Goal: Task Accomplishment & Management: Manage account settings

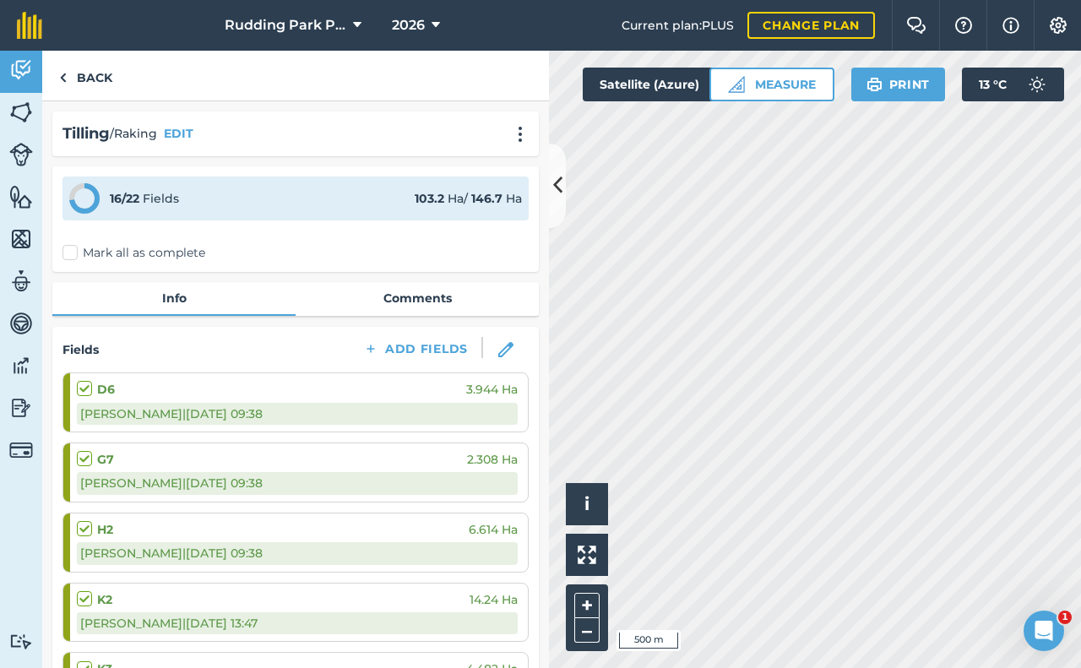
scroll to position [338, 0]
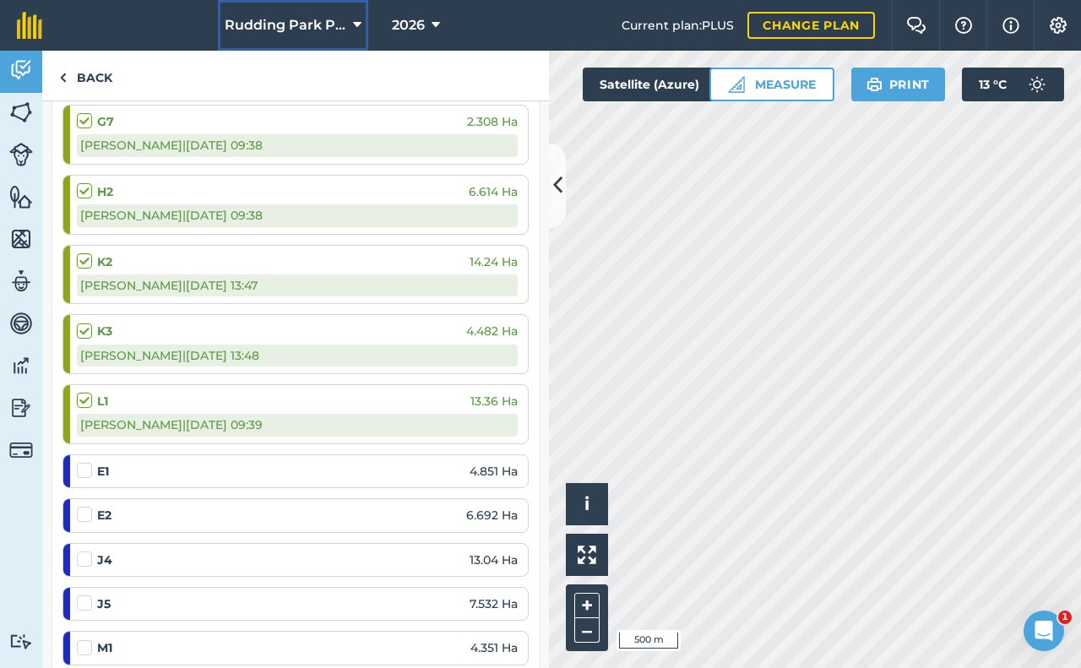
click at [321, 24] on span "Rudding Park PFS" at bounding box center [286, 25] width 122 height 20
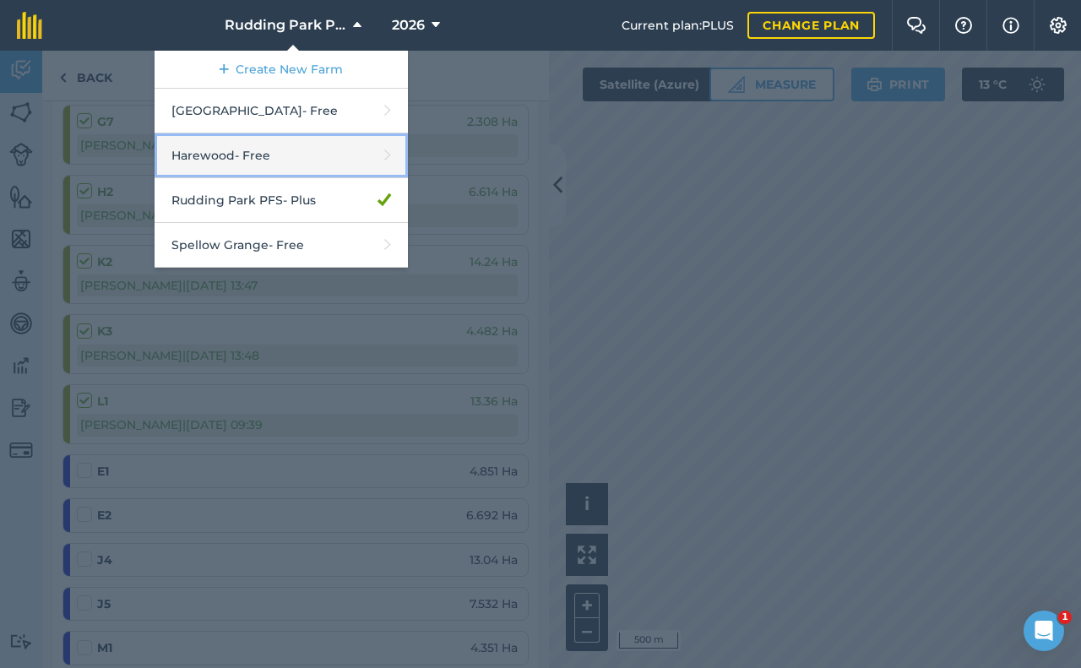
click at [264, 154] on link "Harewood - Free" at bounding box center [281, 155] width 253 height 45
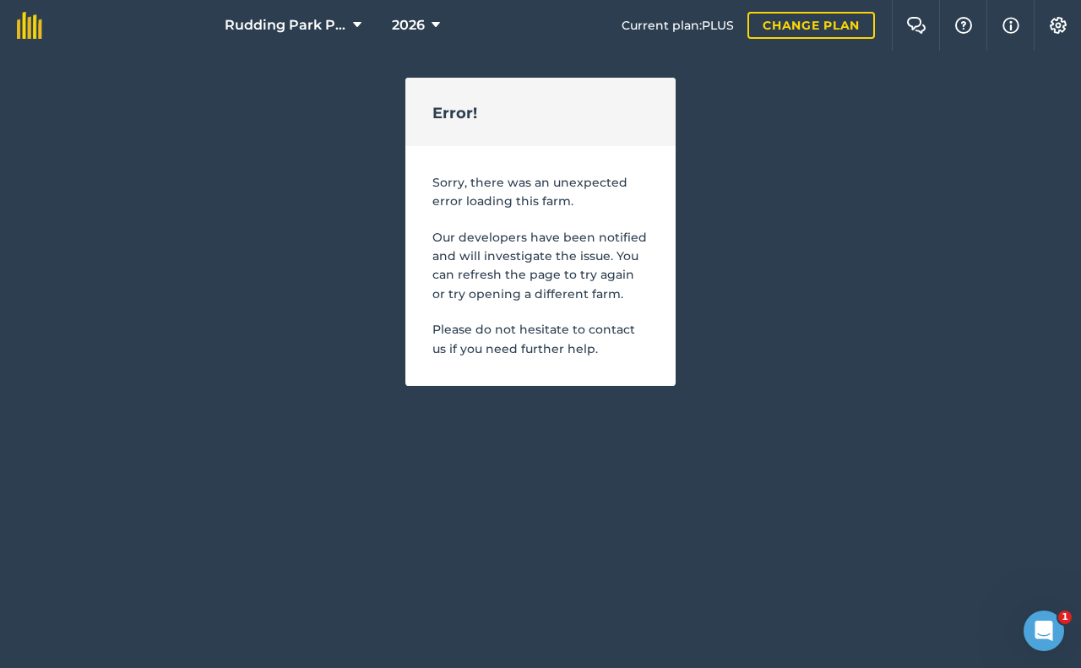
click at [347, 198] on div "Rudding Park PFS 2026 Current plan : PLUS Change plan Farm Chat Help Info Setti…" at bounding box center [540, 193] width 1081 height 386
click at [312, 28] on span "Rudding Park PFS" at bounding box center [286, 25] width 122 height 20
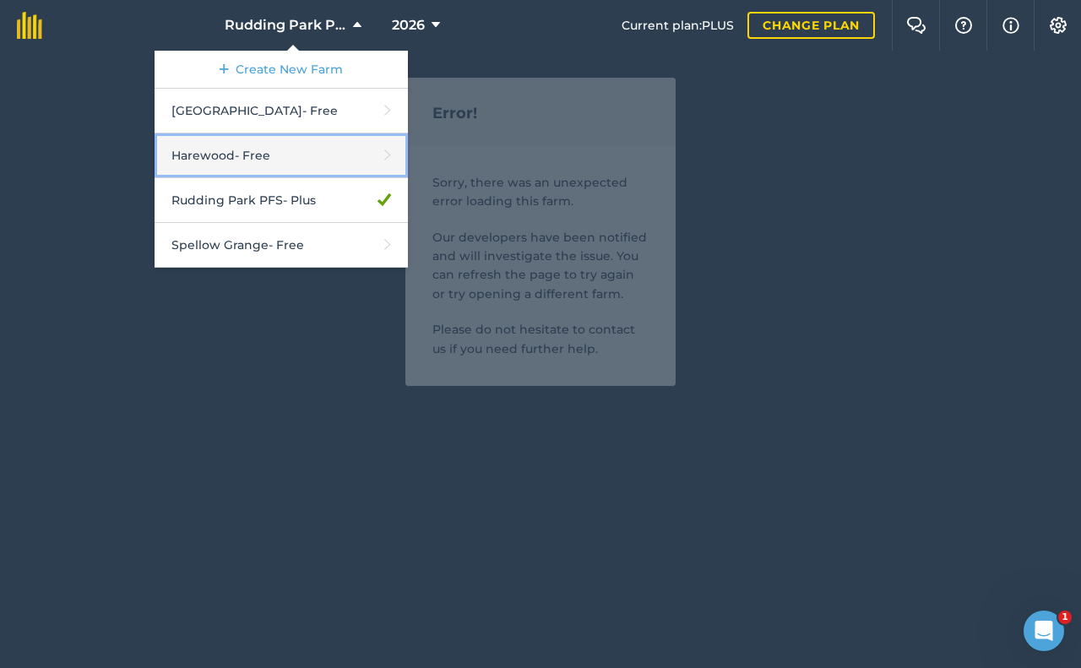
click at [285, 156] on link "Harewood - Free" at bounding box center [281, 155] width 253 height 45
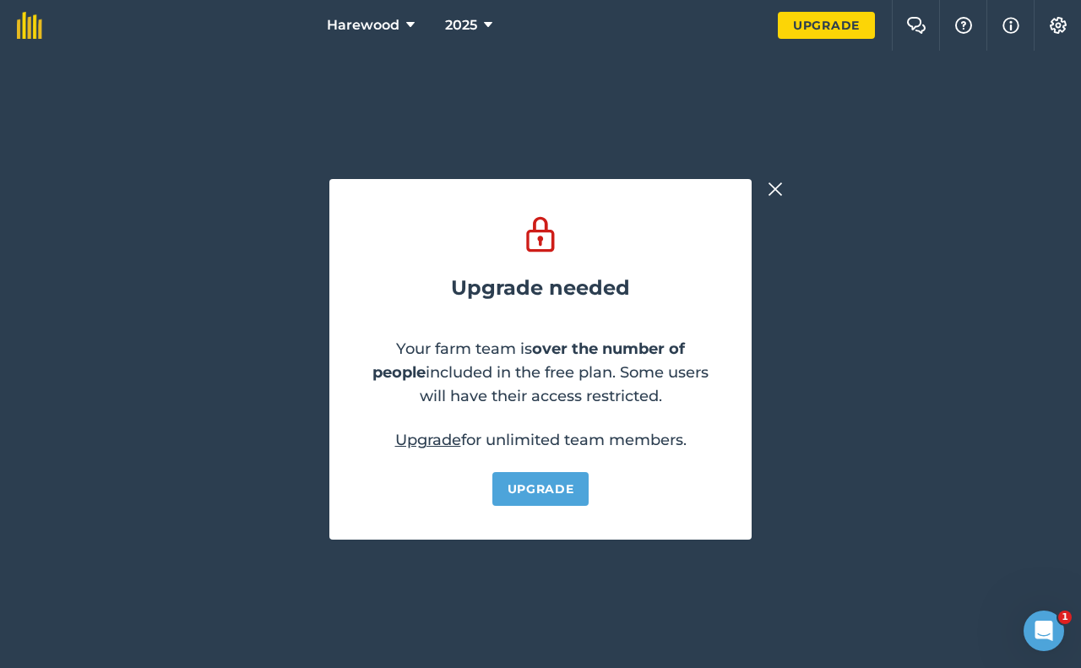
click at [775, 189] on img at bounding box center [775, 189] width 15 height 20
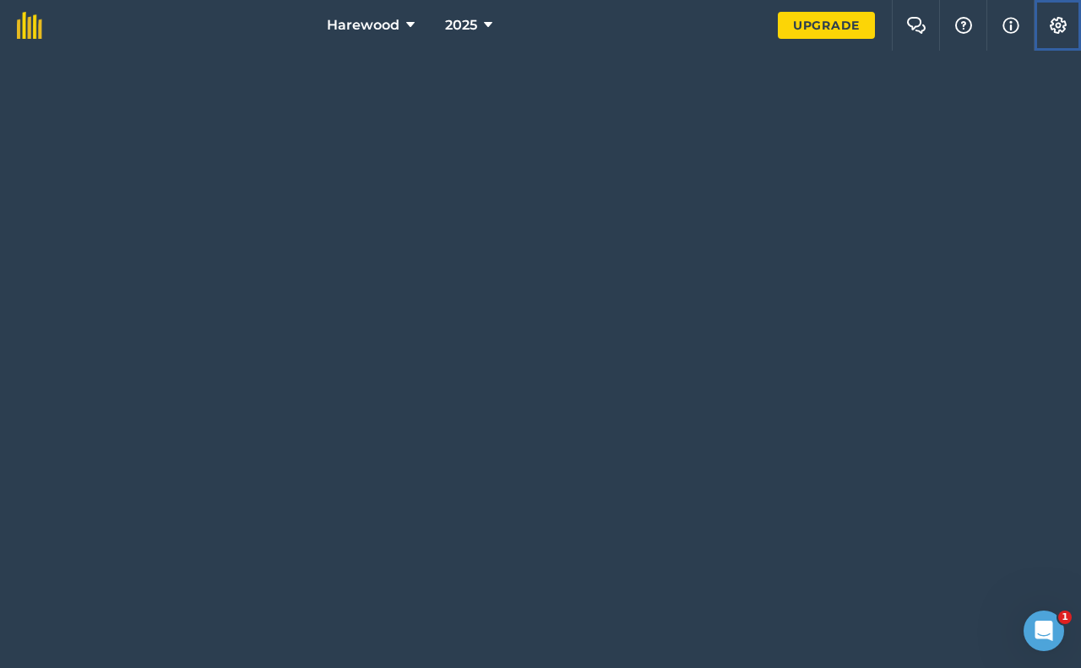
click at [1053, 27] on img at bounding box center [1058, 25] width 20 height 17
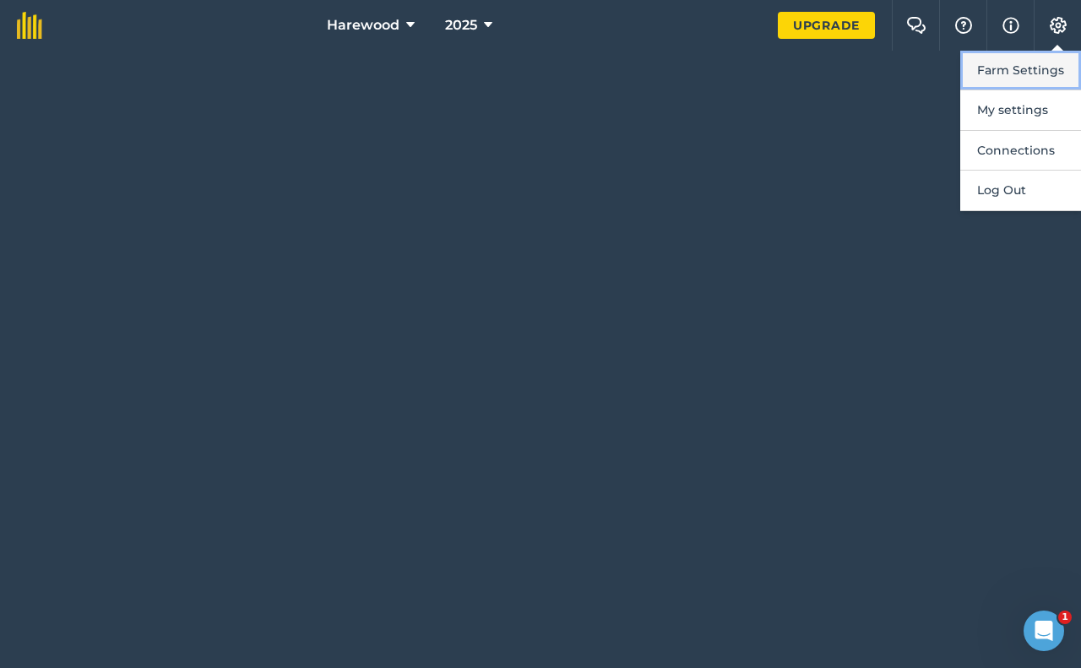
click at [1024, 66] on button "Farm Settings" at bounding box center [1020, 71] width 121 height 40
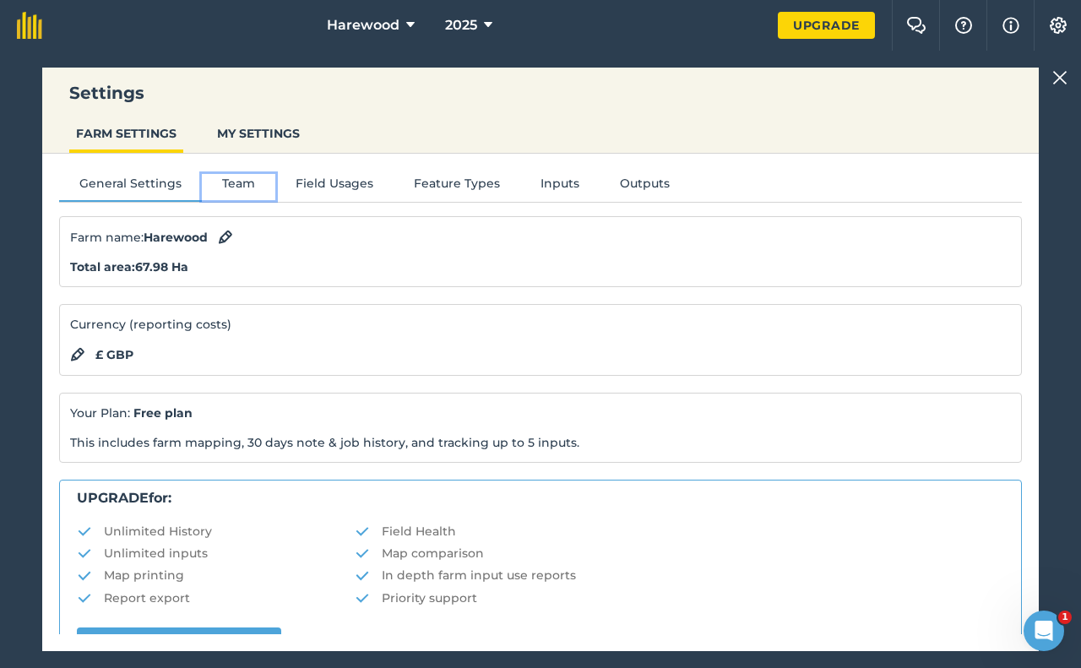
click at [231, 186] on button "Team" at bounding box center [238, 186] width 73 height 25
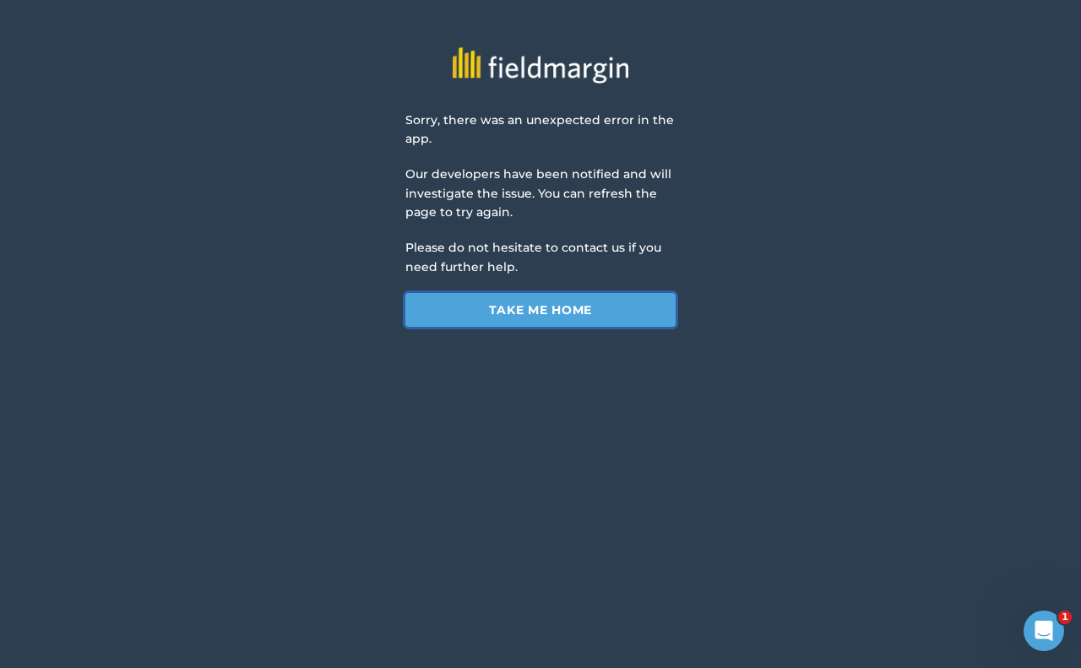
click at [540, 293] on link "Take me home" at bounding box center [540, 310] width 270 height 34
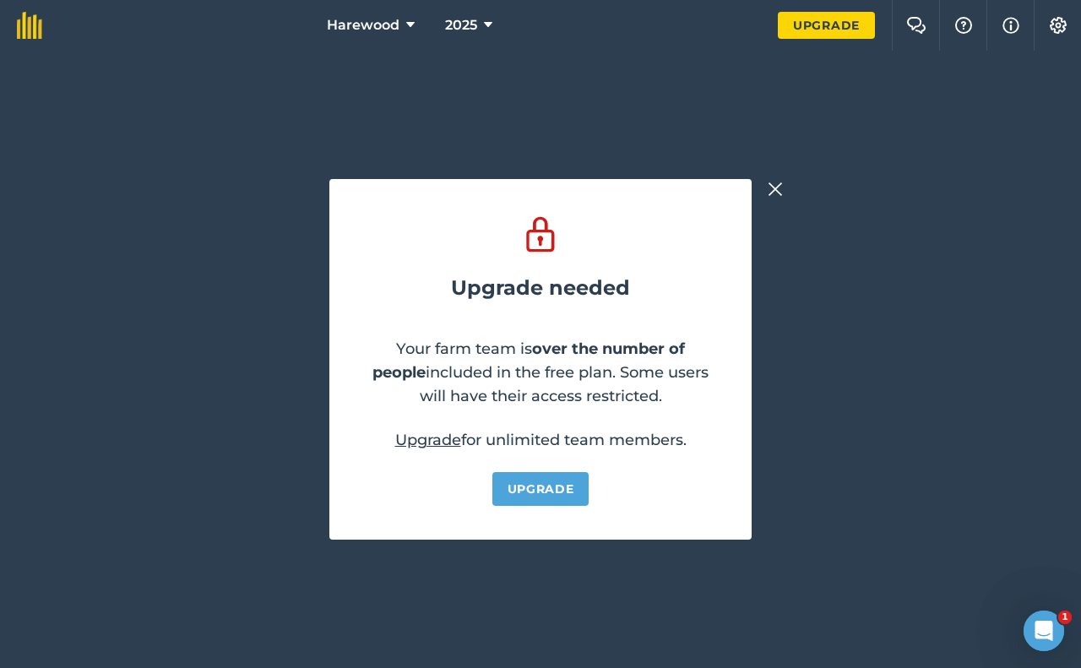
click at [778, 187] on img at bounding box center [775, 189] width 15 height 20
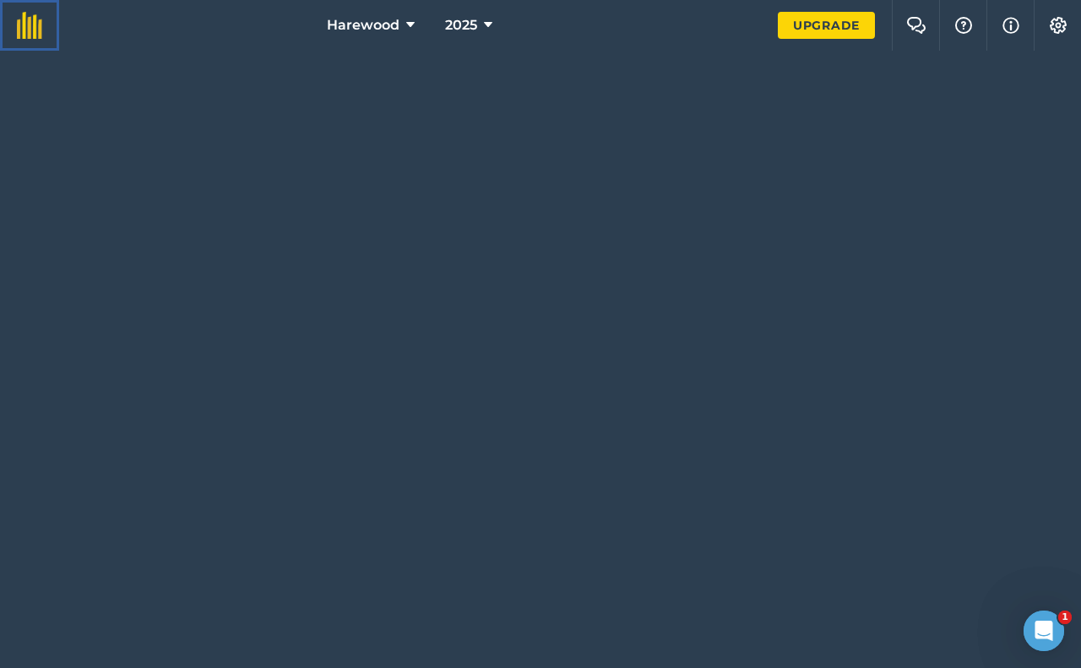
click at [32, 32] on img at bounding box center [29, 25] width 25 height 27
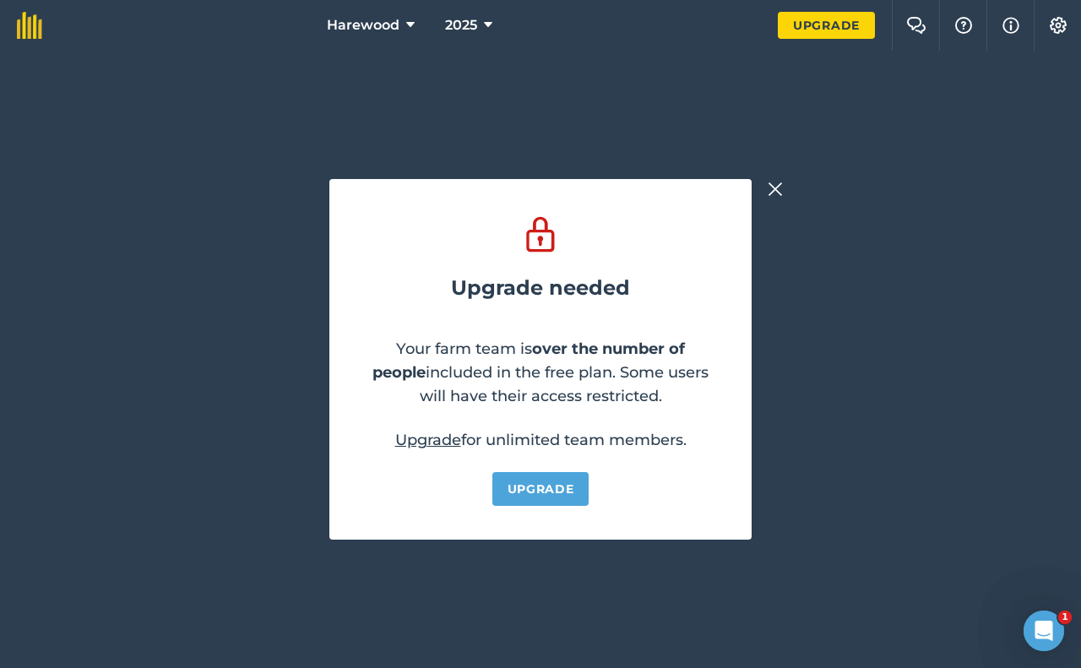
click at [776, 190] on img at bounding box center [775, 189] width 15 height 20
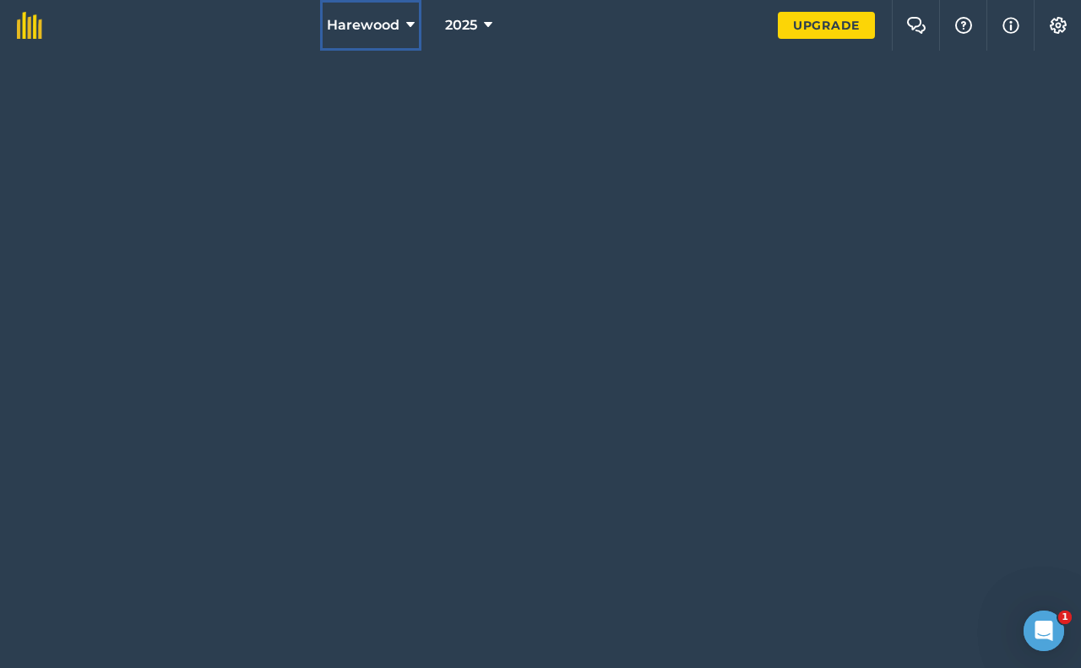
click at [371, 24] on span "Harewood" at bounding box center [363, 25] width 73 height 20
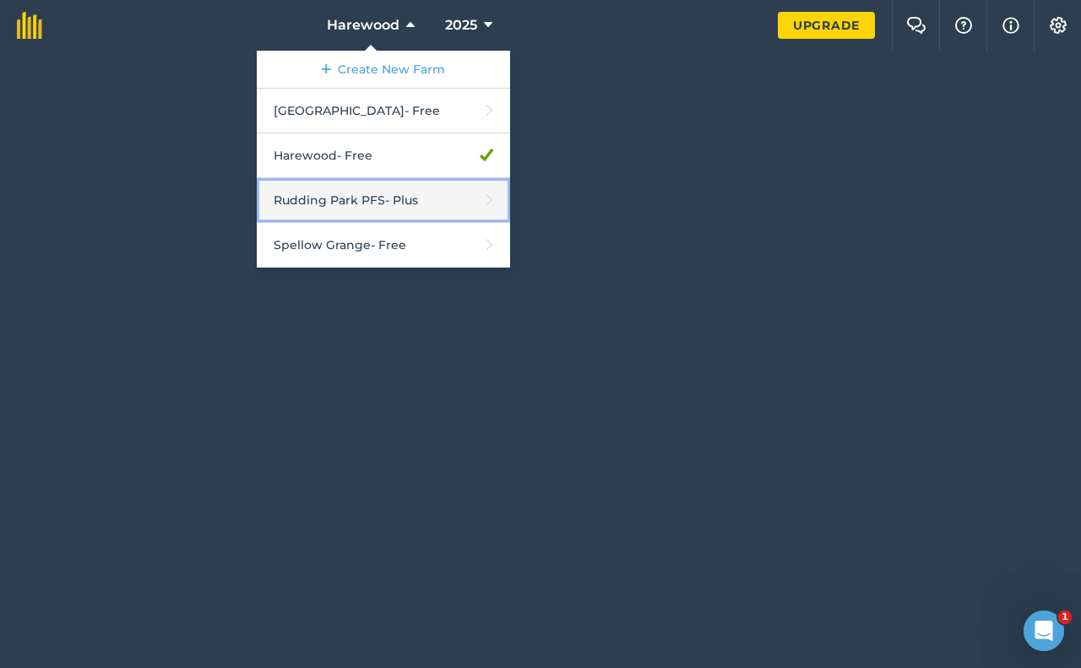
click at [361, 193] on link "Rudding Park PFS - Plus" at bounding box center [383, 200] width 253 height 45
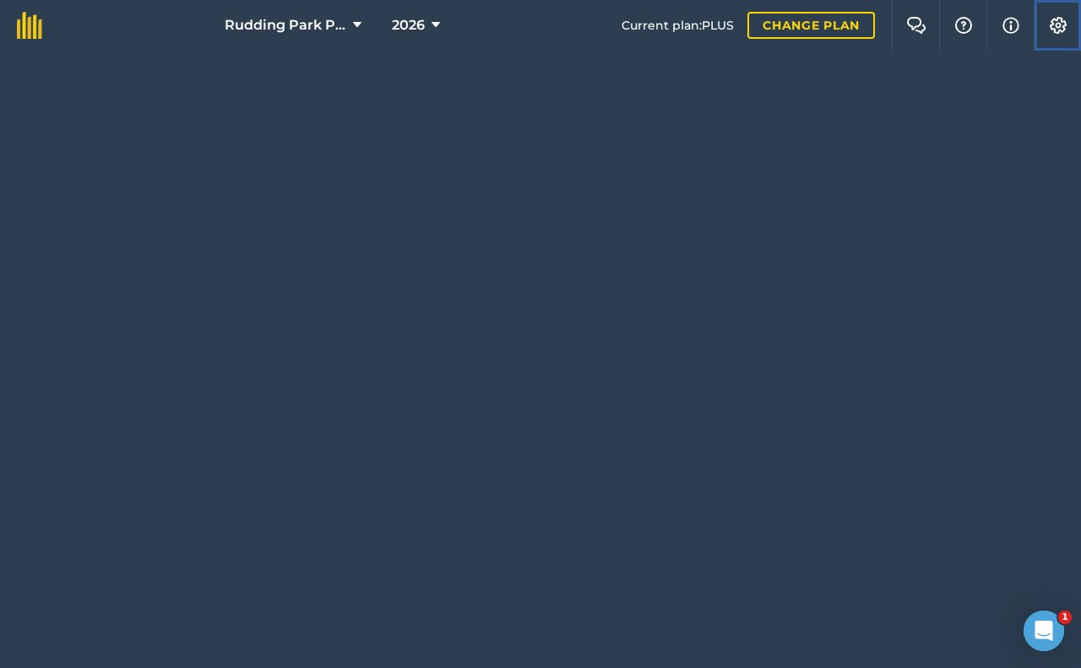
click at [1067, 19] on img at bounding box center [1058, 25] width 20 height 17
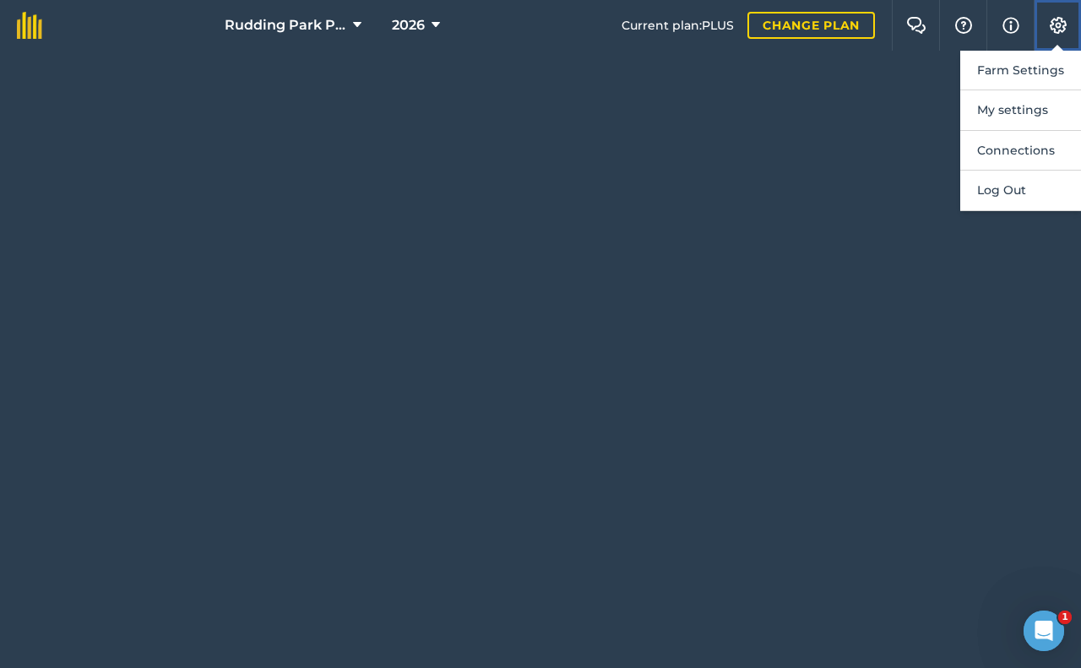
click at [1057, 23] on img at bounding box center [1058, 25] width 20 height 17
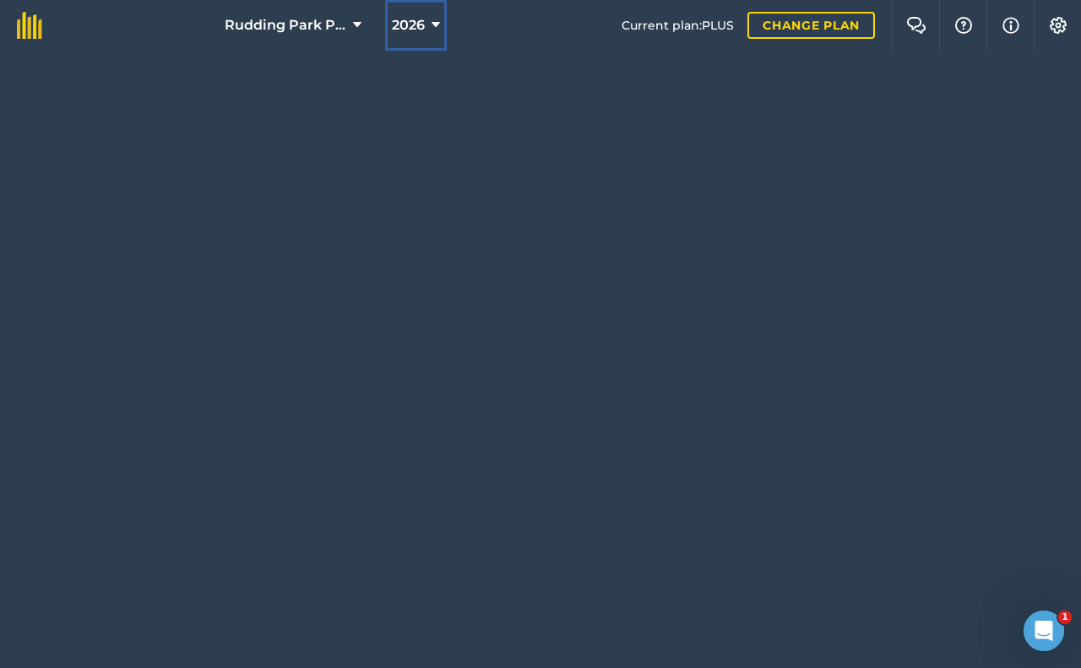
click at [436, 24] on icon at bounding box center [436, 25] width 8 height 20
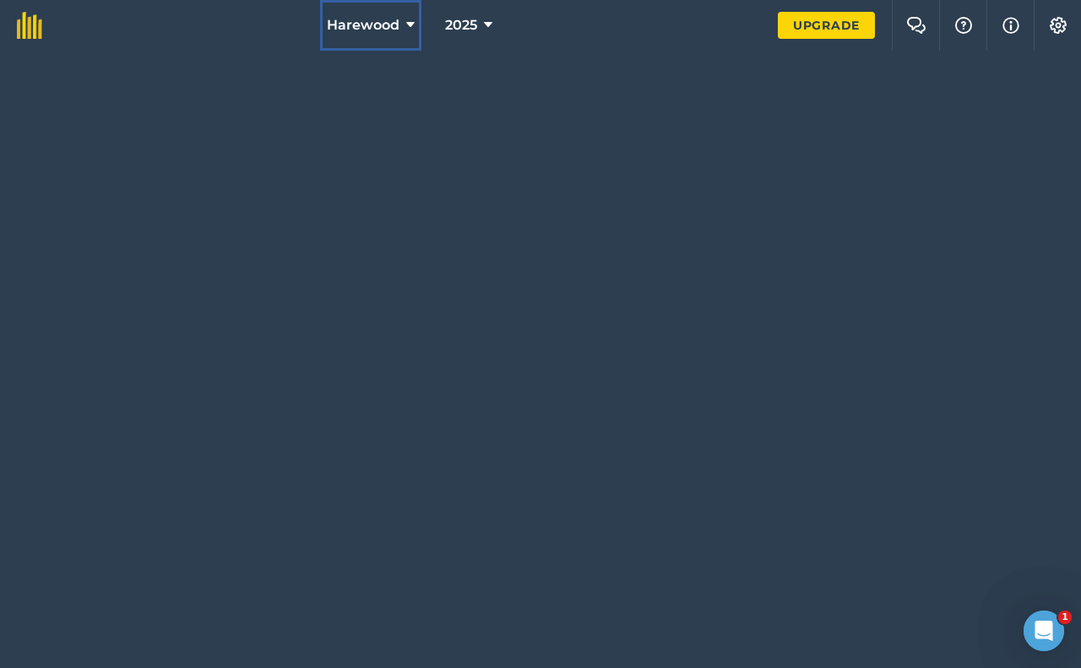
click at [405, 22] on button "Harewood" at bounding box center [370, 25] width 101 height 51
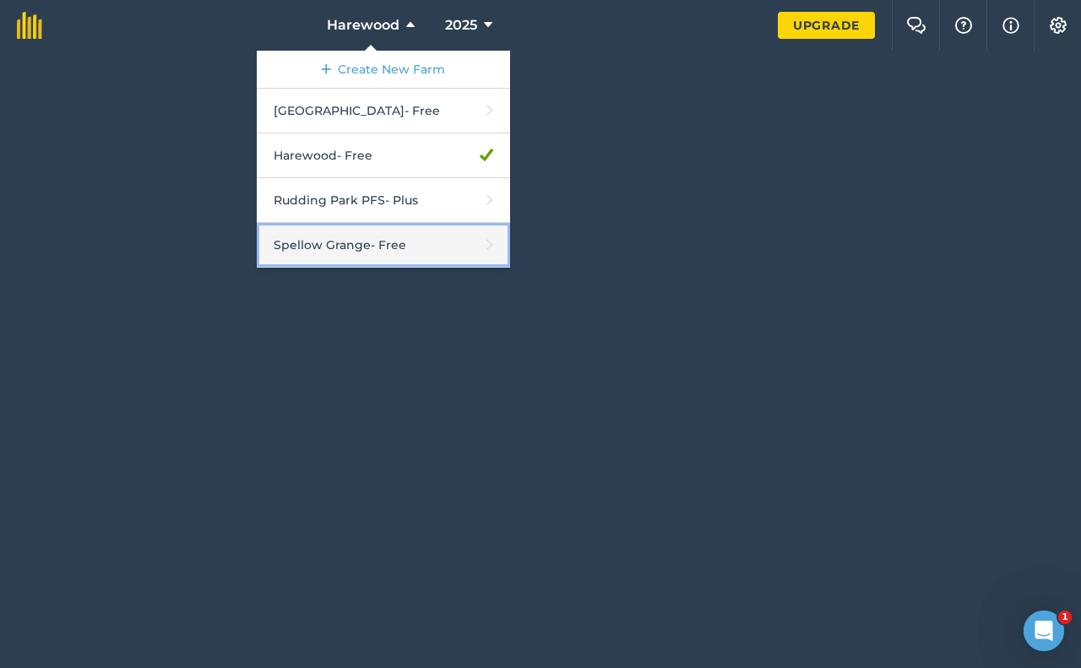
click at [321, 258] on link "Spellow Grange - Free" at bounding box center [383, 245] width 253 height 45
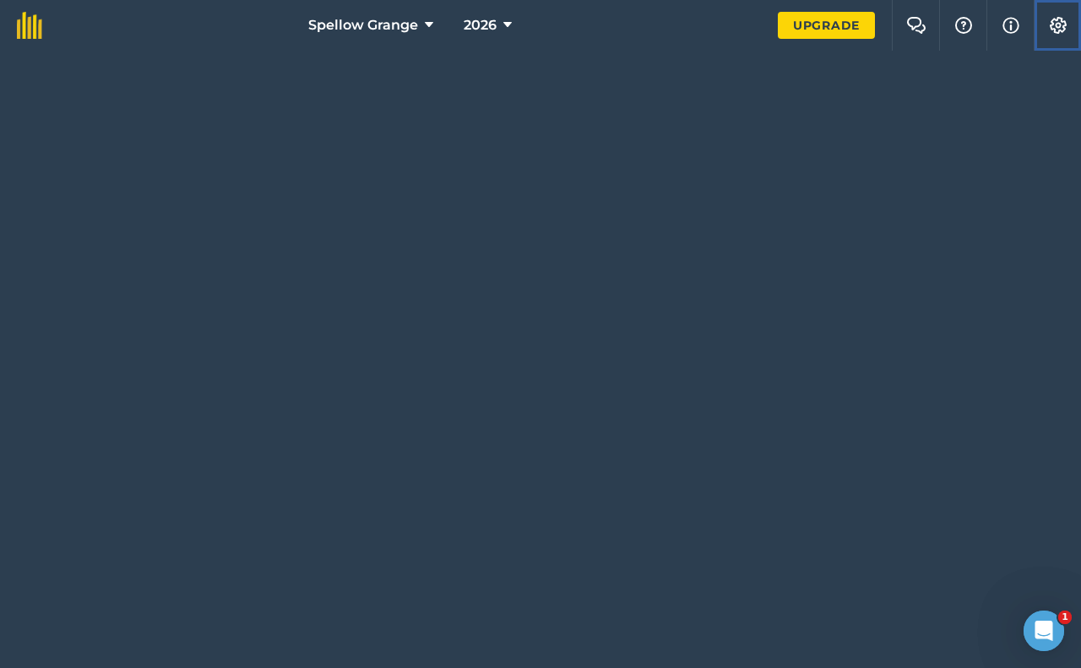
click at [1058, 30] on img at bounding box center [1058, 25] width 20 height 17
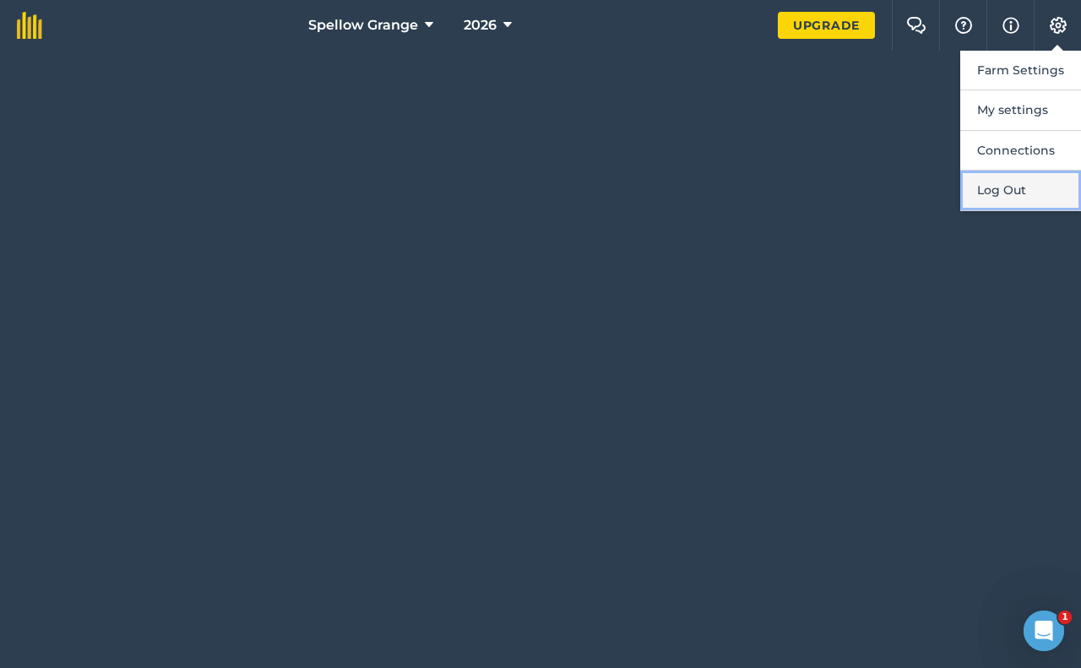
click at [1013, 193] on button "Log Out" at bounding box center [1020, 191] width 121 height 40
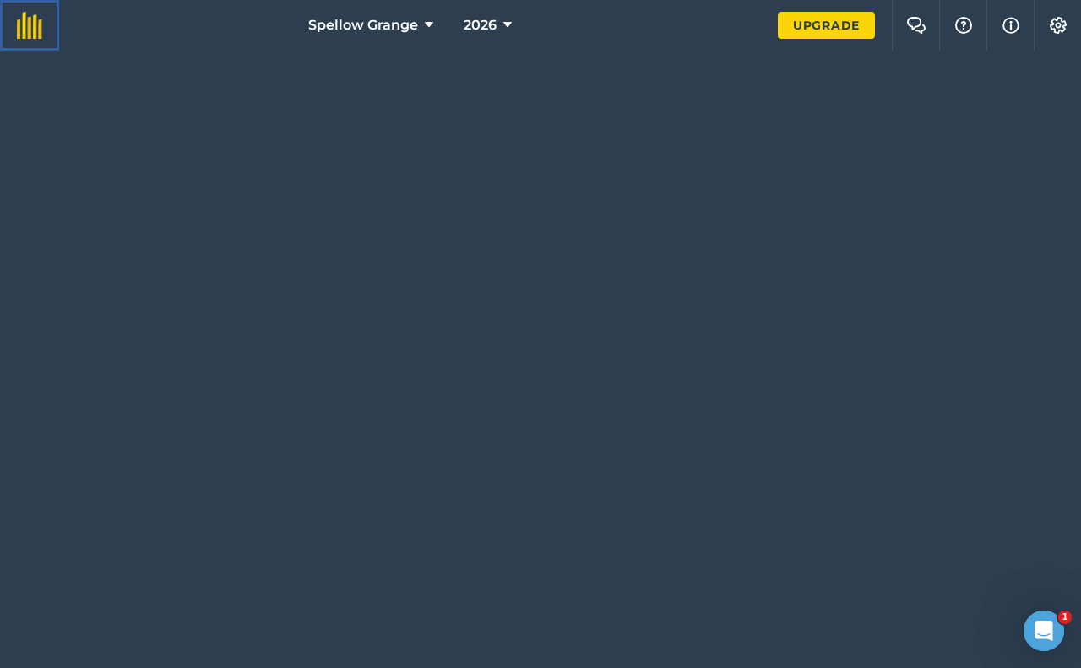
click at [33, 31] on img at bounding box center [29, 25] width 25 height 27
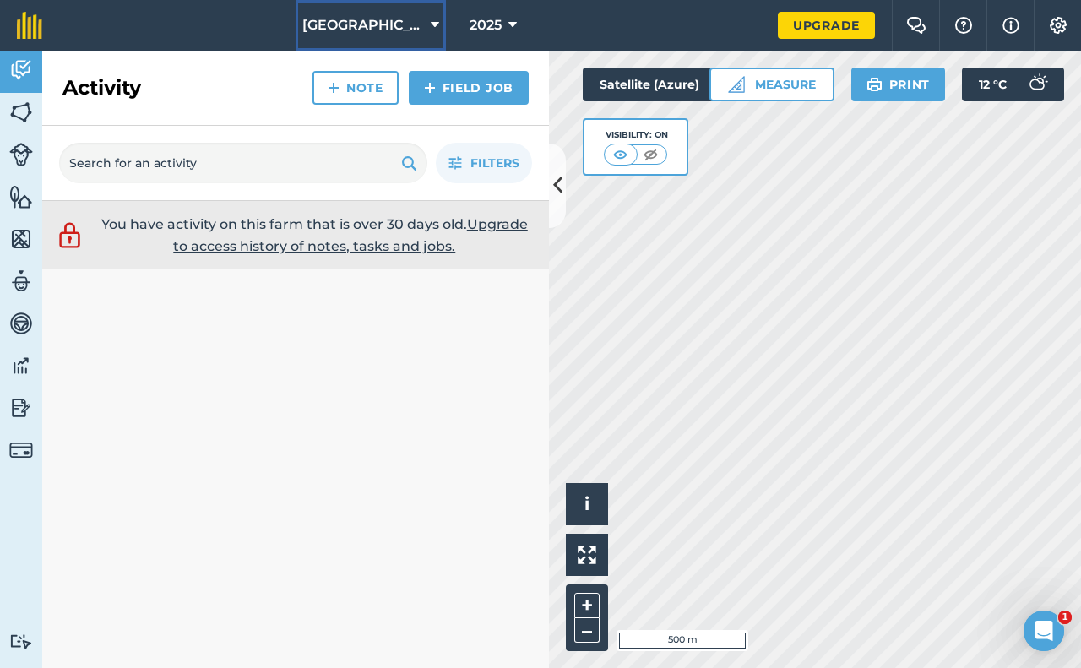
click at [375, 30] on span "[GEOGRAPHIC_DATA]" at bounding box center [363, 25] width 122 height 20
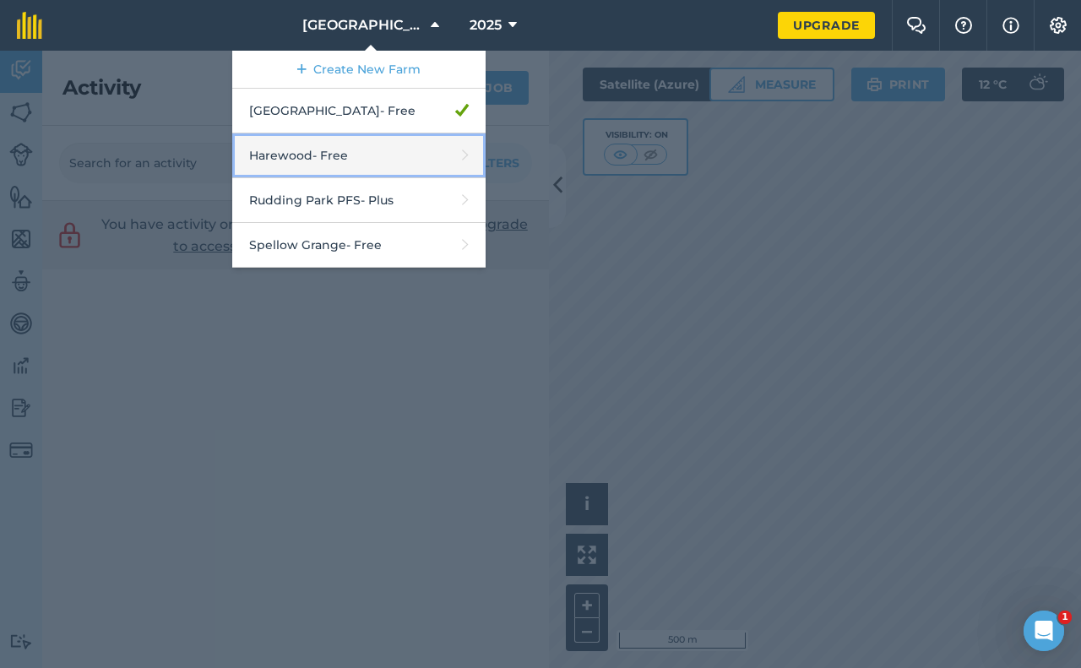
click at [330, 161] on link "Harewood - Free" at bounding box center [358, 155] width 253 height 45
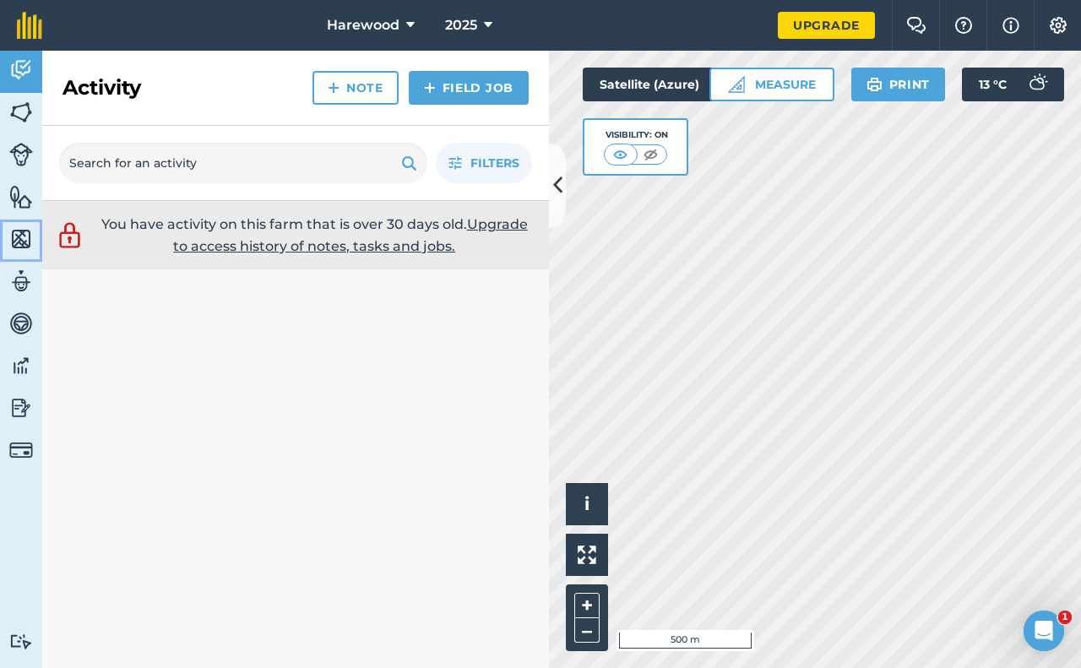
click at [17, 240] on img at bounding box center [21, 238] width 24 height 25
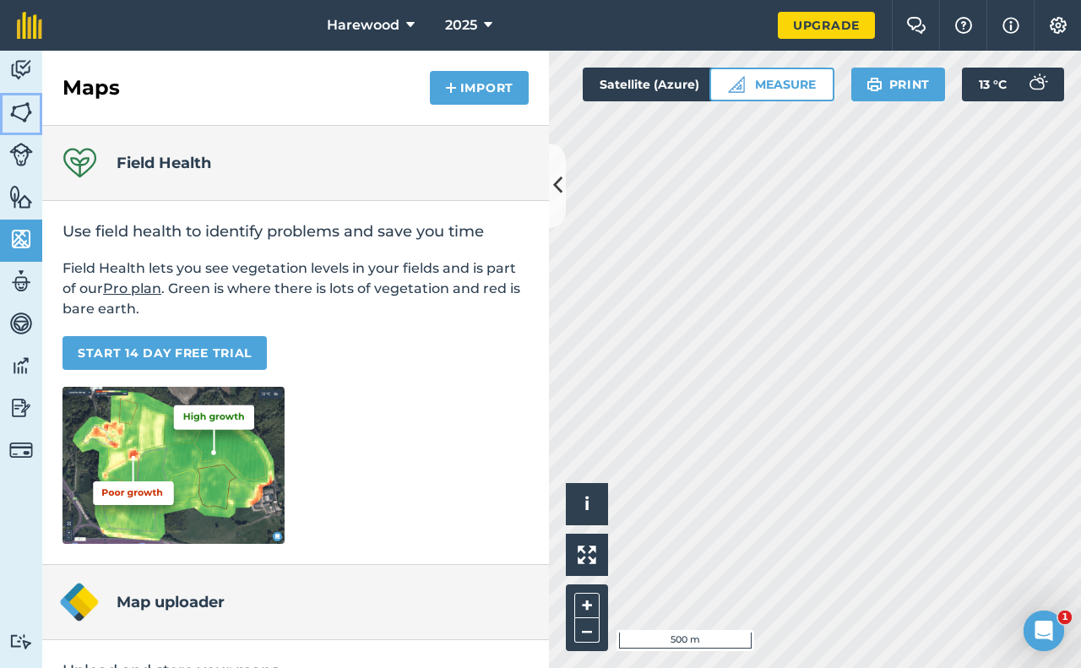
click at [19, 111] on img at bounding box center [21, 112] width 24 height 25
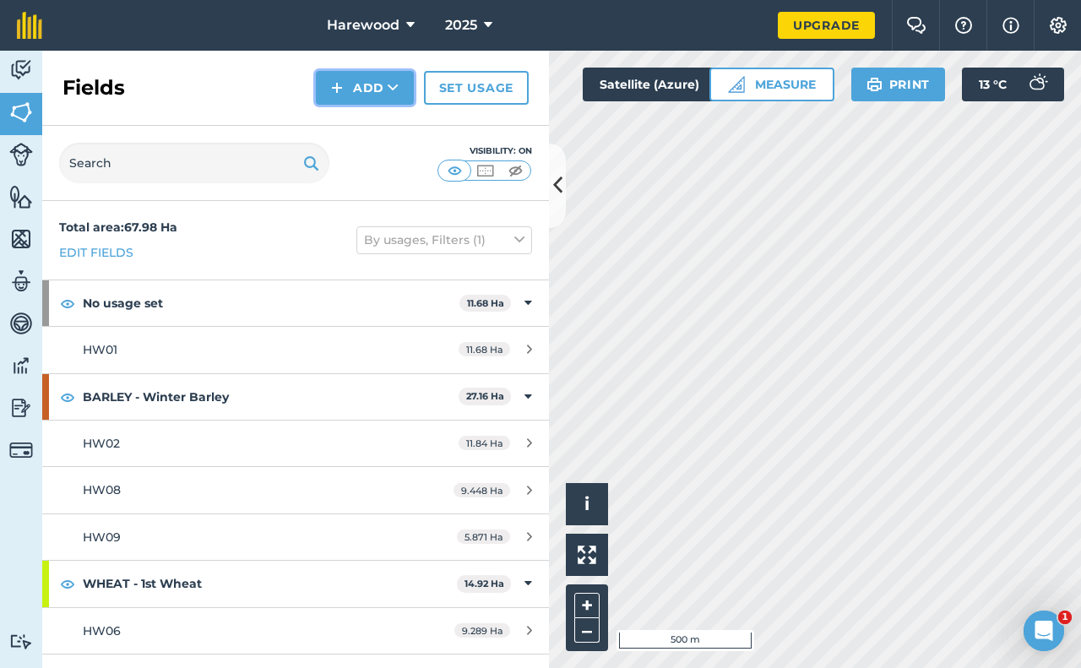
click at [393, 87] on icon at bounding box center [393, 87] width 11 height 17
click at [466, 87] on link "Set usage" at bounding box center [476, 88] width 105 height 34
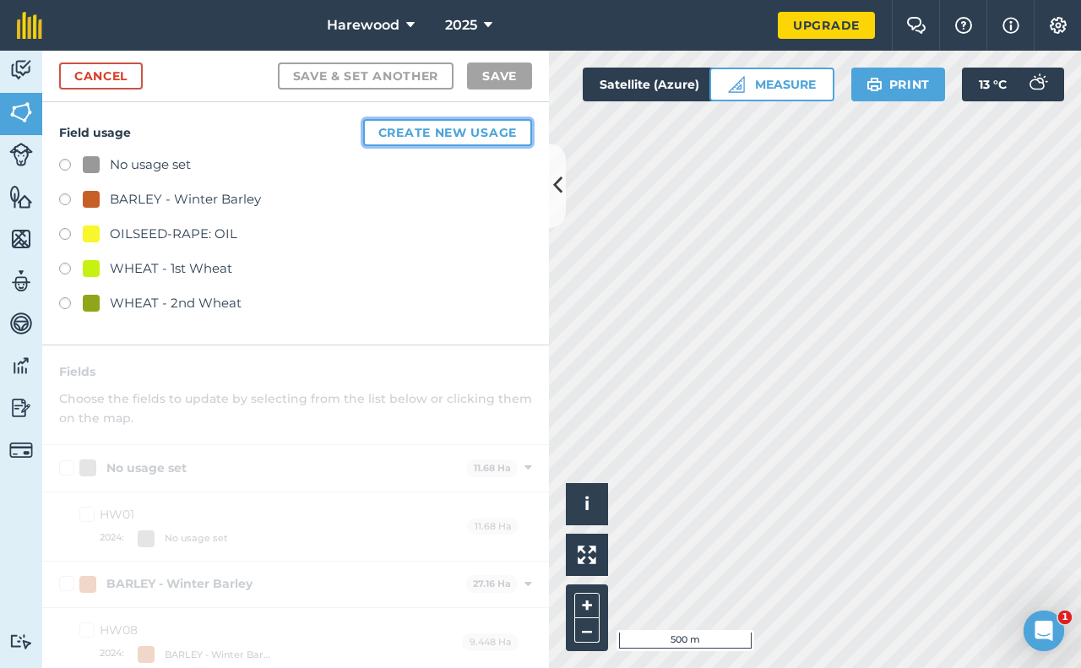
click at [428, 136] on button "Create new usage" at bounding box center [447, 132] width 169 height 27
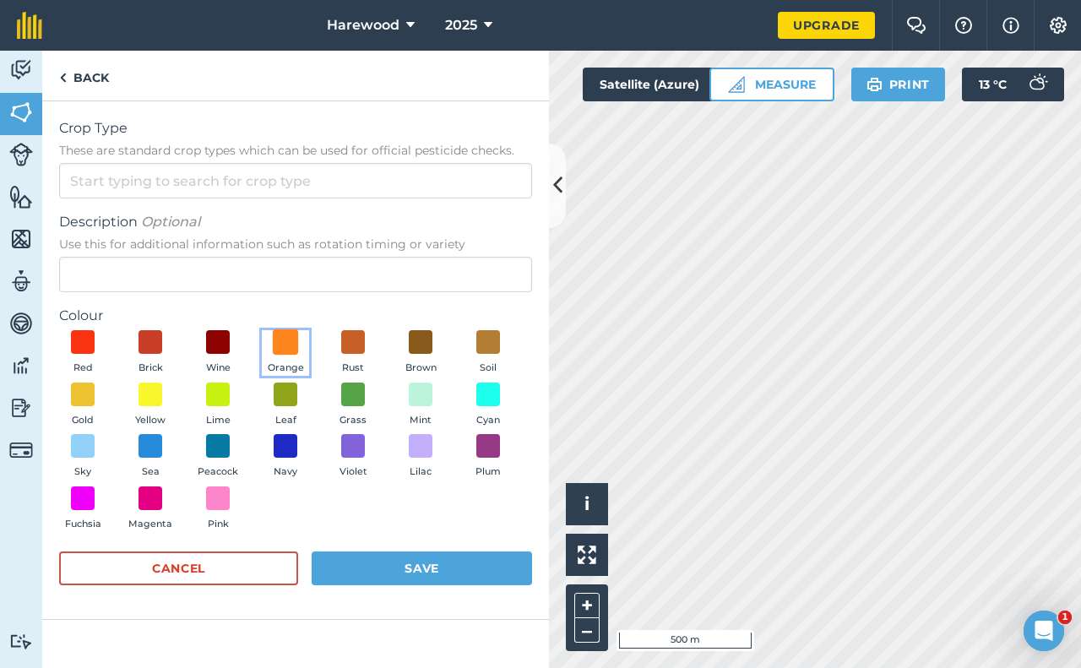
click at [287, 342] on span at bounding box center [286, 342] width 26 height 26
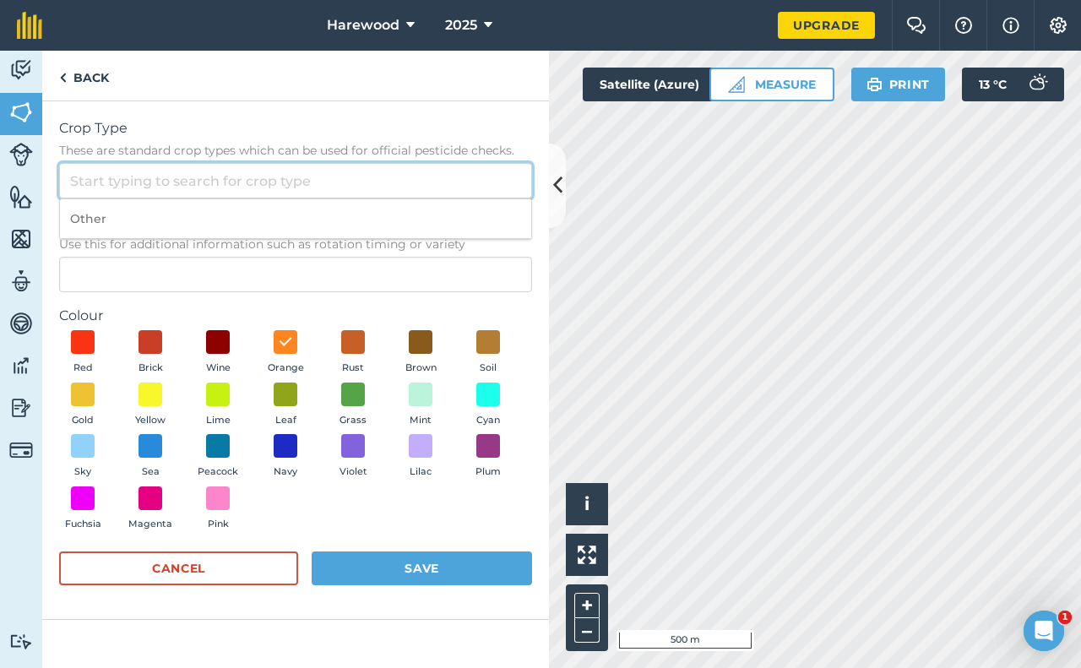
click at [136, 175] on input "Crop Type These are standard crop types which can be used for official pesticid…" at bounding box center [295, 180] width 473 height 35
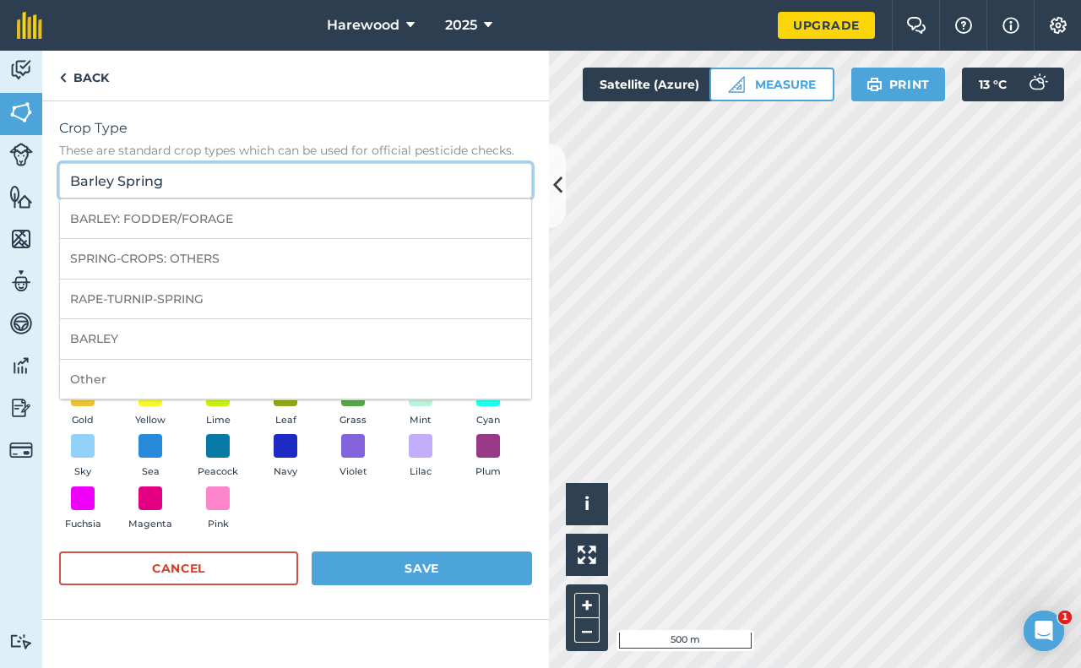
drag, startPoint x: 118, startPoint y: 182, endPoint x: 204, endPoint y: 189, distance: 85.6
click at [204, 188] on input "Barley Spring" at bounding box center [295, 180] width 473 height 35
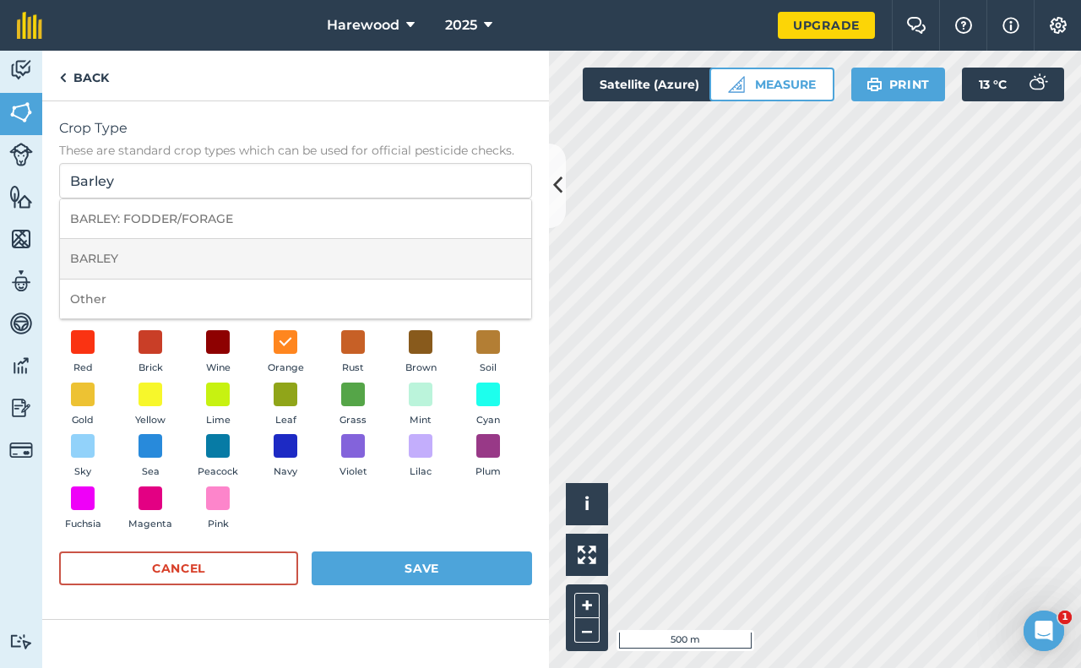
click at [103, 254] on li "BARLEY" at bounding box center [295, 259] width 471 height 40
type input "BARLEY"
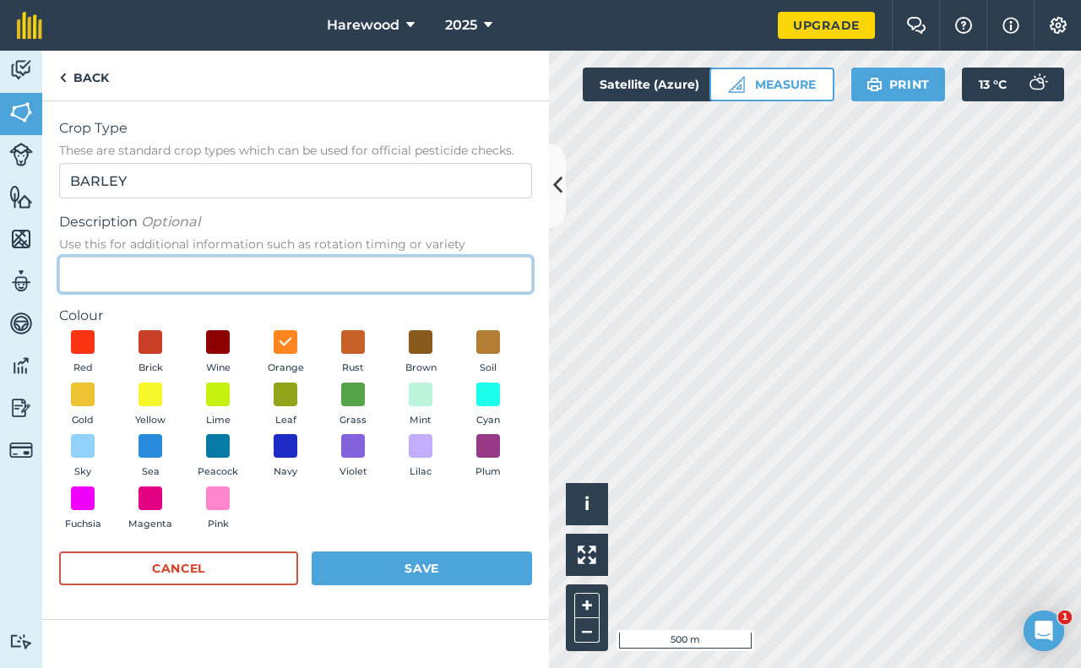
click at [102, 274] on input "Description Optional Use this for additional information such as rotation timin…" at bounding box center [295, 274] width 473 height 35
type input "Spring Barley"
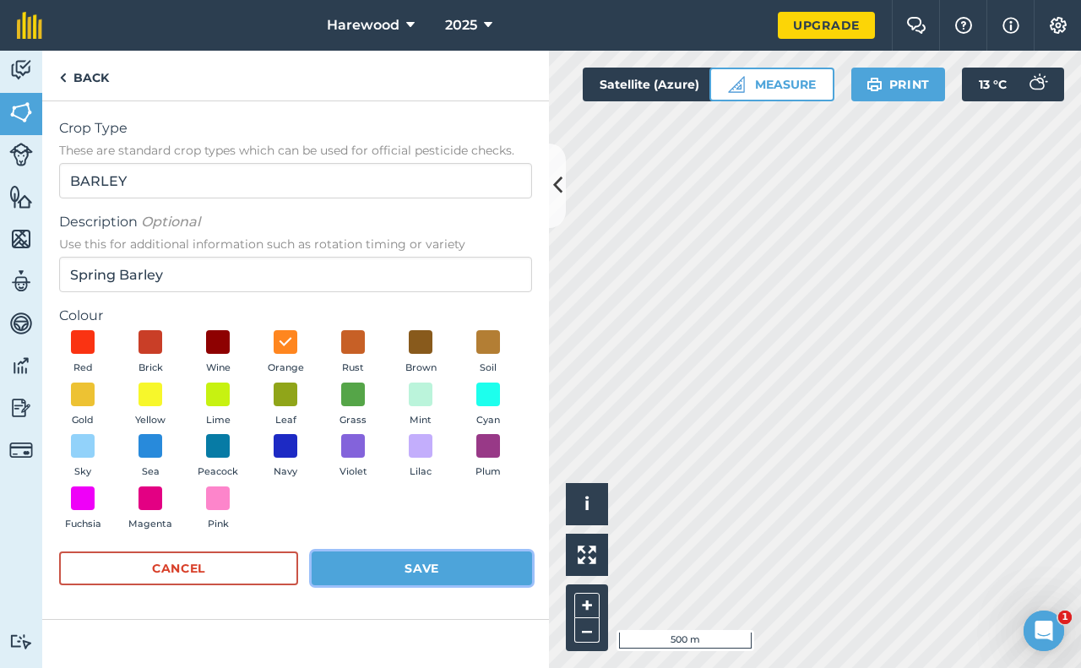
drag, startPoint x: 418, startPoint y: 573, endPoint x: 429, endPoint y: 567, distance: 12.5
click at [420, 571] on button "Save" at bounding box center [422, 568] width 220 height 34
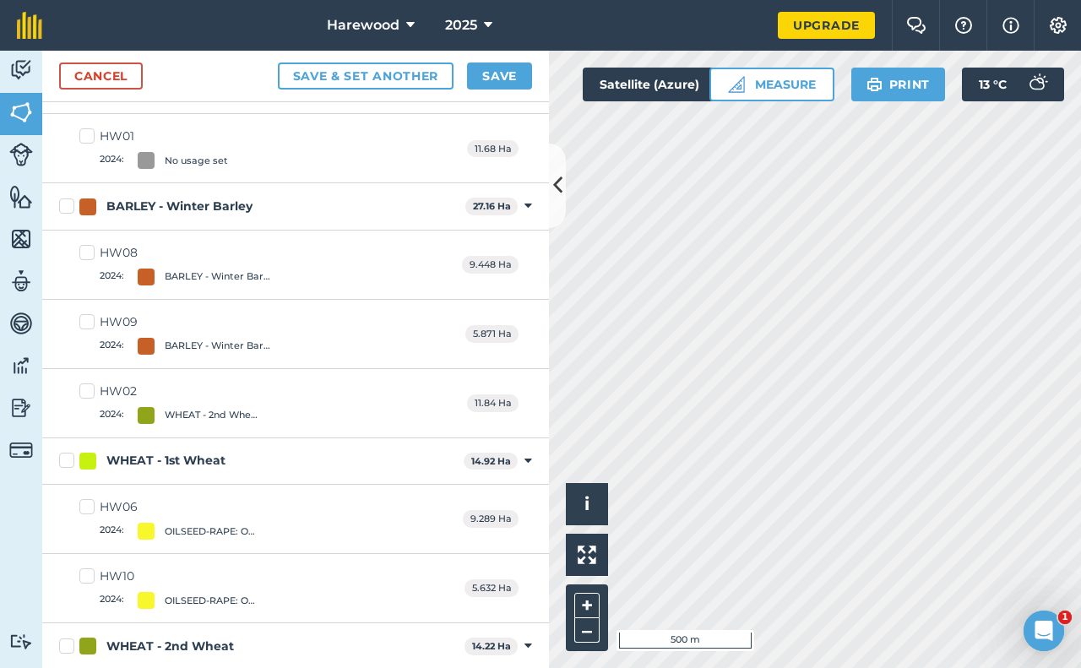
scroll to position [253, 0]
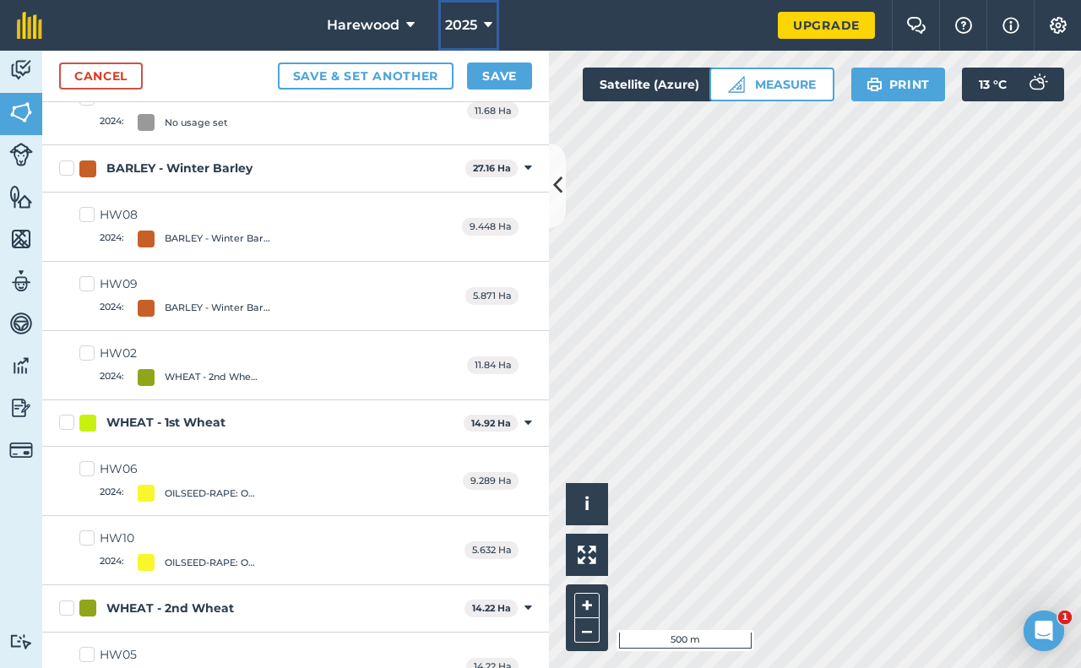
click at [489, 26] on icon at bounding box center [488, 25] width 8 height 20
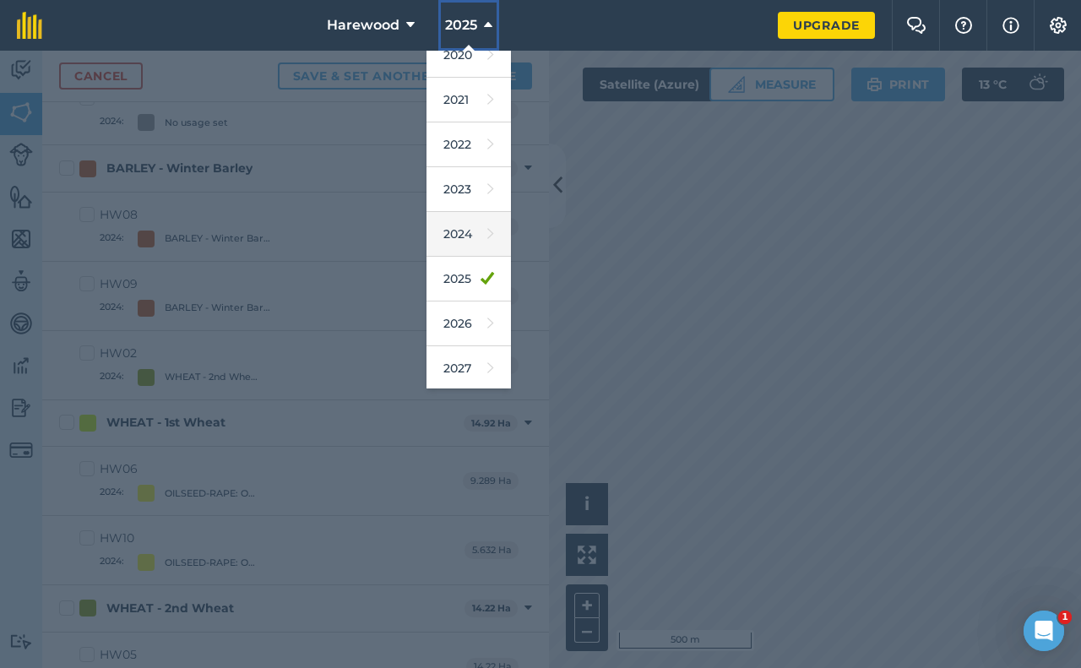
scroll to position [110, 0]
click at [459, 316] on link "2026" at bounding box center [468, 321] width 84 height 45
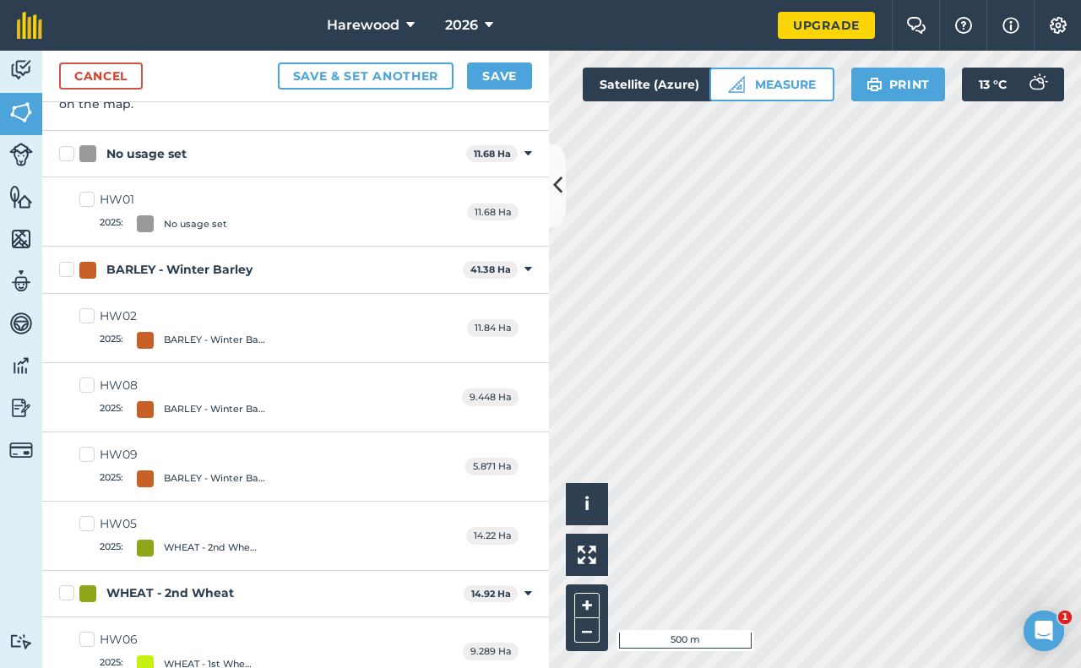
scroll to position [0, 0]
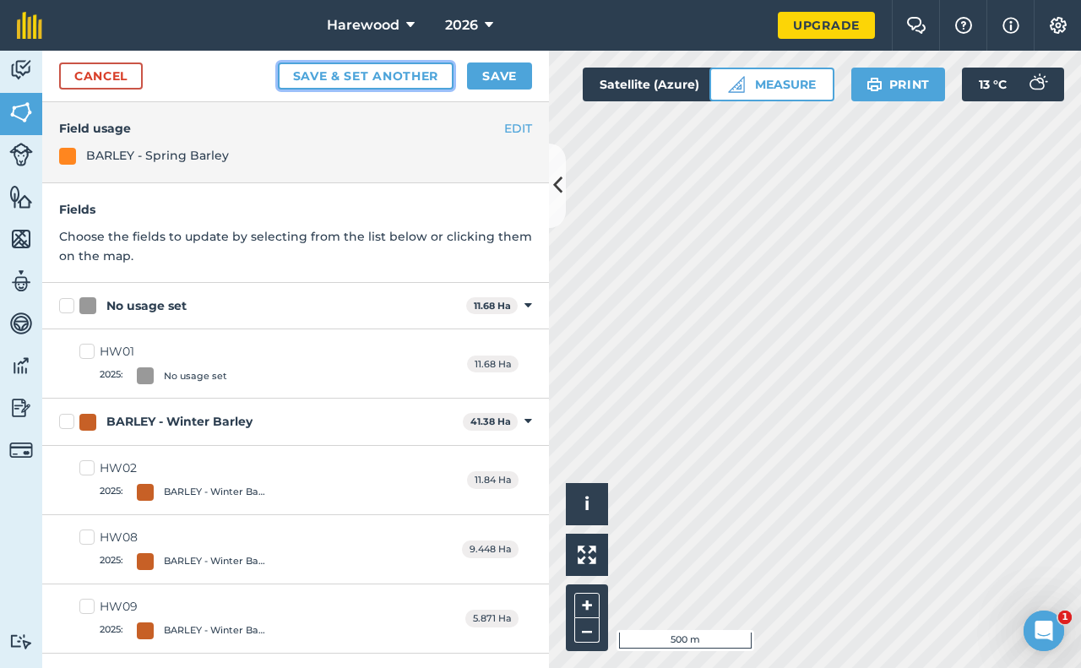
click at [362, 80] on button "Save & set another" at bounding box center [366, 75] width 176 height 27
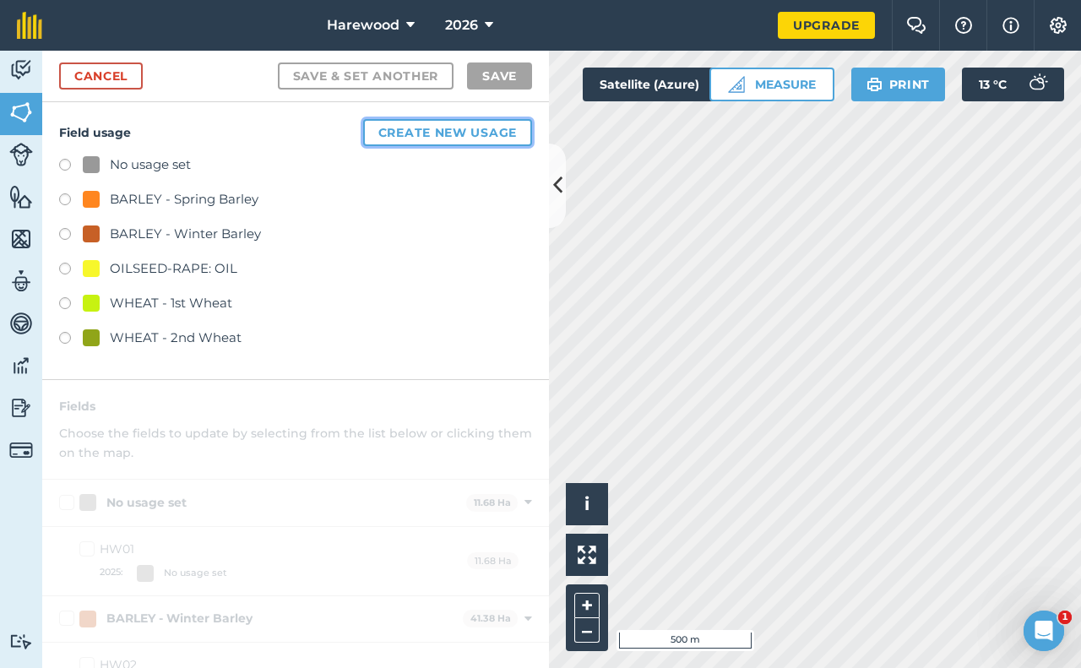
click at [432, 134] on button "Create new usage" at bounding box center [447, 132] width 169 height 27
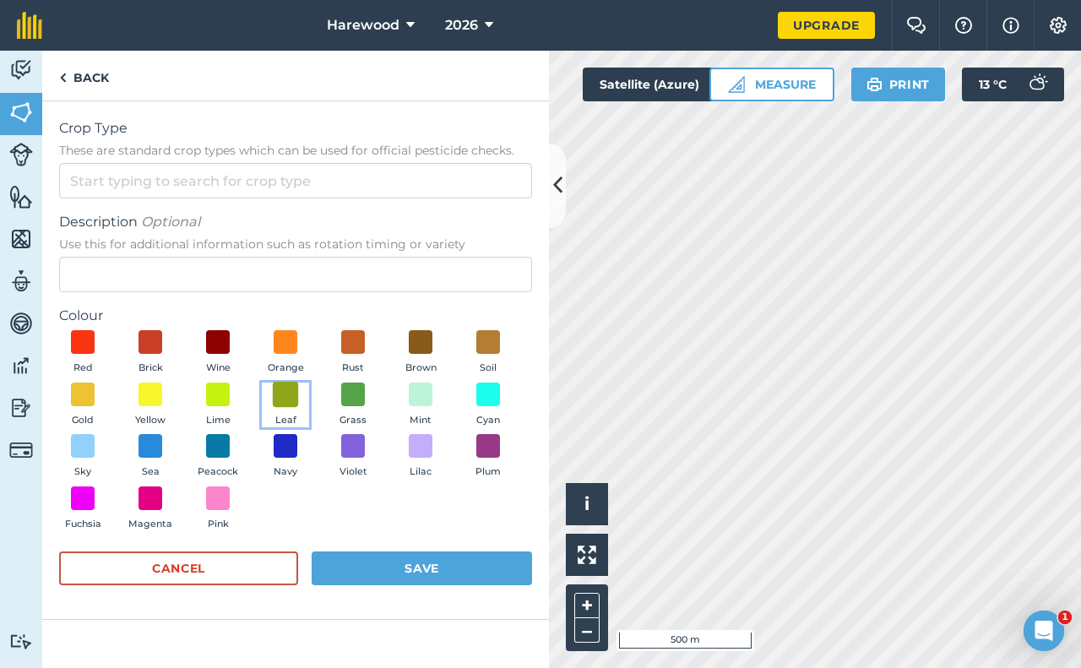
click at [282, 399] on span at bounding box center [286, 394] width 26 height 26
click at [189, 181] on input "Crop Type These are standard crop types which can be used for official pesticid…" at bounding box center [295, 180] width 473 height 35
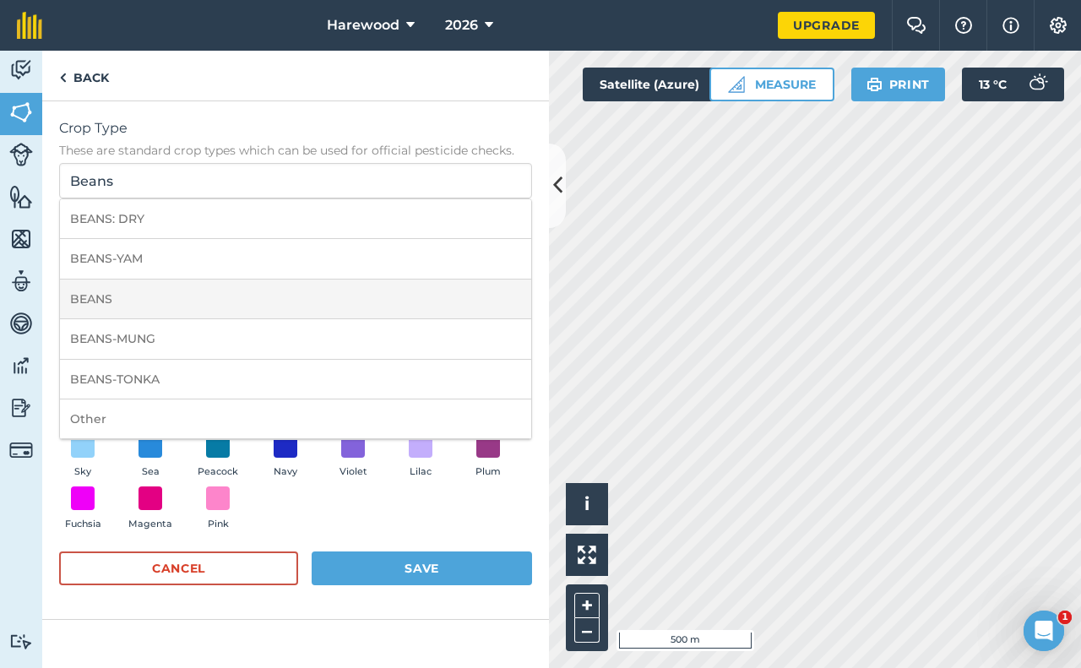
click at [100, 286] on li "BEANS" at bounding box center [295, 300] width 471 height 40
type input "BEANS"
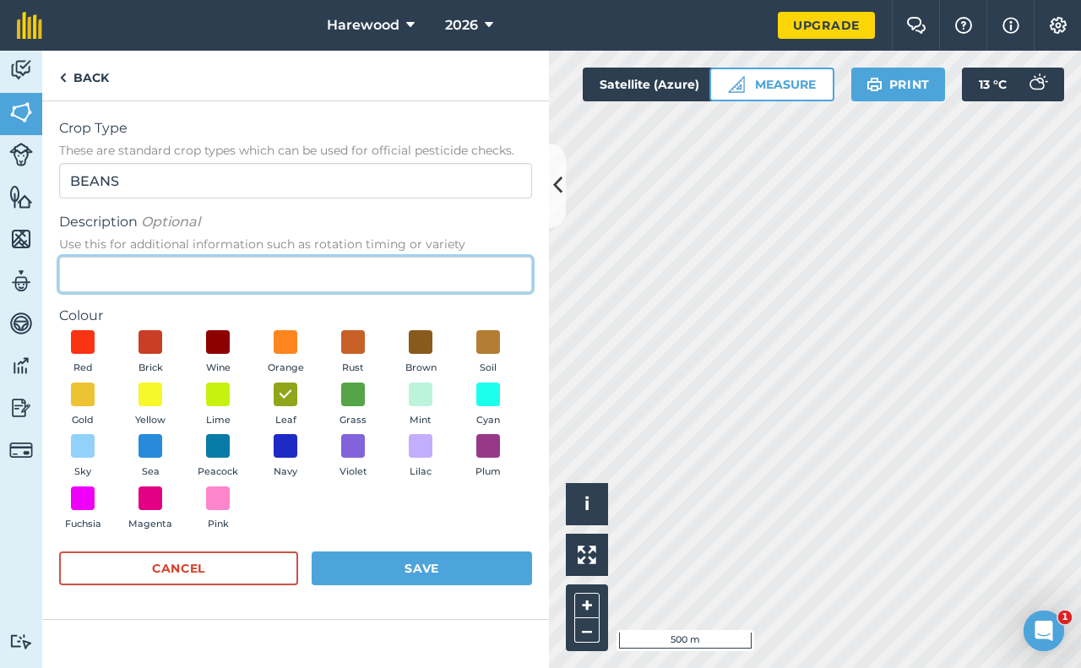
click at [139, 277] on input "Description Optional Use this for additional information such as rotation timin…" at bounding box center [295, 274] width 473 height 35
type input "Winter Beans"
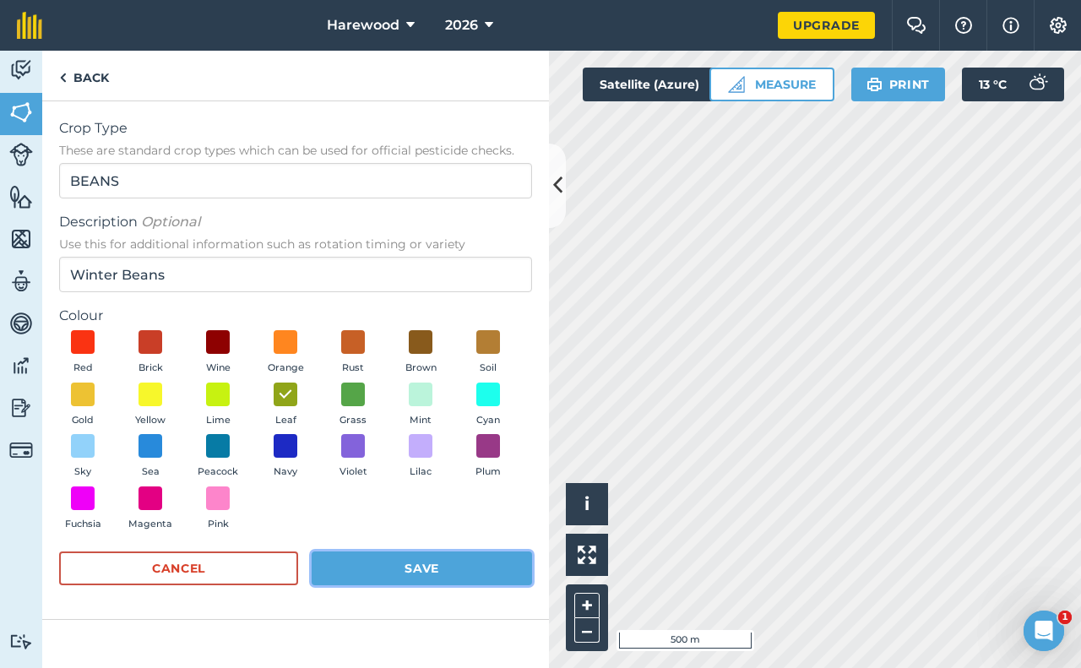
click at [415, 567] on button "Save" at bounding box center [422, 568] width 220 height 34
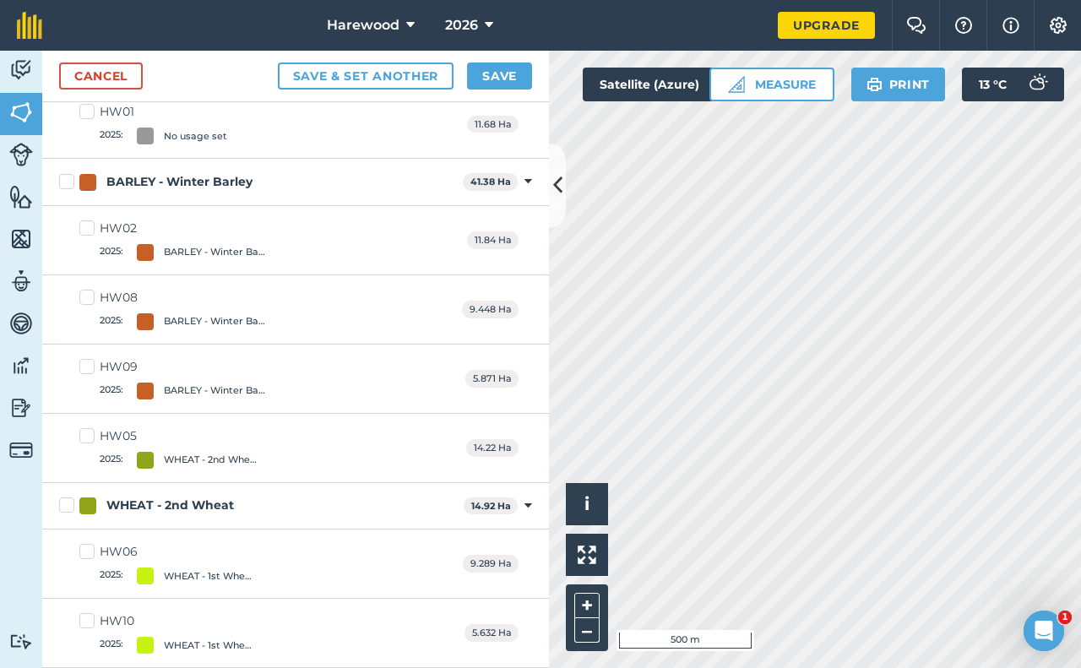
click at [165, 506] on div "WHEAT - 2nd Wheat" at bounding box center [170, 506] width 128 height 18
click at [70, 506] on input "WHEAT - 2nd Wheat" at bounding box center [64, 502] width 11 height 11
checkbox input "true"
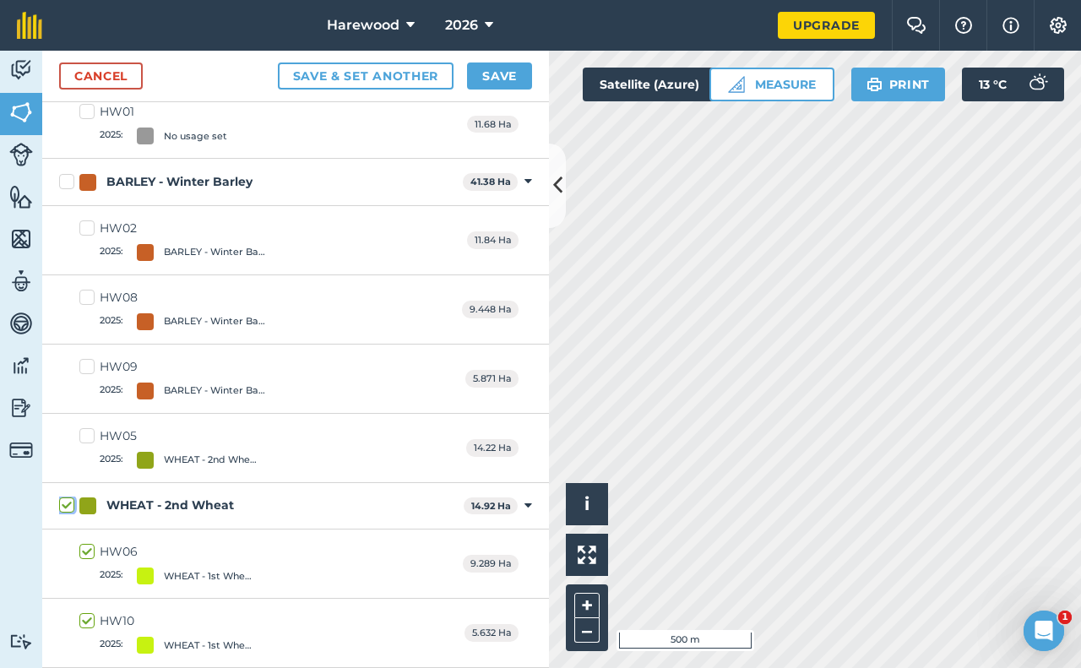
scroll to position [221, 0]
click at [108, 498] on div "WHEAT - 2nd Wheat" at bounding box center [170, 506] width 128 height 18
click at [70, 498] on input "WHEAT - 2nd Wheat" at bounding box center [64, 502] width 11 height 11
checkbox input "false"
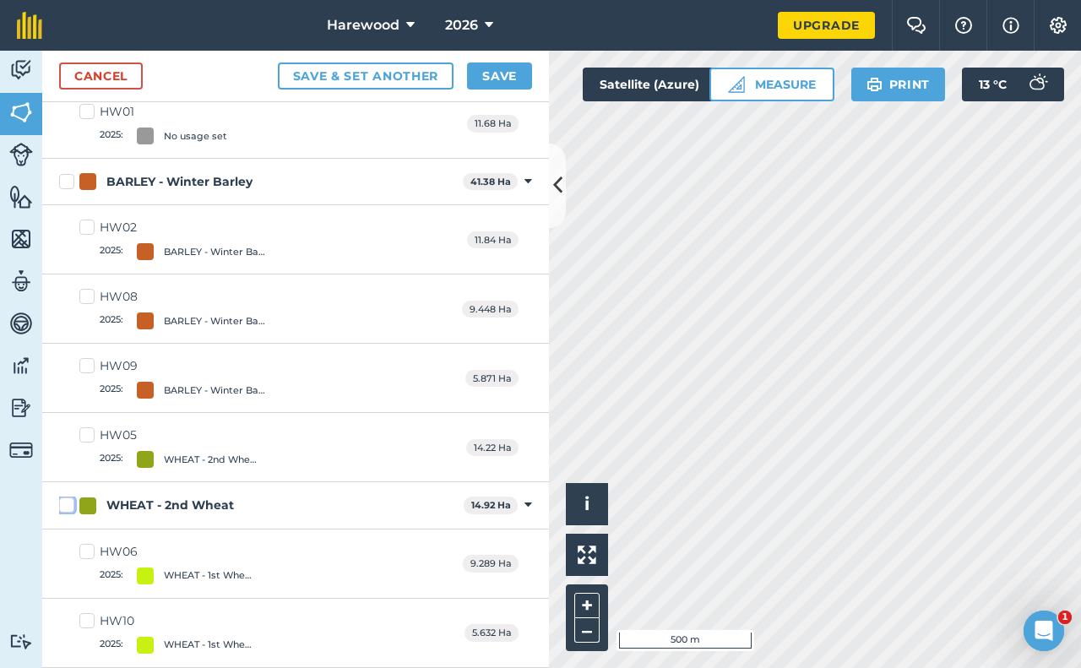
checkbox input "false"
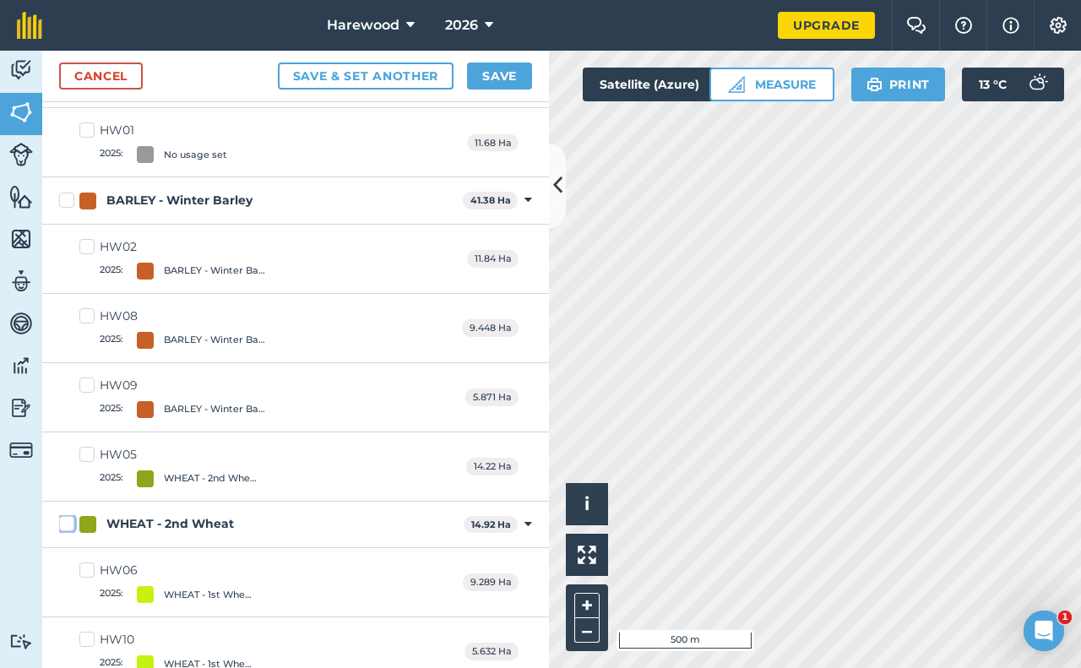
scroll to position [240, 0]
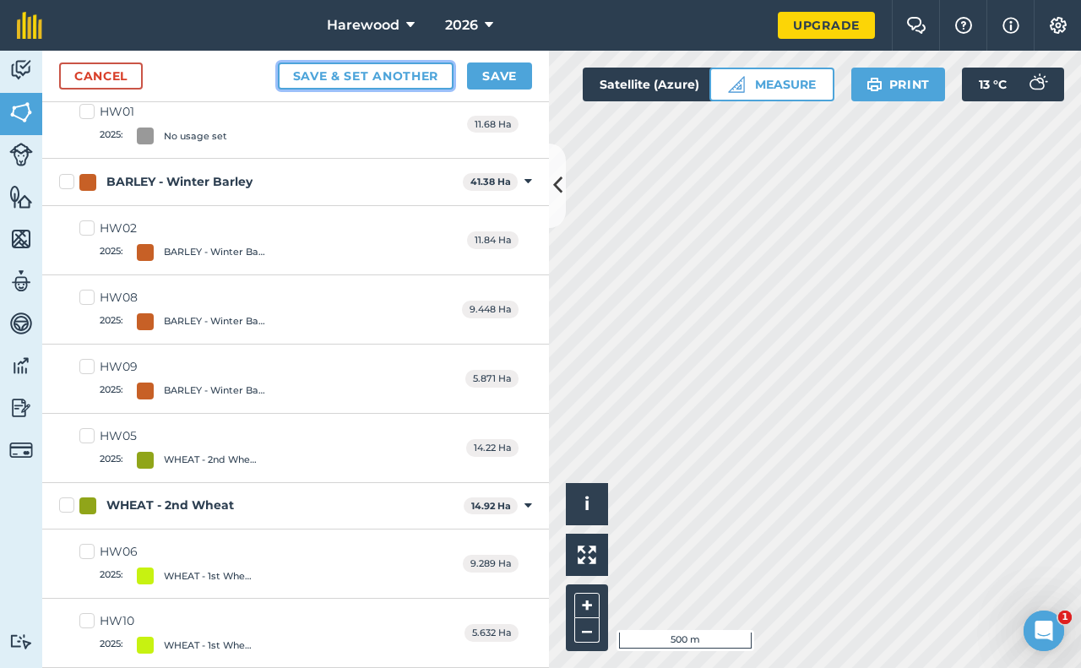
click at [403, 74] on button "Save & set another" at bounding box center [366, 75] width 176 height 27
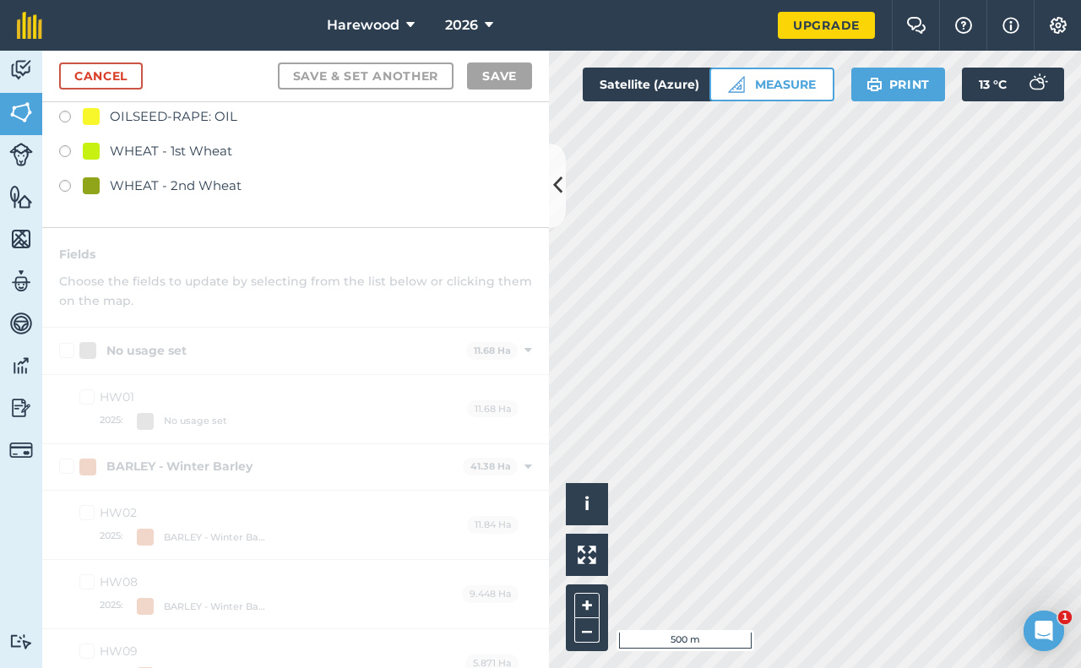
scroll to position [0, 0]
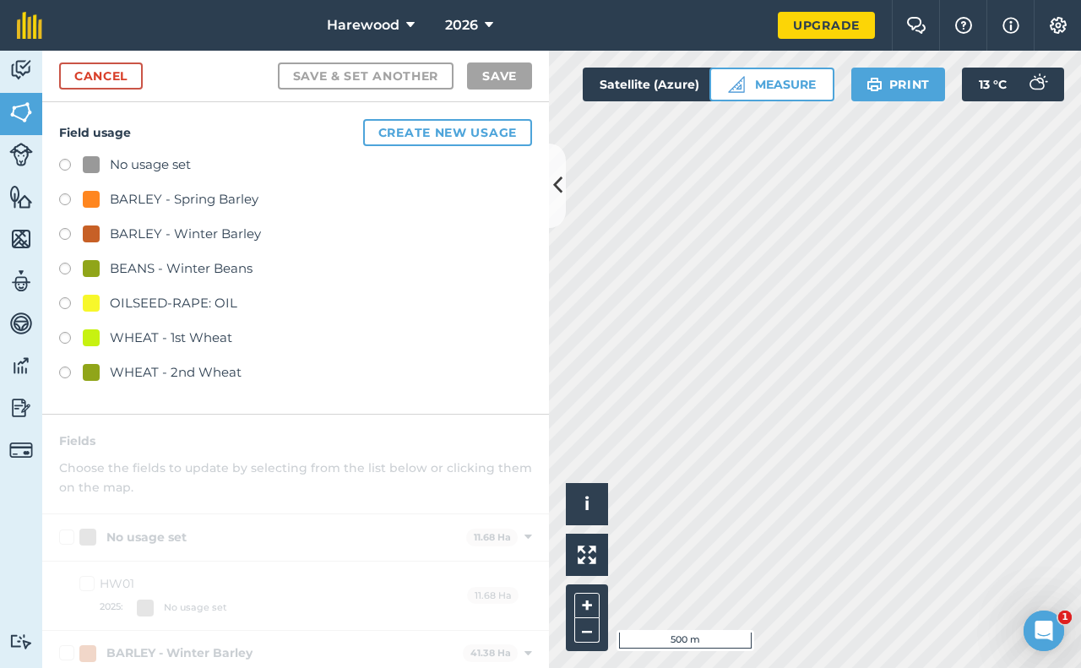
click at [312, 287] on div "No usage set BARLEY - Spring Barley BARLEY - Winter Barley BEANS - Winter Beans…" at bounding box center [295, 271] width 473 height 232
click at [406, 132] on button "Create new usage" at bounding box center [447, 132] width 169 height 27
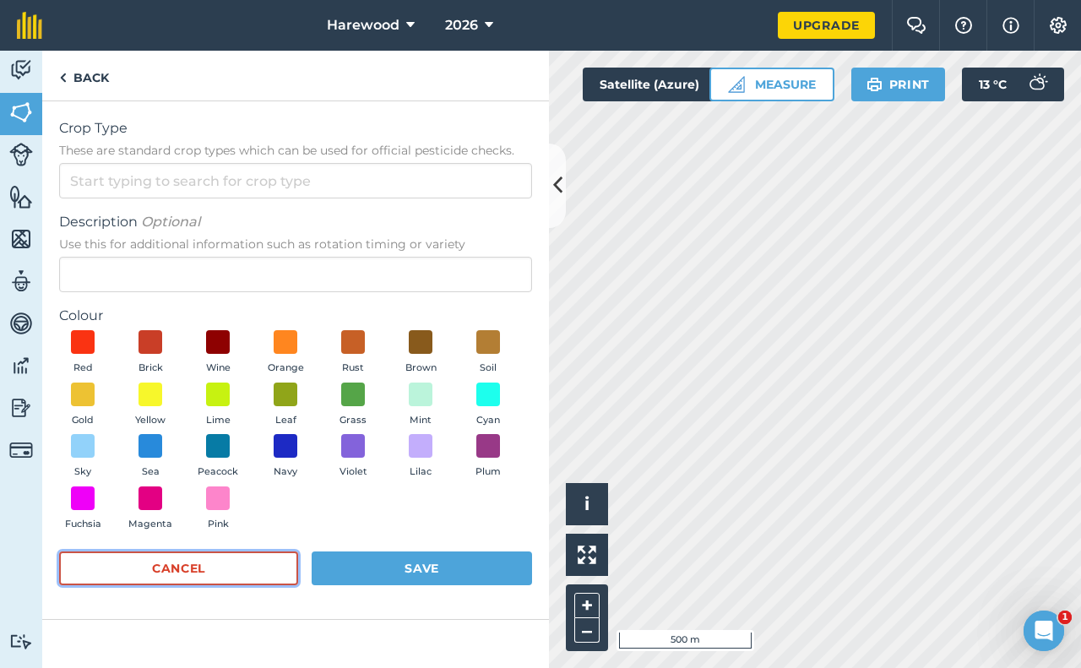
click at [229, 574] on button "Cancel" at bounding box center [178, 568] width 239 height 34
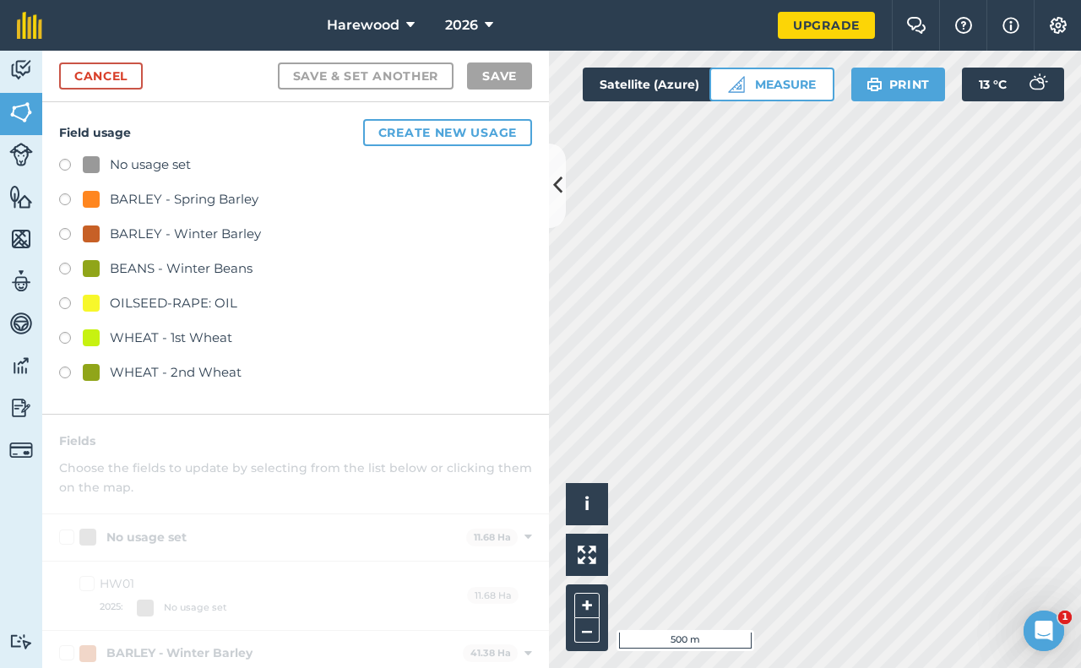
click at [87, 374] on div at bounding box center [91, 372] width 17 height 17
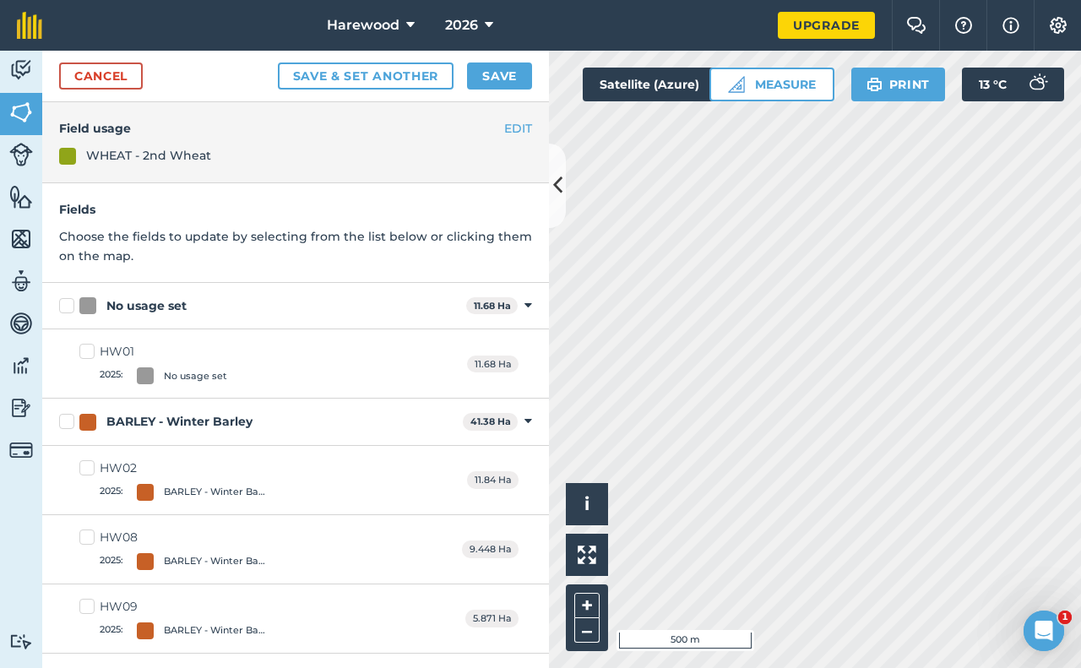
click at [74, 160] on div at bounding box center [67, 156] width 17 height 17
click at [513, 127] on button "EDIT" at bounding box center [518, 128] width 28 height 19
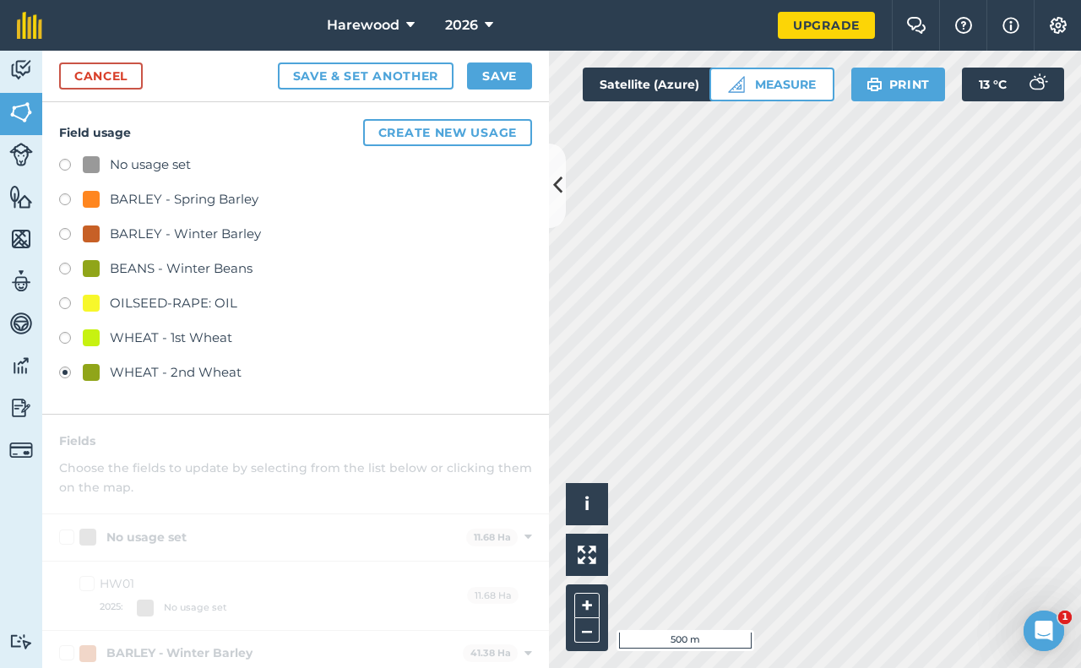
click at [141, 373] on div "WHEAT - 2nd Wheat" at bounding box center [176, 372] width 132 height 20
click at [137, 368] on div "WHEAT - 2nd Wheat" at bounding box center [176, 372] width 132 height 20
click at [92, 374] on div at bounding box center [91, 372] width 17 height 17
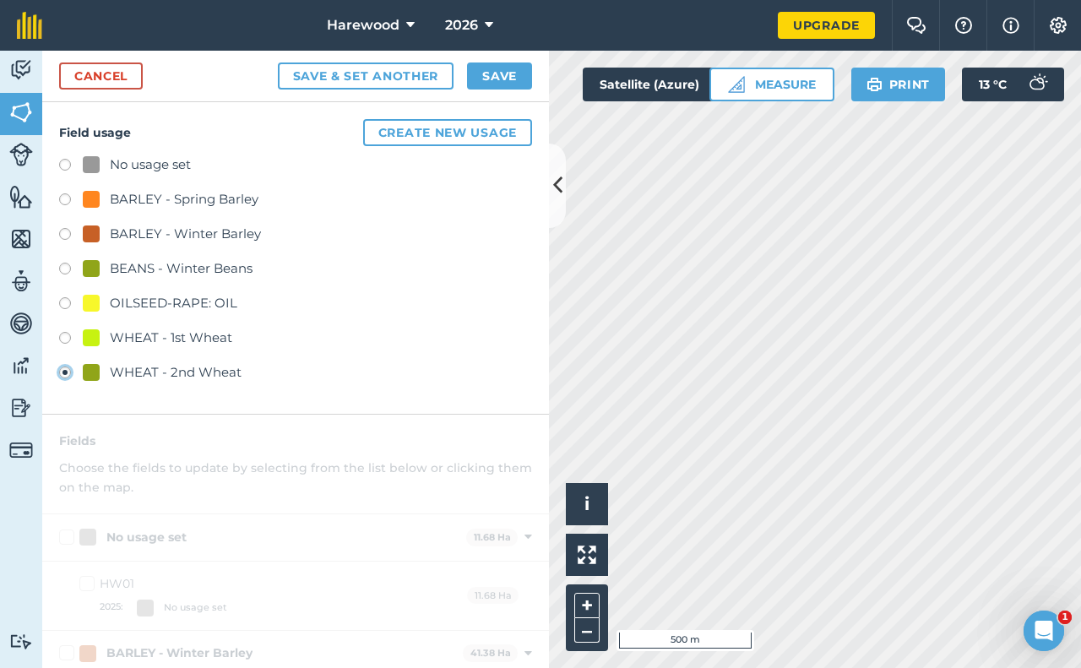
click at [92, 374] on div at bounding box center [91, 372] width 17 height 17
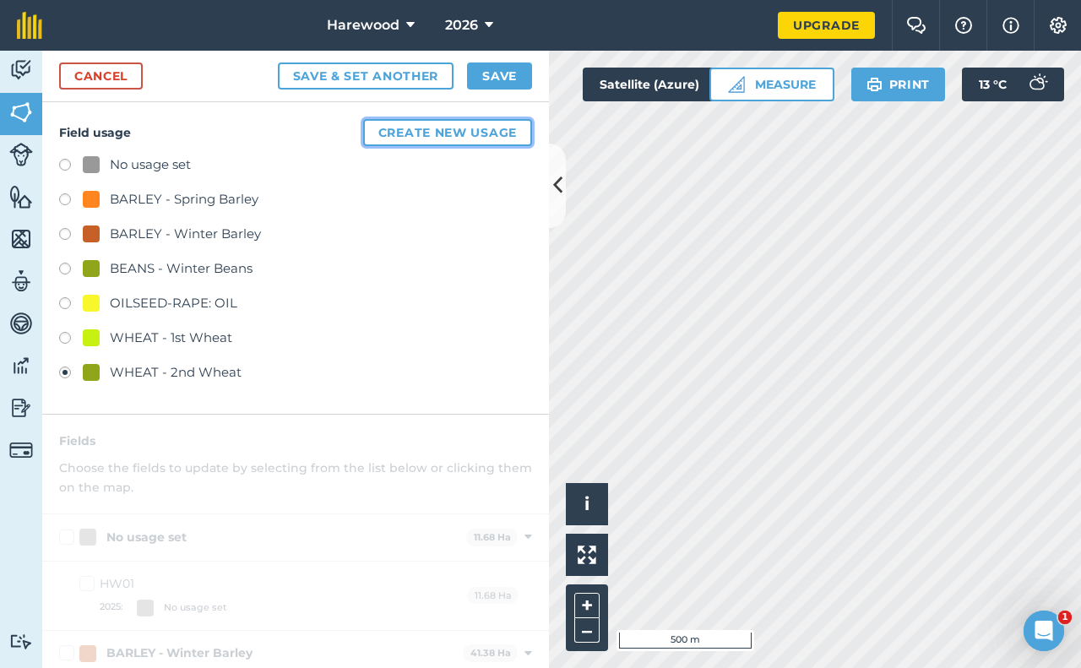
click at [398, 135] on button "Create new usage" at bounding box center [447, 132] width 169 height 27
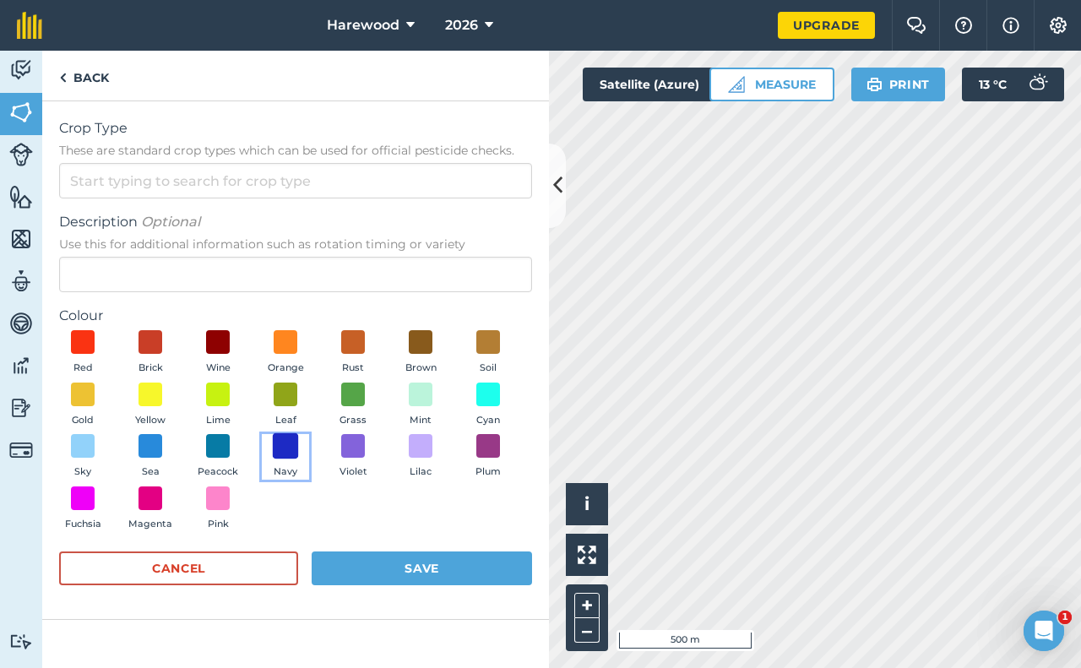
click at [284, 449] on span at bounding box center [286, 446] width 26 height 26
click at [134, 176] on input "Crop Type These are standard crop types which can be used for official pesticid…" at bounding box center [295, 180] width 473 height 35
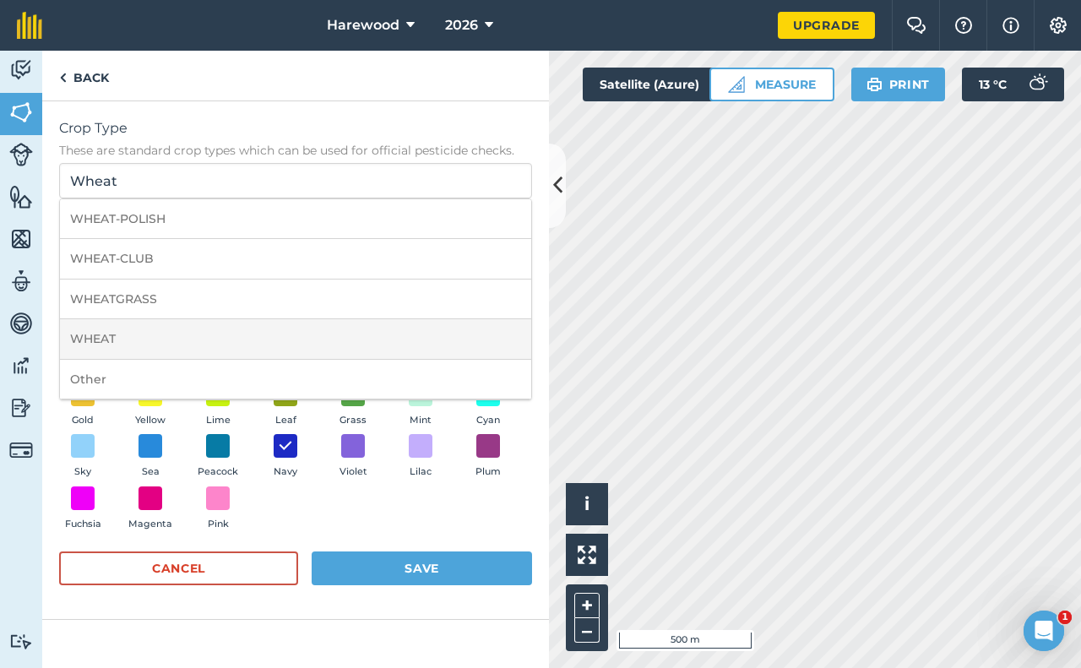
click at [131, 341] on li "WHEAT" at bounding box center [295, 339] width 471 height 40
type input "WHEAT"
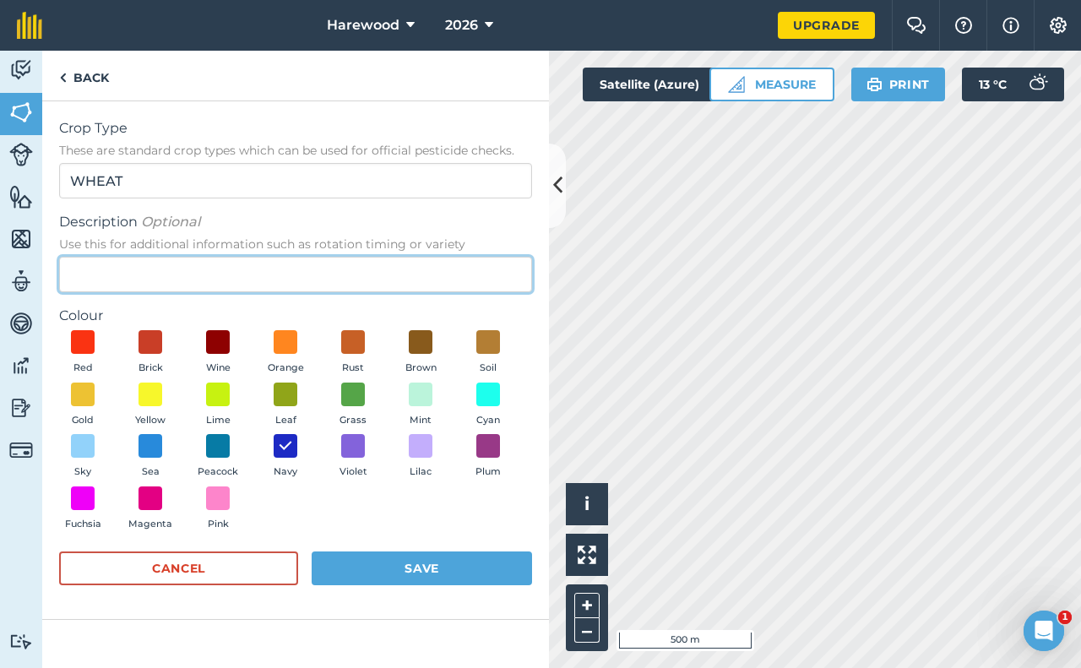
click at [144, 274] on input "Description Optional Use this for additional information such as rotation timin…" at bounding box center [295, 274] width 473 height 35
type input "1st Wheat"
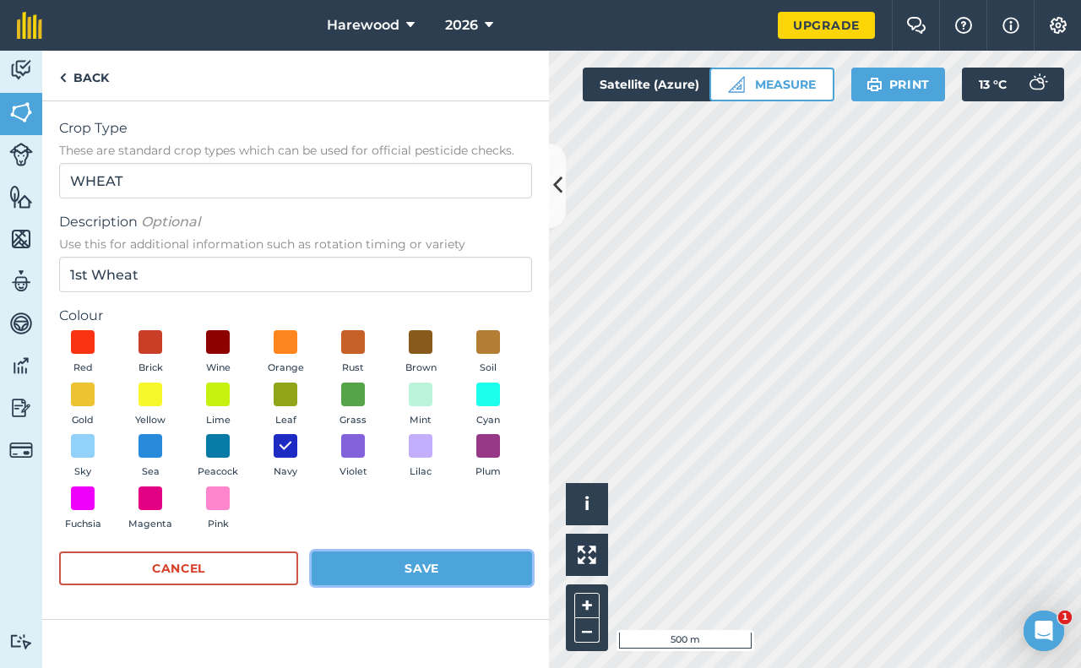
click at [422, 574] on button "Save" at bounding box center [422, 568] width 220 height 34
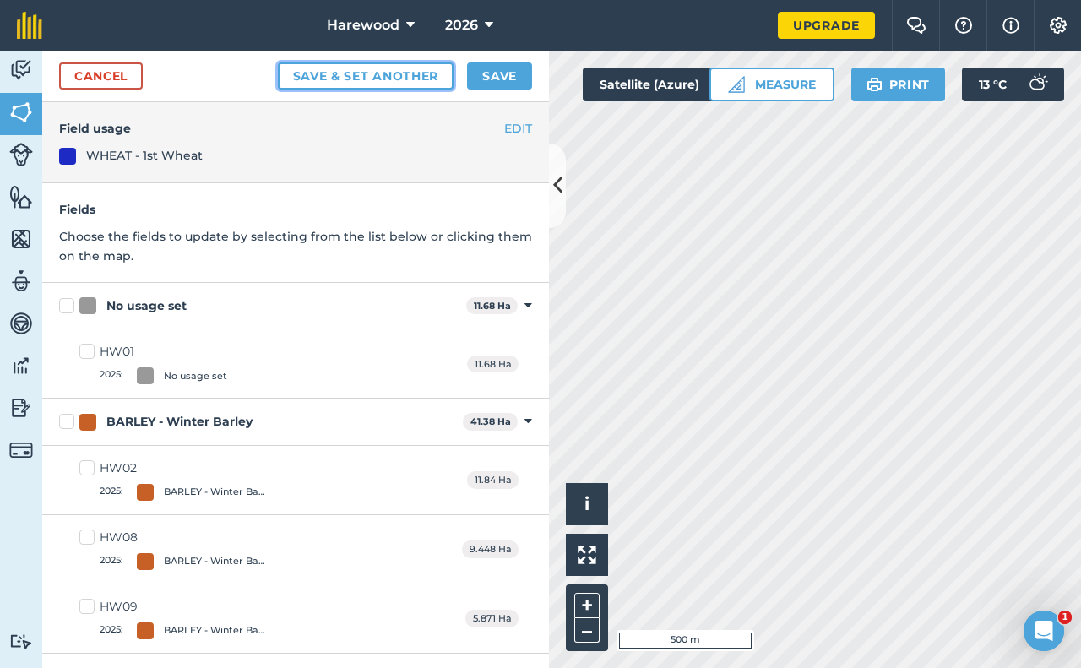
click at [379, 81] on button "Save & set another" at bounding box center [366, 75] width 176 height 27
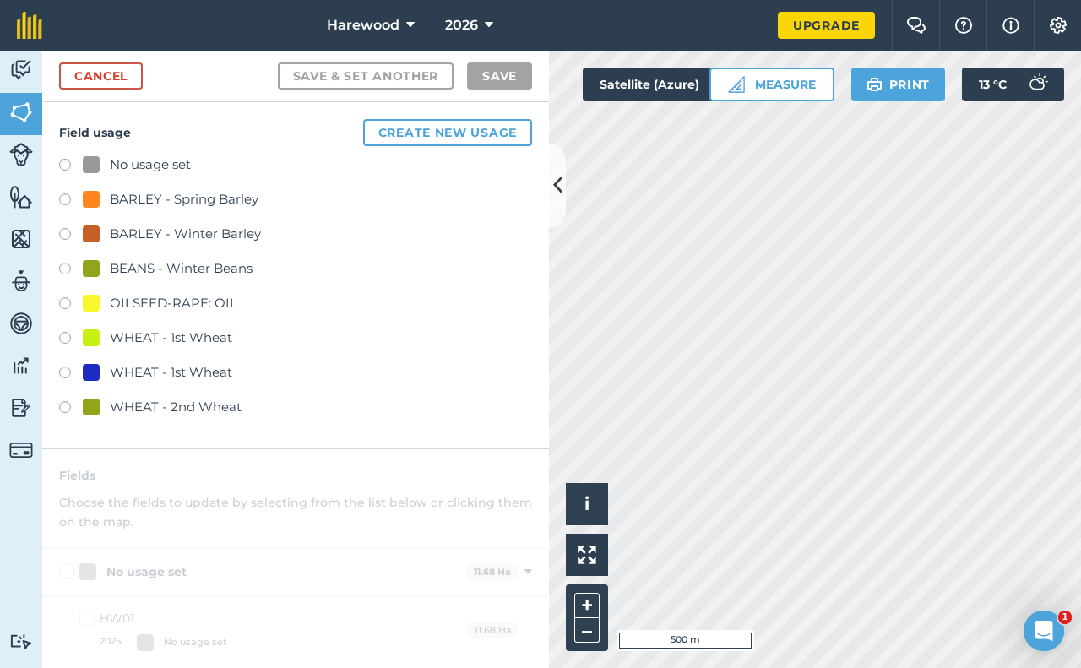
click at [66, 339] on label at bounding box center [71, 340] width 24 height 17
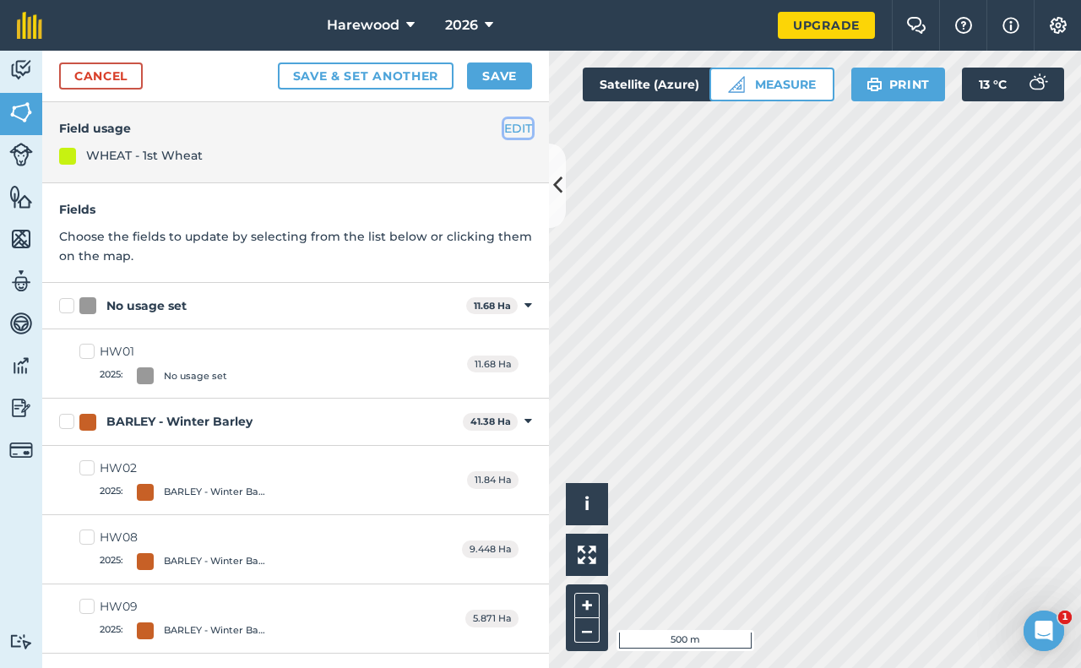
click at [504, 128] on button "EDIT" at bounding box center [518, 128] width 28 height 19
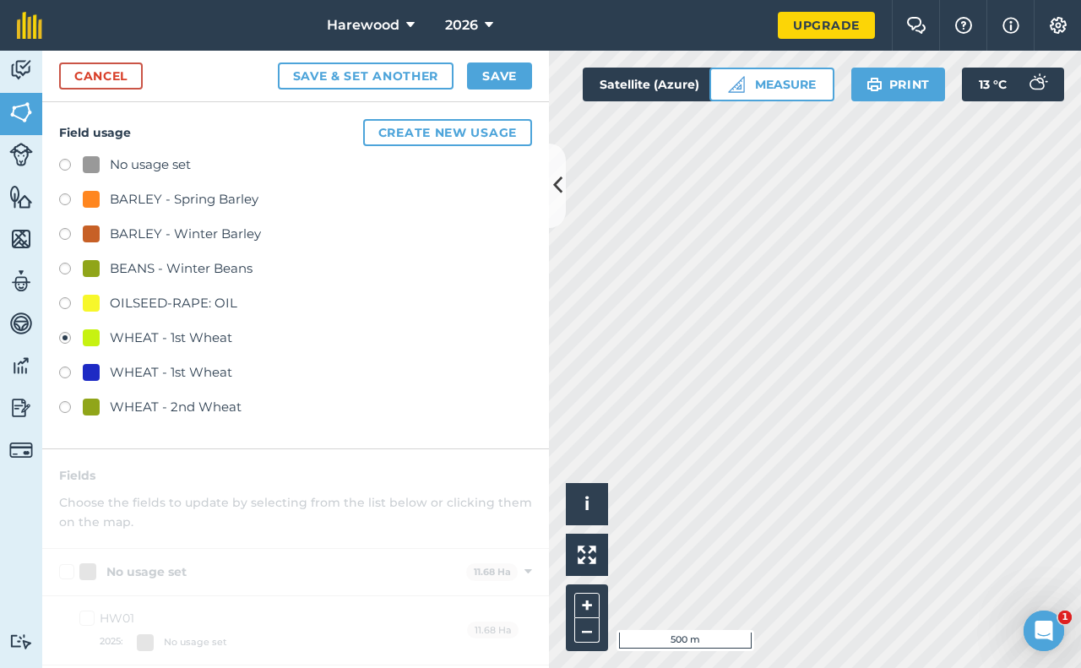
drag, startPoint x: 184, startPoint y: 336, endPoint x: 166, endPoint y: 334, distance: 17.8
click at [166, 334] on div "WHEAT - 1st Wheat" at bounding box center [171, 338] width 122 height 20
click at [67, 405] on label at bounding box center [71, 409] width 24 height 17
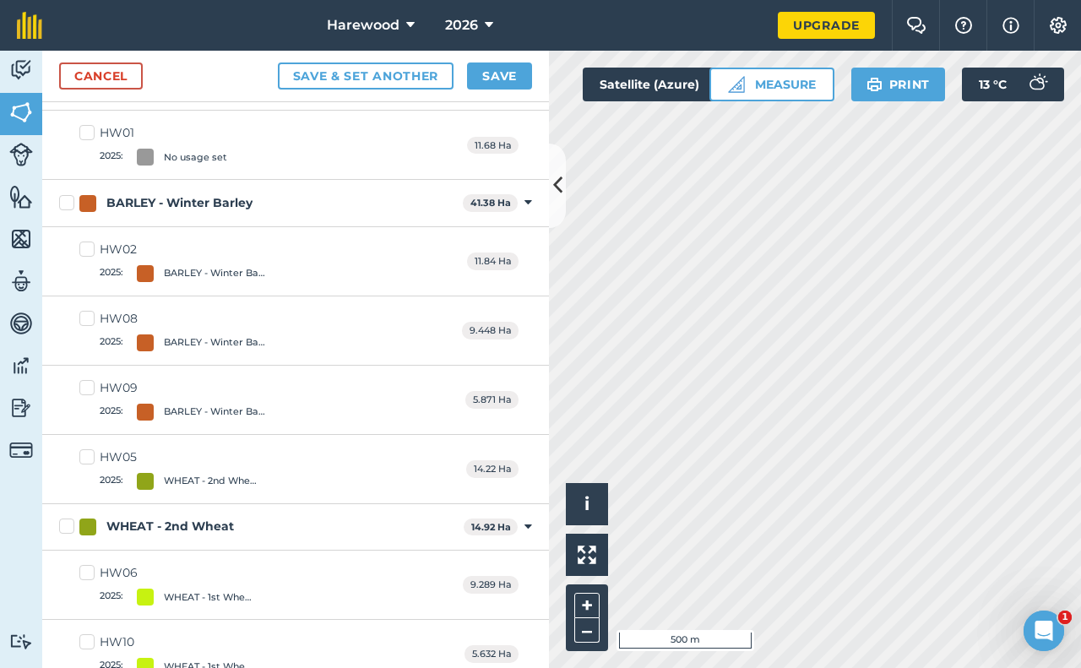
scroll to position [240, 0]
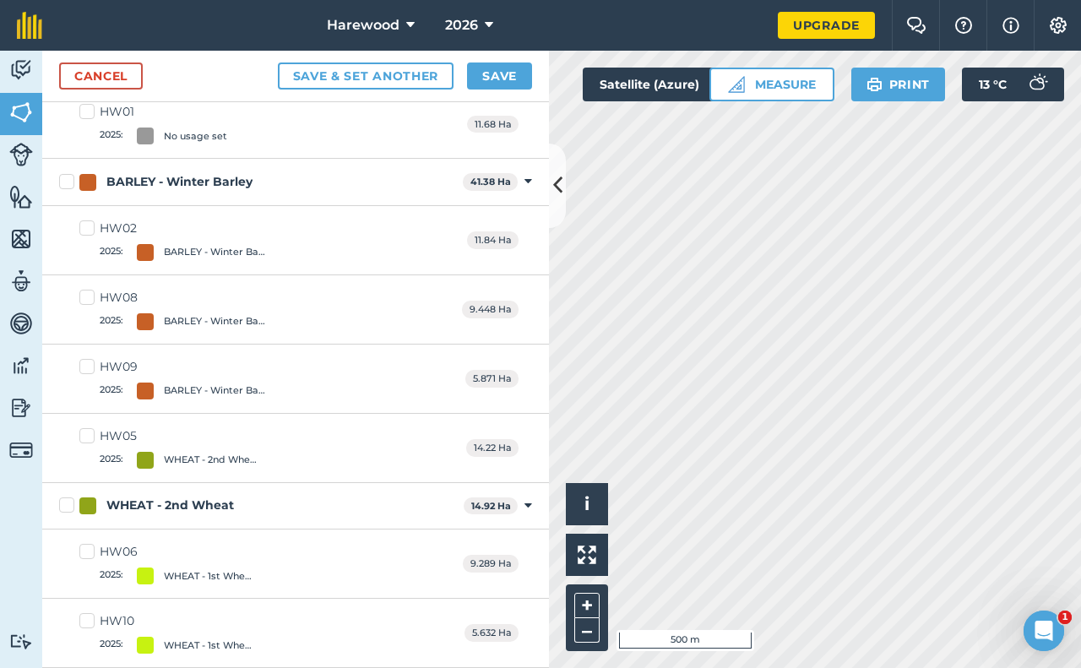
click at [90, 508] on div at bounding box center [87, 505] width 17 height 17
click at [70, 508] on input "WHEAT - 2nd Wheat" at bounding box center [64, 502] width 11 height 11
checkbox input "true"
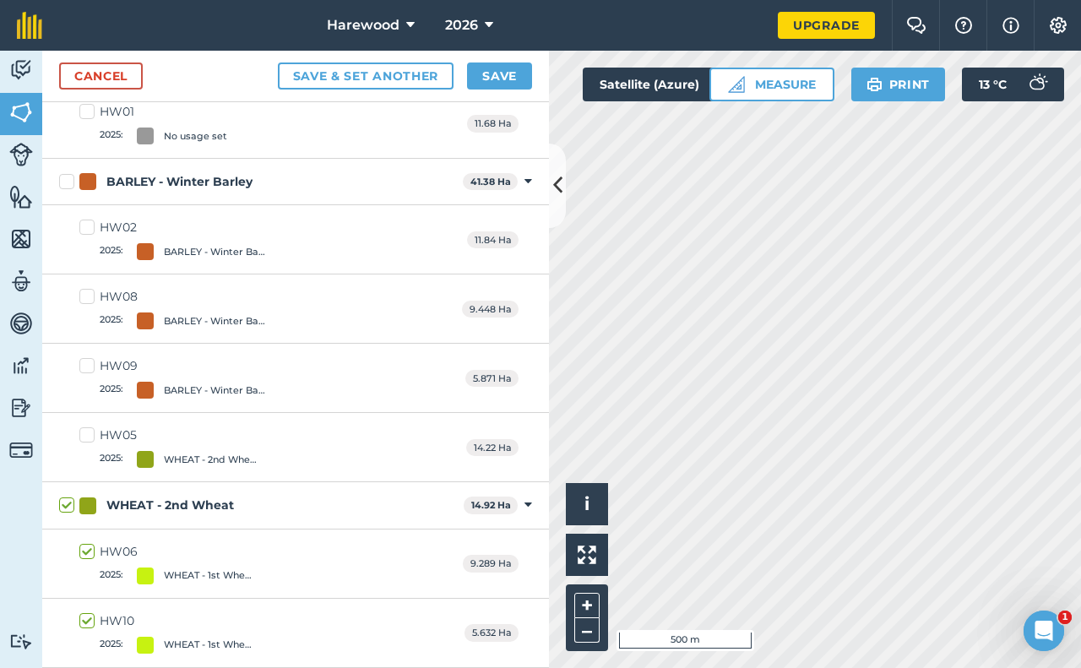
click at [92, 507] on div at bounding box center [87, 505] width 17 height 17
click at [70, 507] on input "WHEAT - 2nd Wheat" at bounding box center [64, 502] width 11 height 11
checkbox input "false"
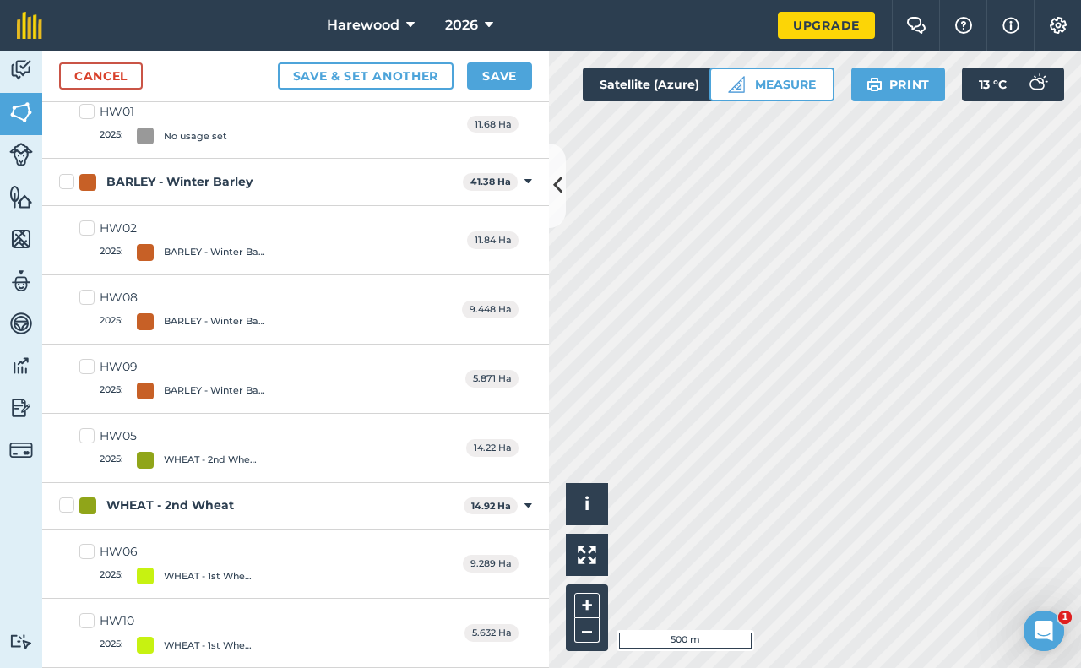
click at [92, 507] on div at bounding box center [87, 505] width 17 height 17
click at [70, 507] on input "WHEAT - 2nd Wheat" at bounding box center [64, 502] width 11 height 11
checkbox input "true"
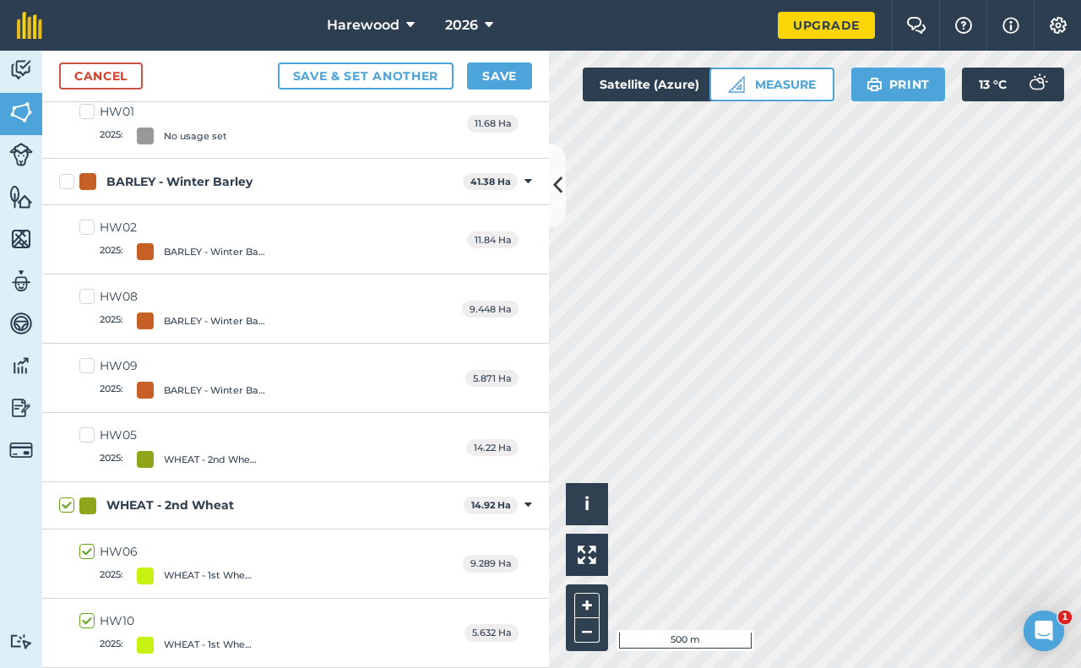
click at [94, 507] on div at bounding box center [87, 505] width 17 height 17
click at [70, 507] on input "WHEAT - 2nd Wheat" at bounding box center [64, 502] width 11 height 11
checkbox input "false"
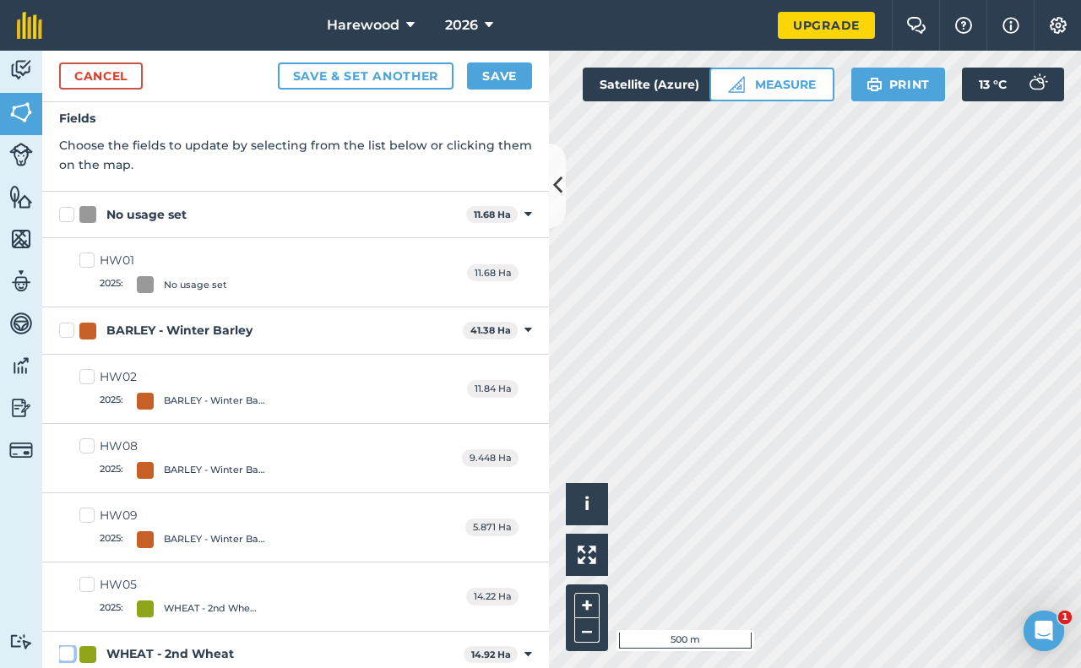
scroll to position [0, 0]
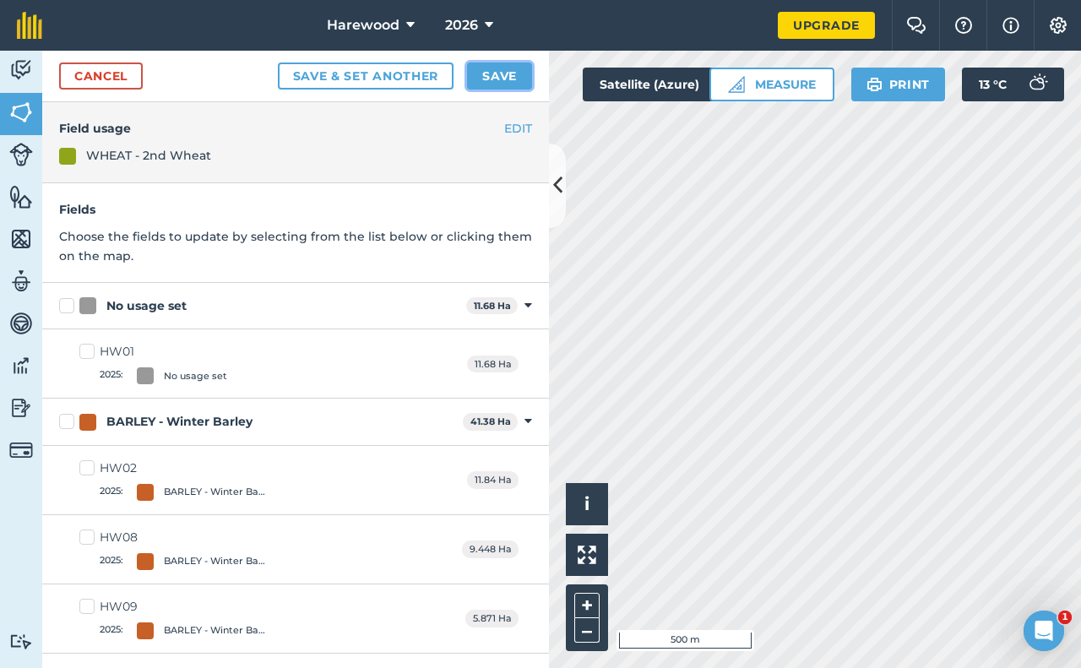
click at [493, 77] on button "Save" at bounding box center [499, 75] width 65 height 27
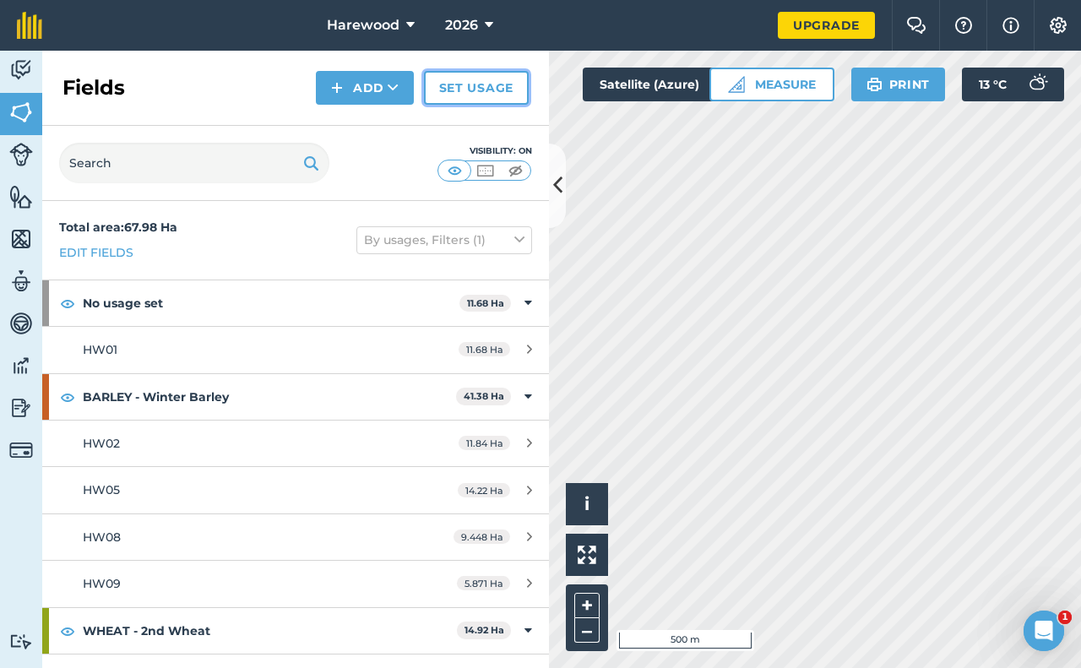
click at [448, 83] on link "Set usage" at bounding box center [476, 88] width 105 height 34
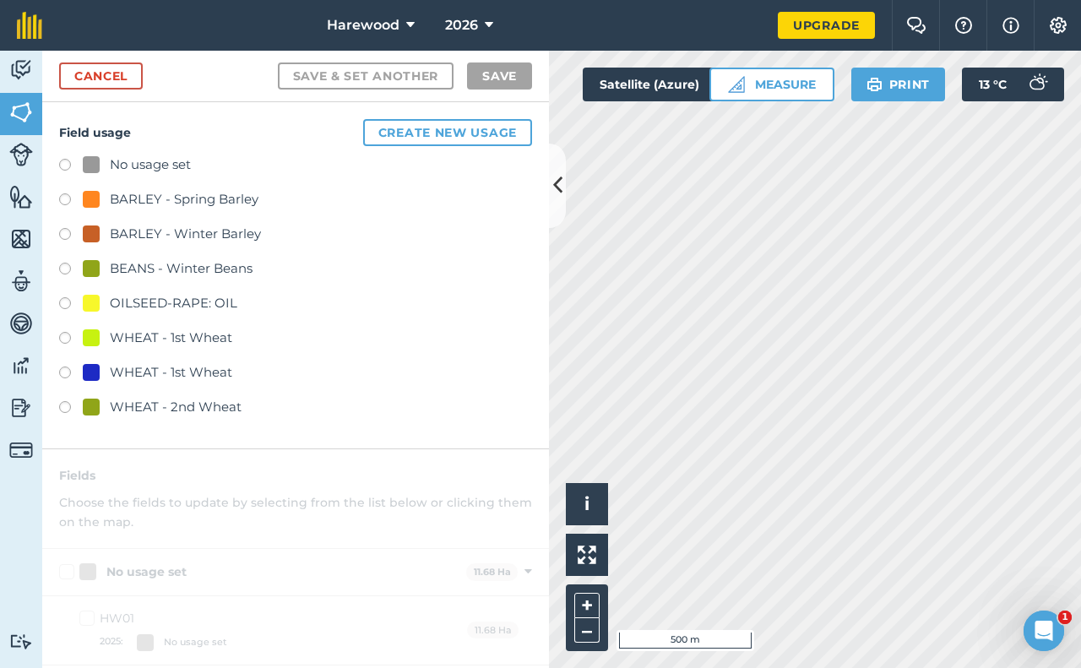
click at [96, 404] on div at bounding box center [91, 407] width 17 height 17
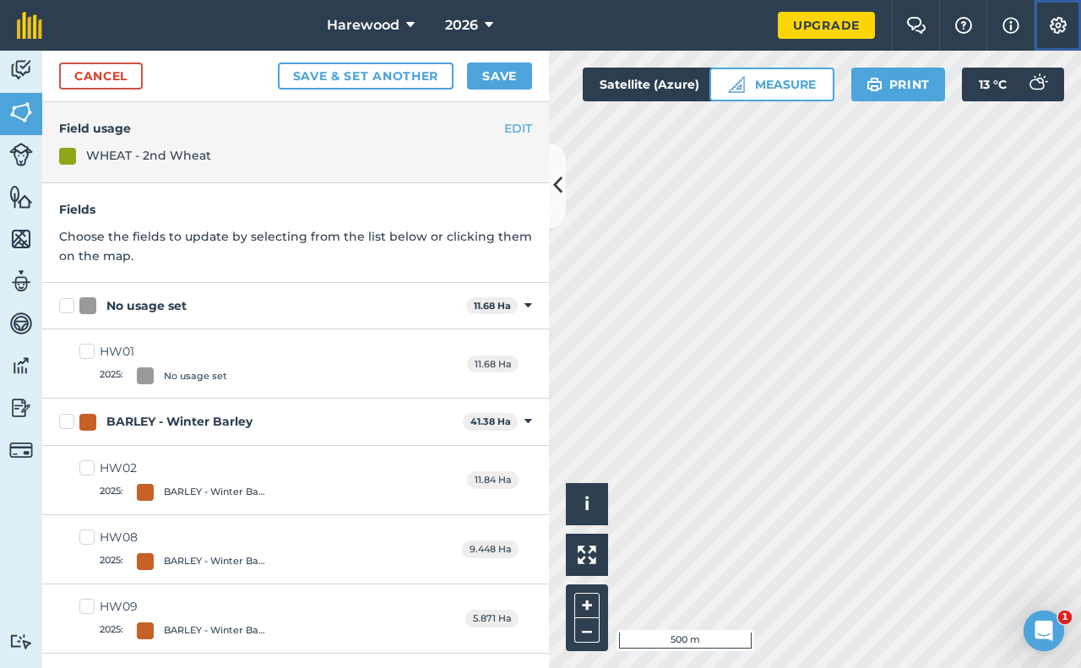
click at [1054, 24] on img at bounding box center [1058, 25] width 20 height 17
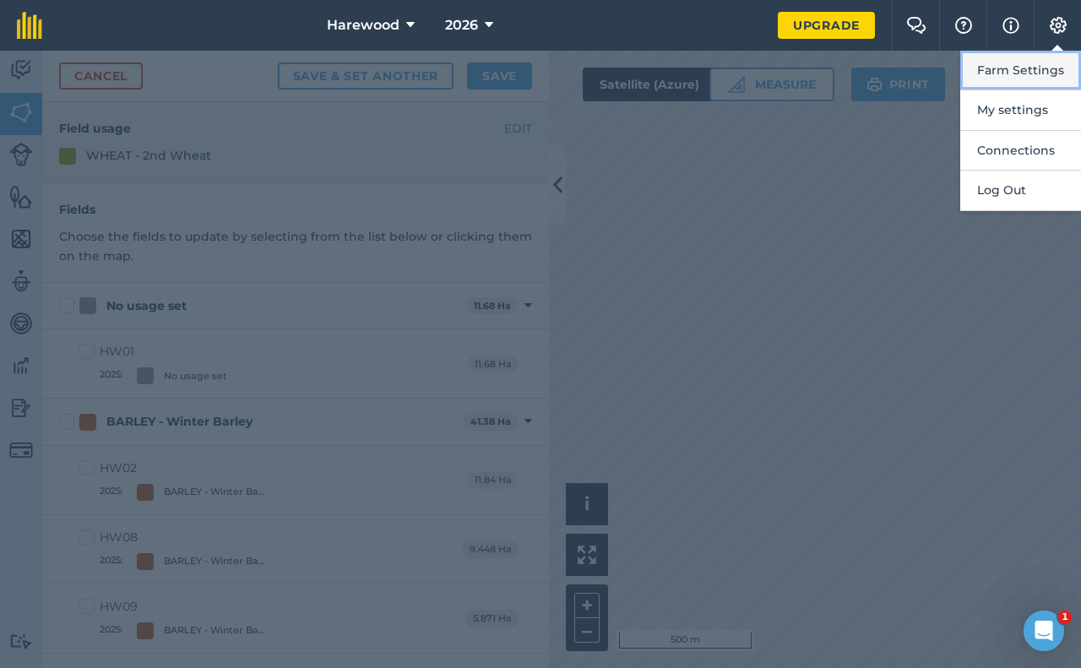
click at [1018, 68] on button "Farm Settings" at bounding box center [1020, 71] width 121 height 40
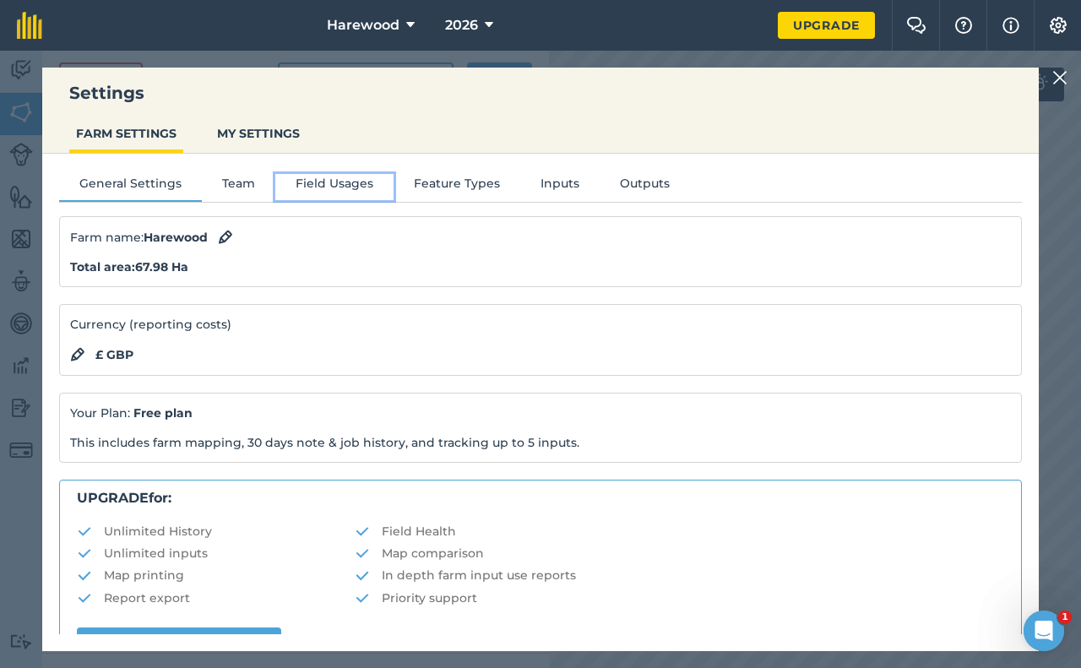
click at [339, 182] on button "Field Usages" at bounding box center [334, 186] width 118 height 25
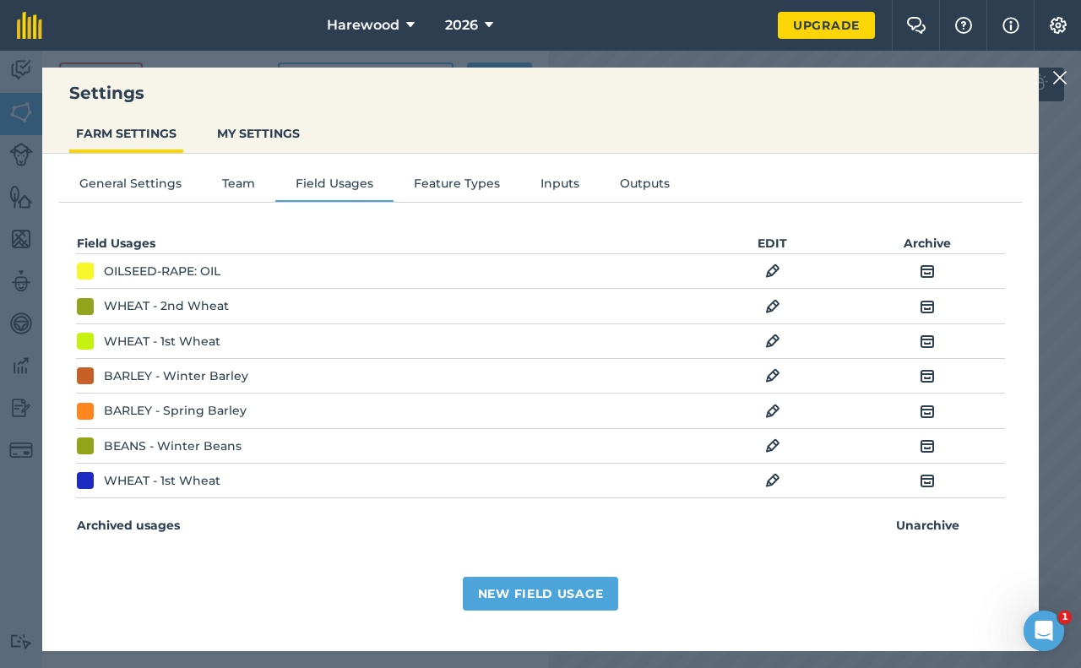
click at [772, 341] on img at bounding box center [772, 341] width 15 height 20
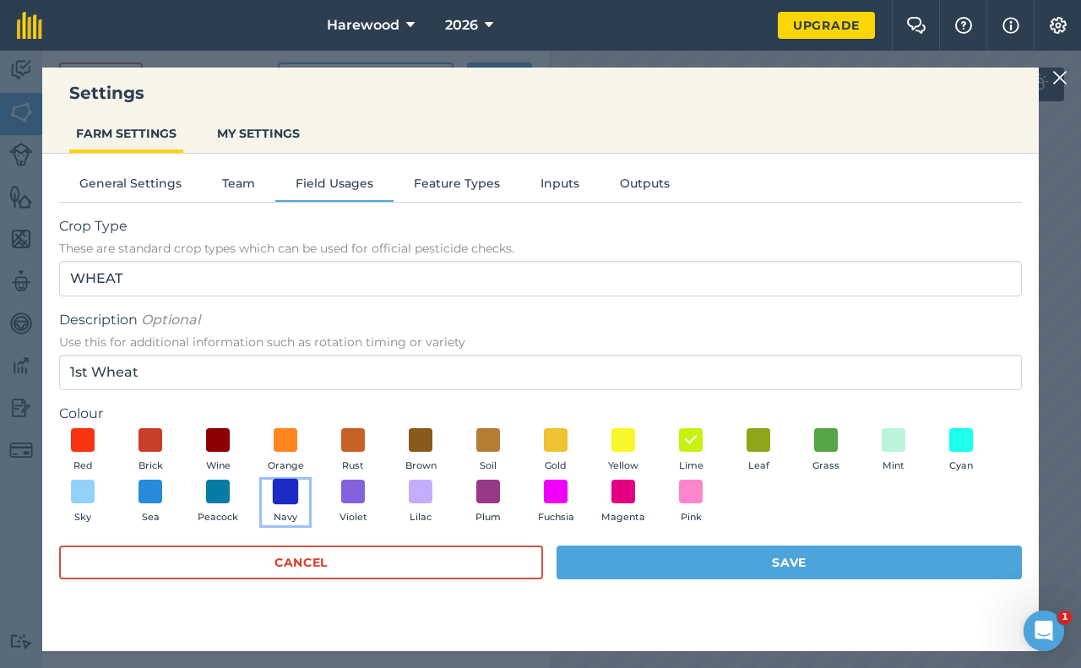
click at [288, 495] on span at bounding box center [286, 492] width 26 height 26
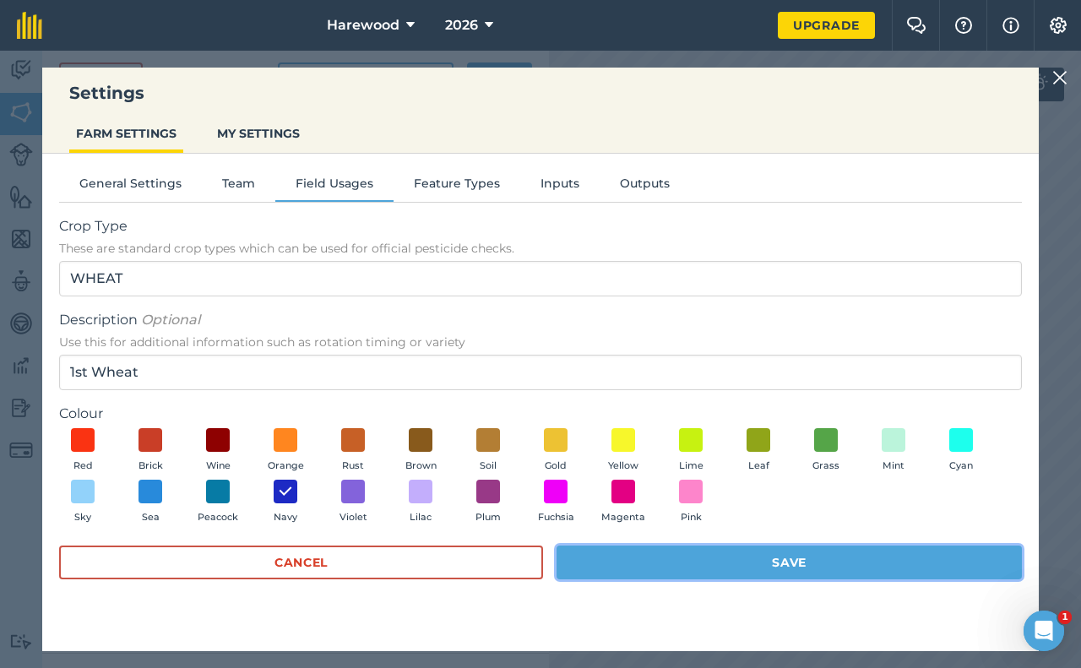
click at [696, 561] on button "Save" at bounding box center [789, 563] width 465 height 34
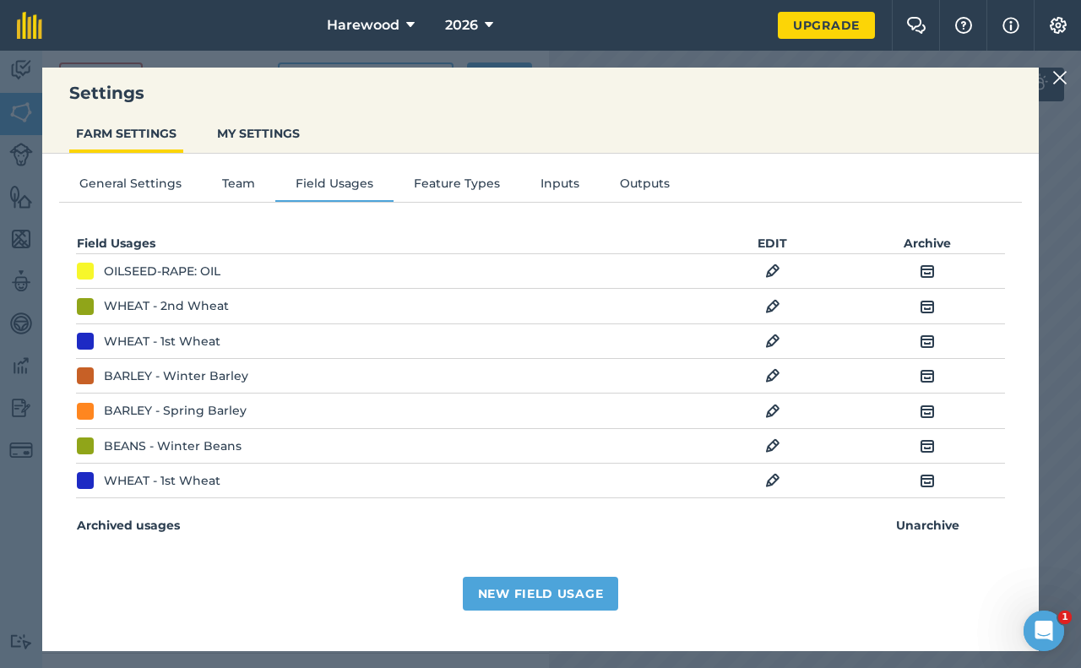
click at [925, 482] on img at bounding box center [927, 480] width 15 height 20
click at [282, 513] on div "WHEAT - 1st Wheat" at bounding box center [308, 518] width 463 height 19
click at [769, 302] on img at bounding box center [772, 306] width 15 height 20
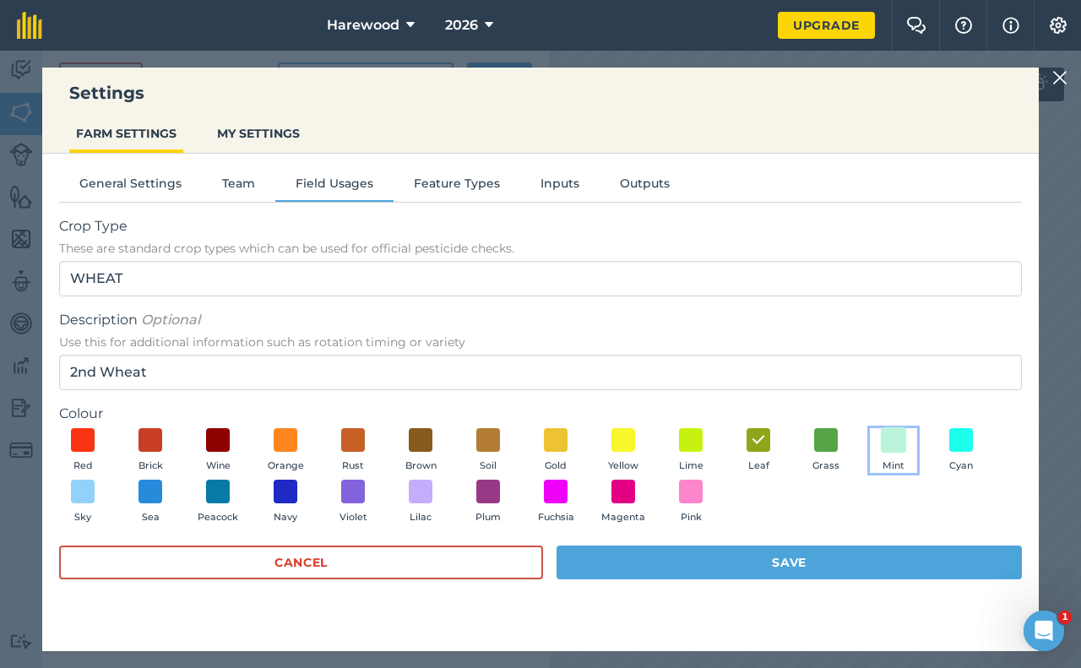
click at [893, 441] on span at bounding box center [894, 439] width 26 height 26
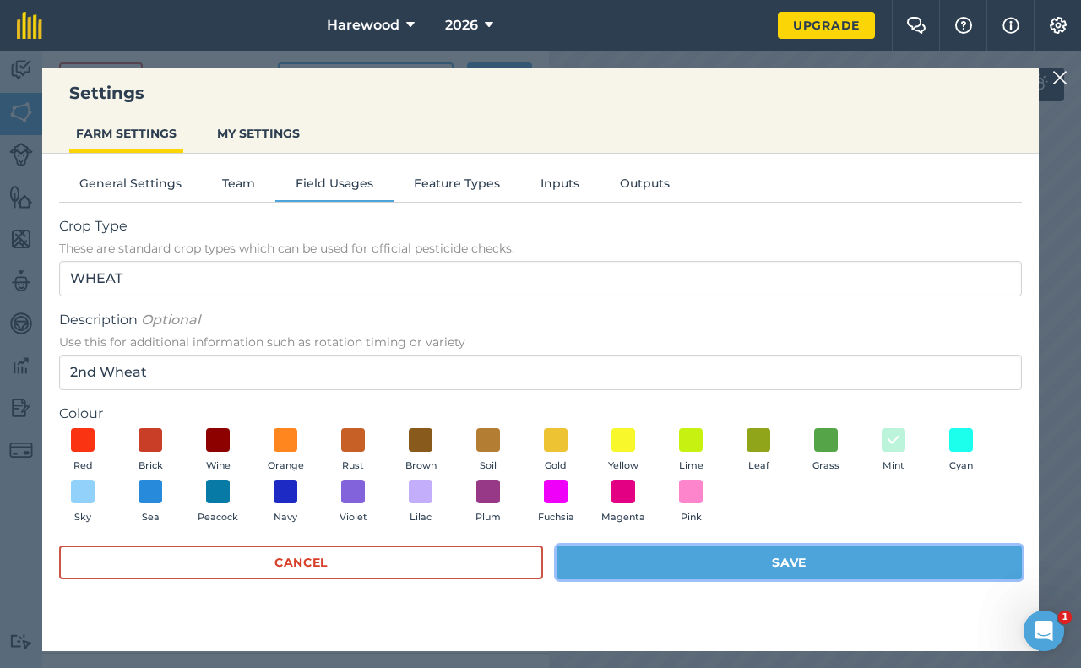
click at [777, 560] on button "Save" at bounding box center [789, 563] width 465 height 34
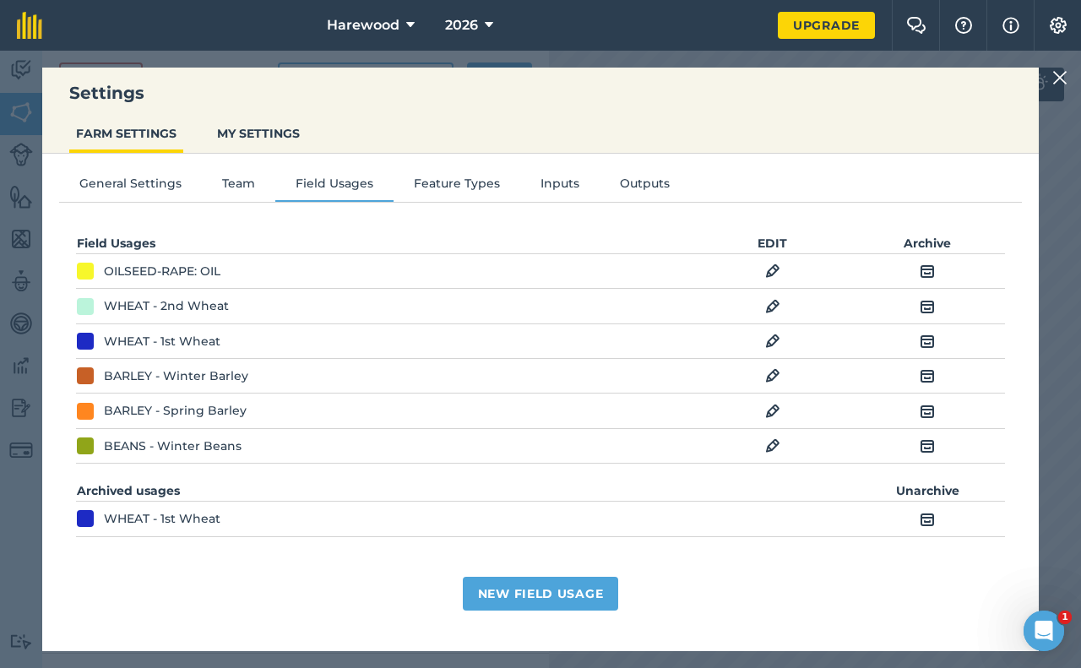
click at [776, 306] on img at bounding box center [772, 306] width 15 height 20
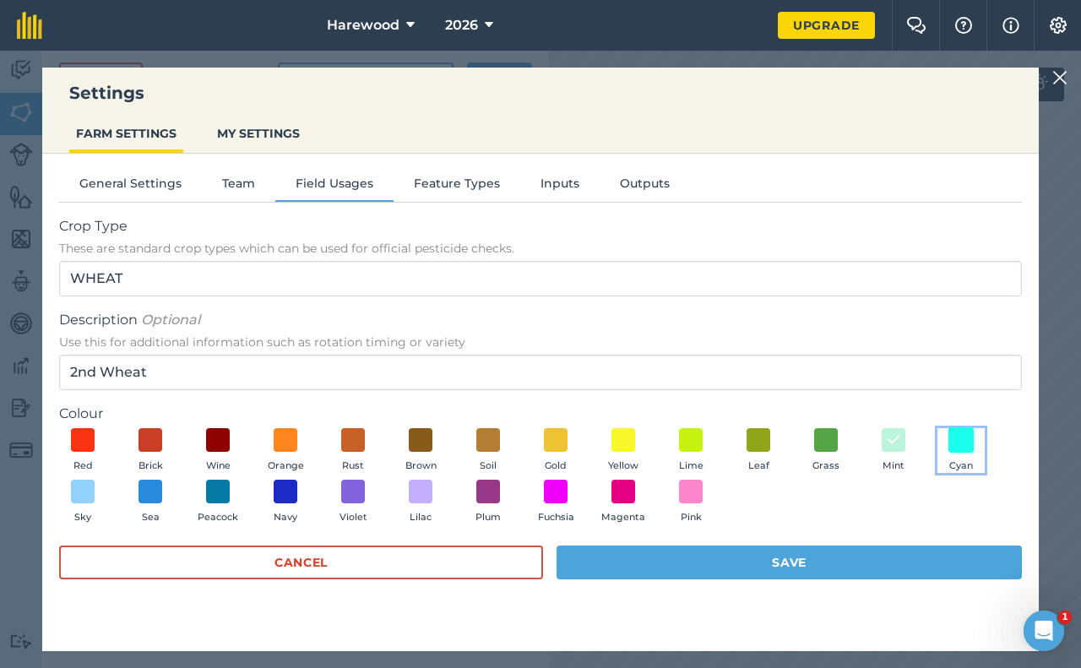
click at [973, 448] on button "Cyan" at bounding box center [960, 451] width 47 height 46
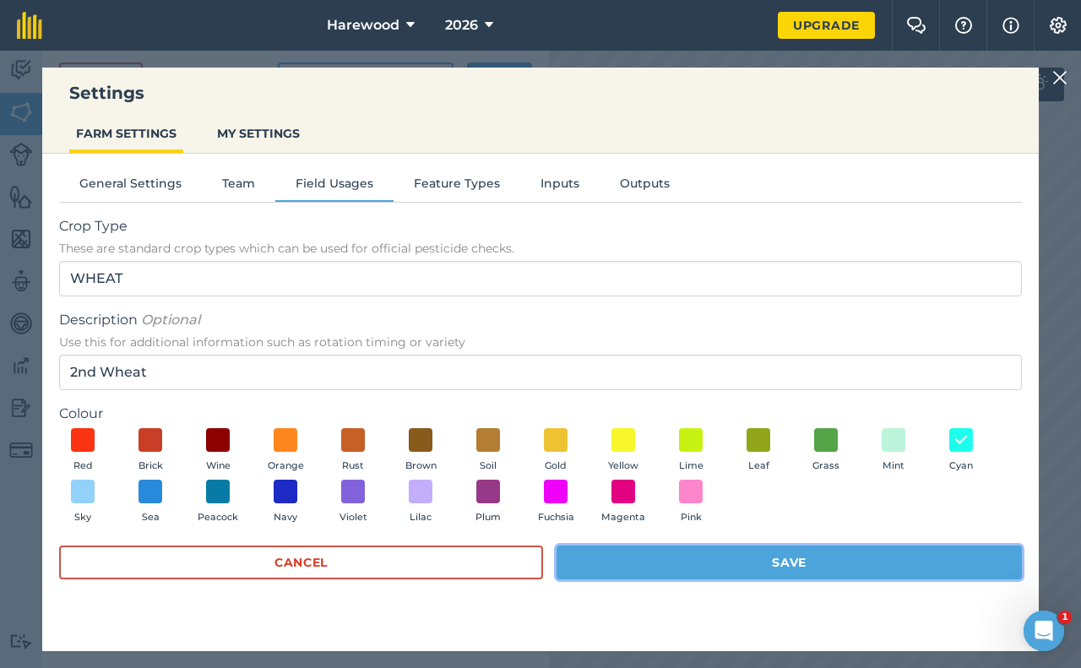
click at [918, 562] on button "Save" at bounding box center [789, 563] width 465 height 34
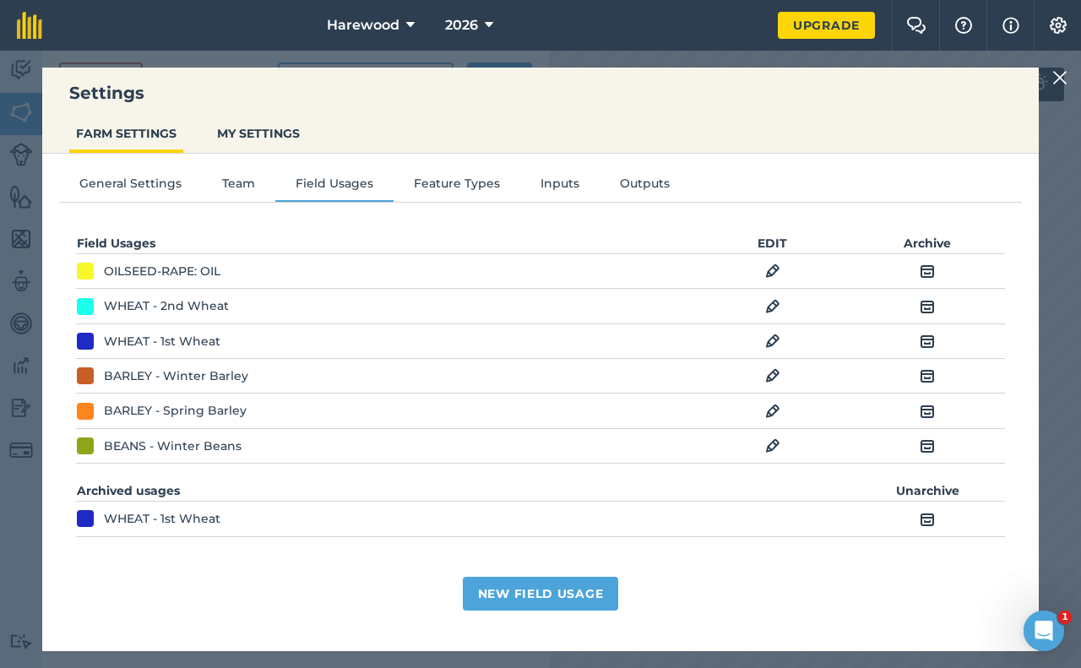
click at [930, 310] on img at bounding box center [927, 306] width 15 height 20
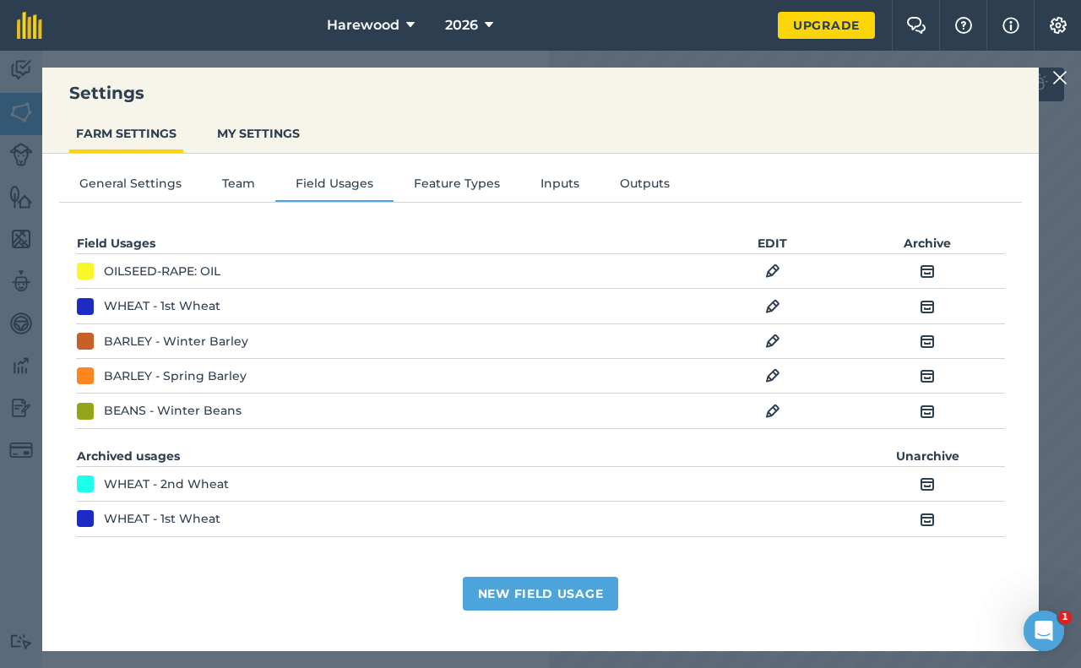
click at [926, 483] on img at bounding box center [927, 484] width 15 height 20
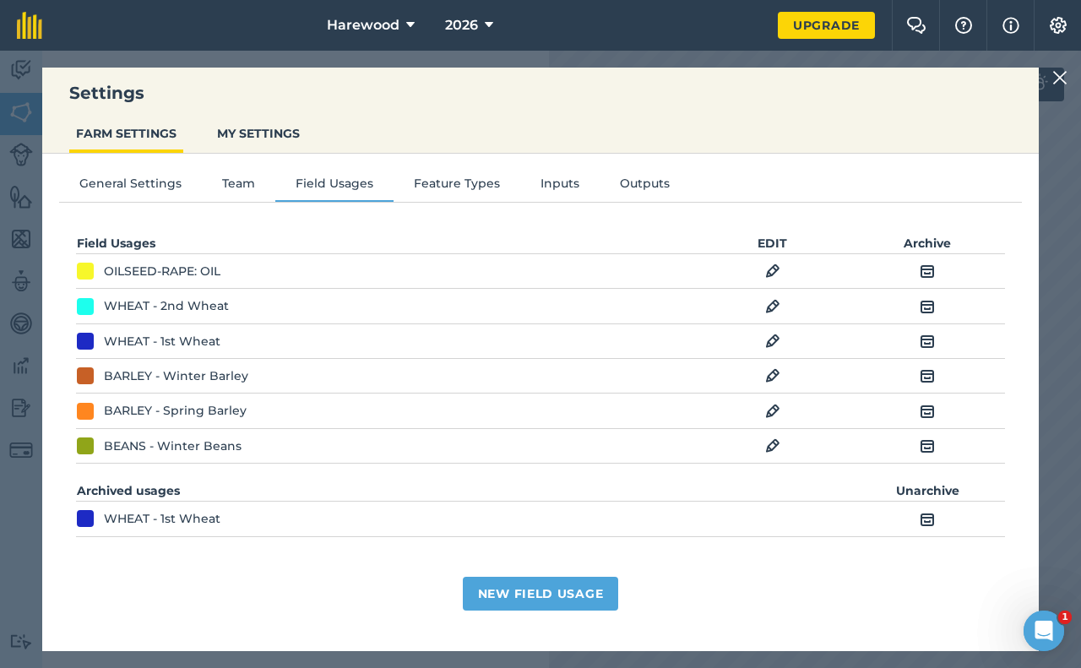
click at [771, 307] on img at bounding box center [772, 306] width 15 height 20
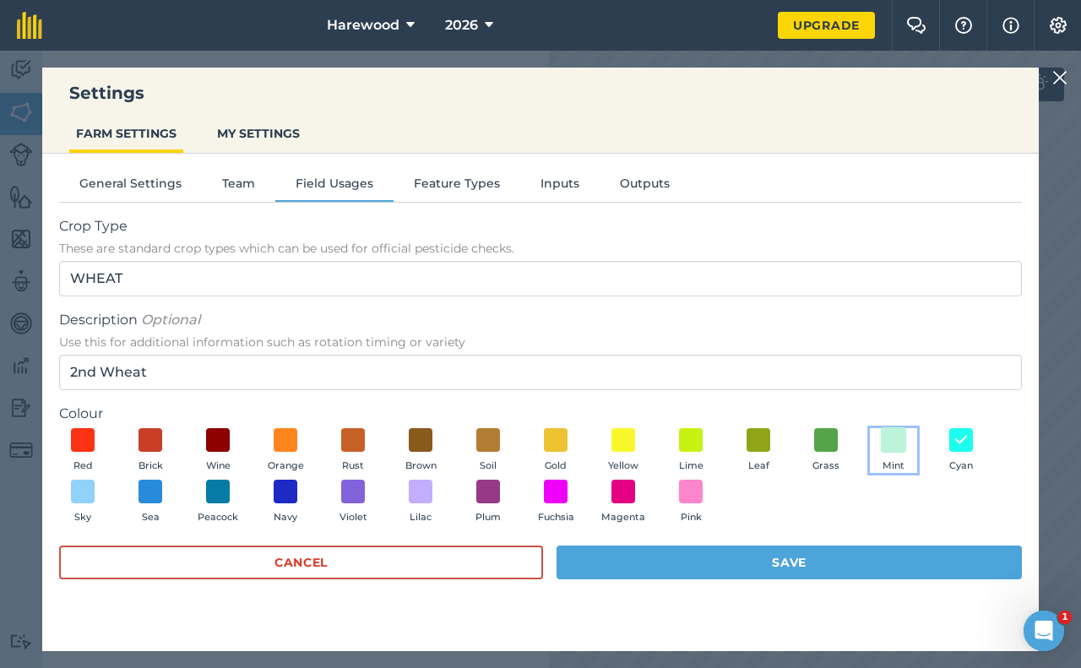
click at [894, 444] on span at bounding box center [894, 439] width 26 height 26
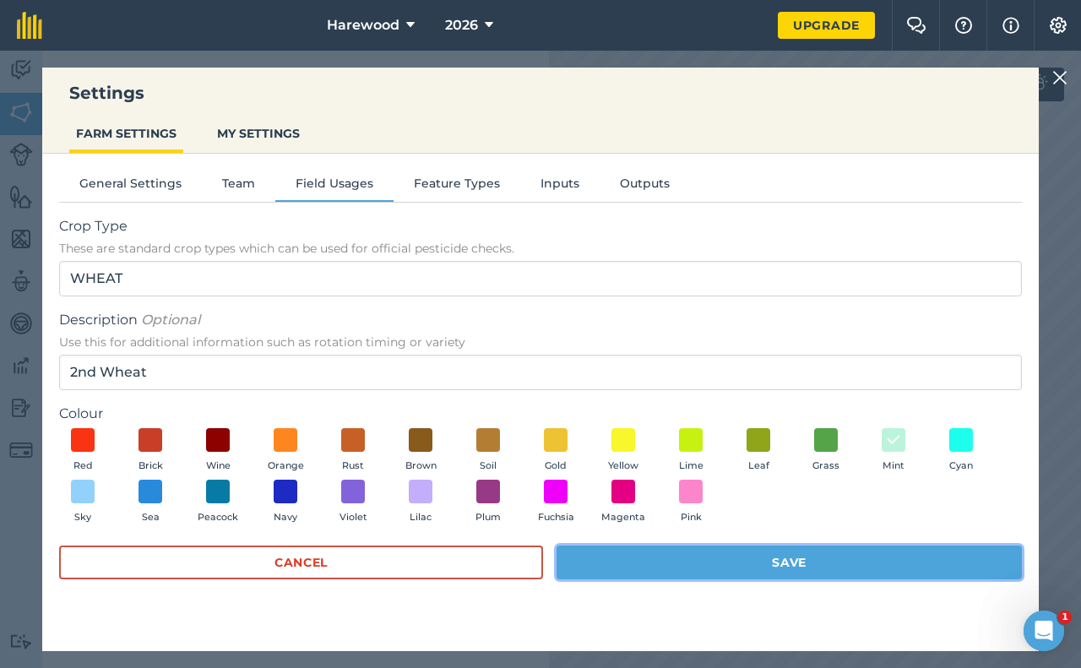
click at [825, 563] on button "Save" at bounding box center [789, 563] width 465 height 34
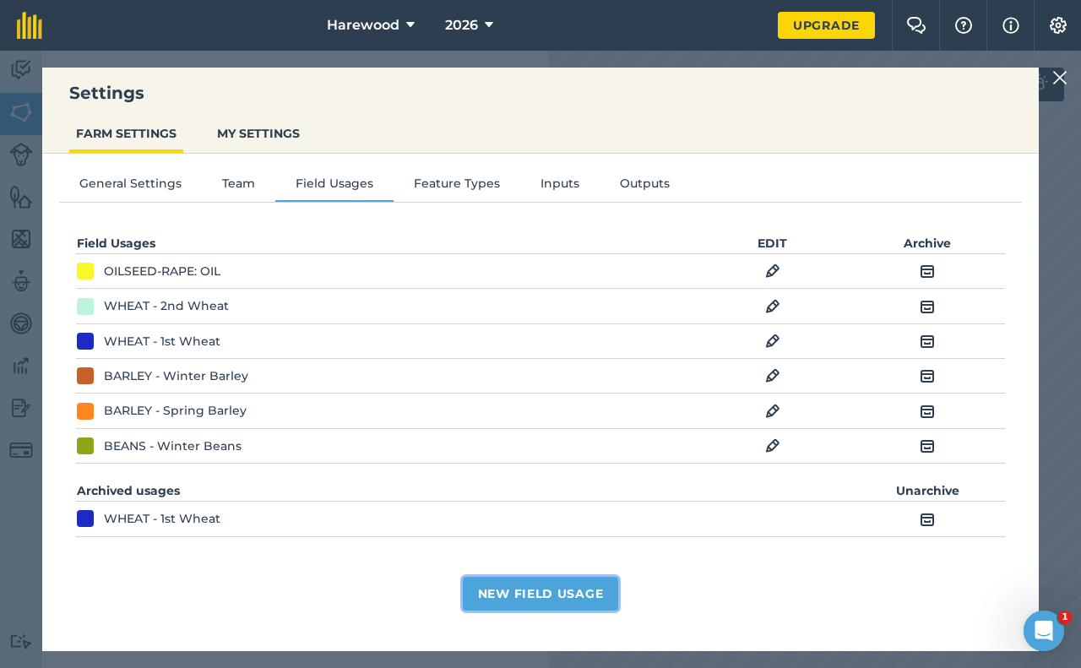
click at [597, 587] on button "New Field Usage" at bounding box center [541, 594] width 156 height 34
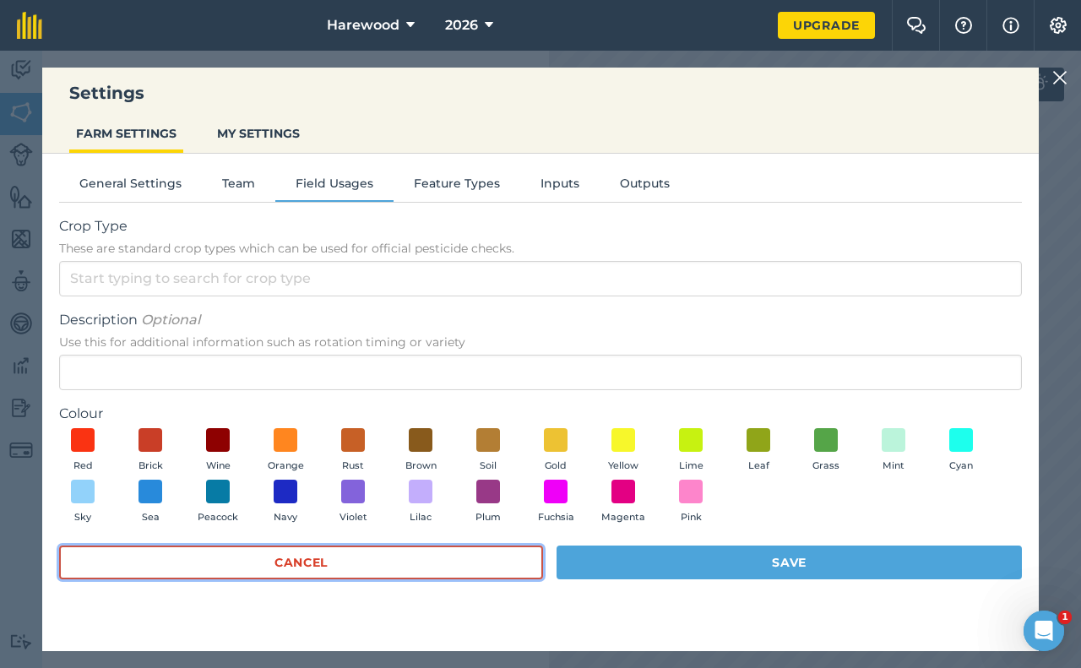
click at [494, 567] on button "Cancel" at bounding box center [301, 563] width 484 height 34
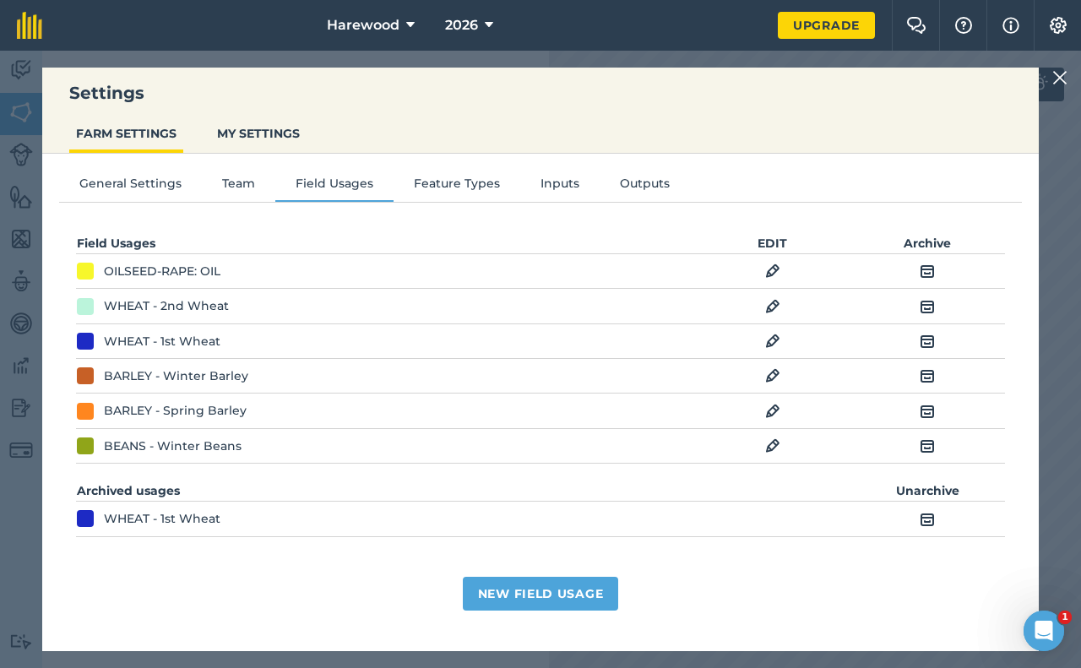
click at [923, 519] on img at bounding box center [927, 519] width 15 height 20
click at [774, 478] on img at bounding box center [772, 480] width 15 height 20
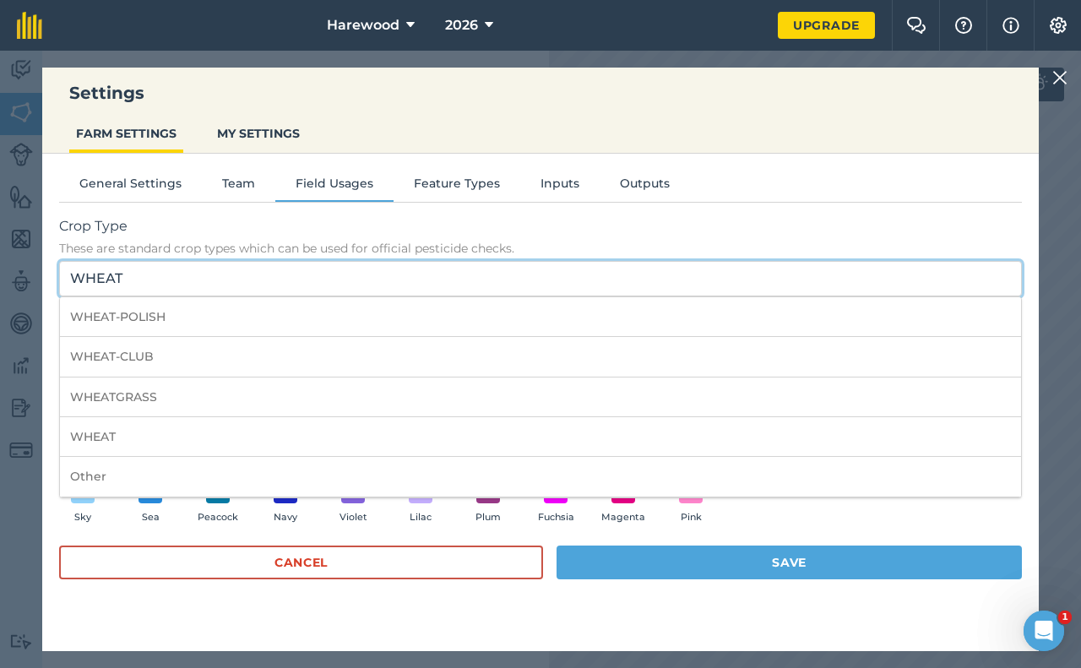
drag, startPoint x: 117, startPoint y: 279, endPoint x: 46, endPoint y: 280, distance: 70.1
click at [46, 280] on div "General Settings Team Field Usages Feature Types Inputs Outputs Crop Type These…" at bounding box center [540, 394] width 997 height 481
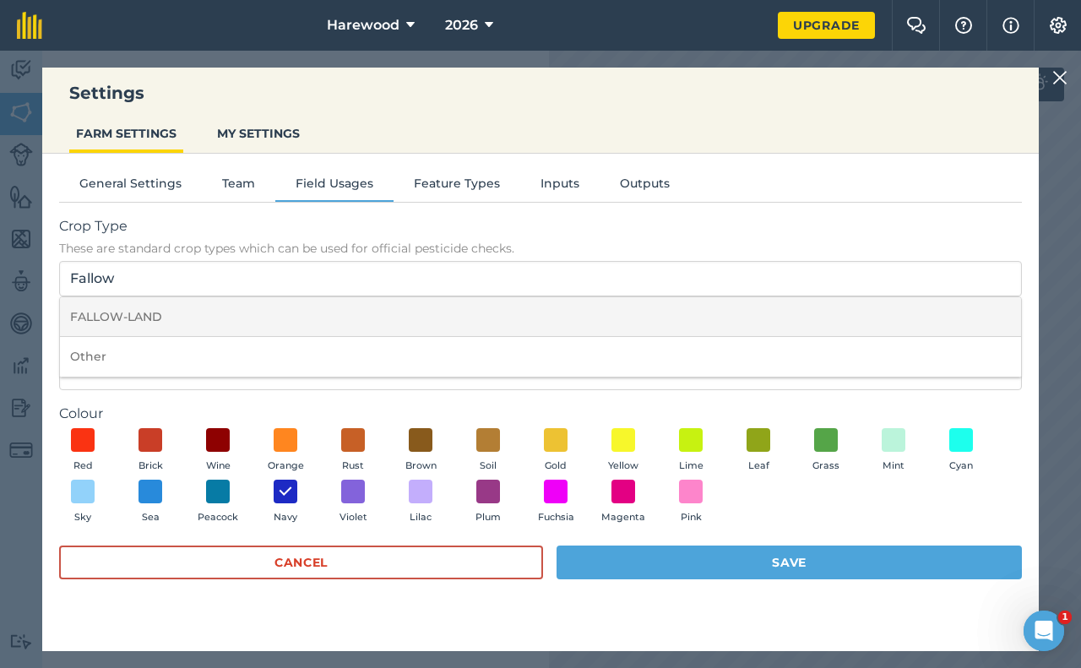
click at [115, 316] on li "FALLOW-LAND" at bounding box center [540, 317] width 961 height 40
type input "FALLOW-LAND"
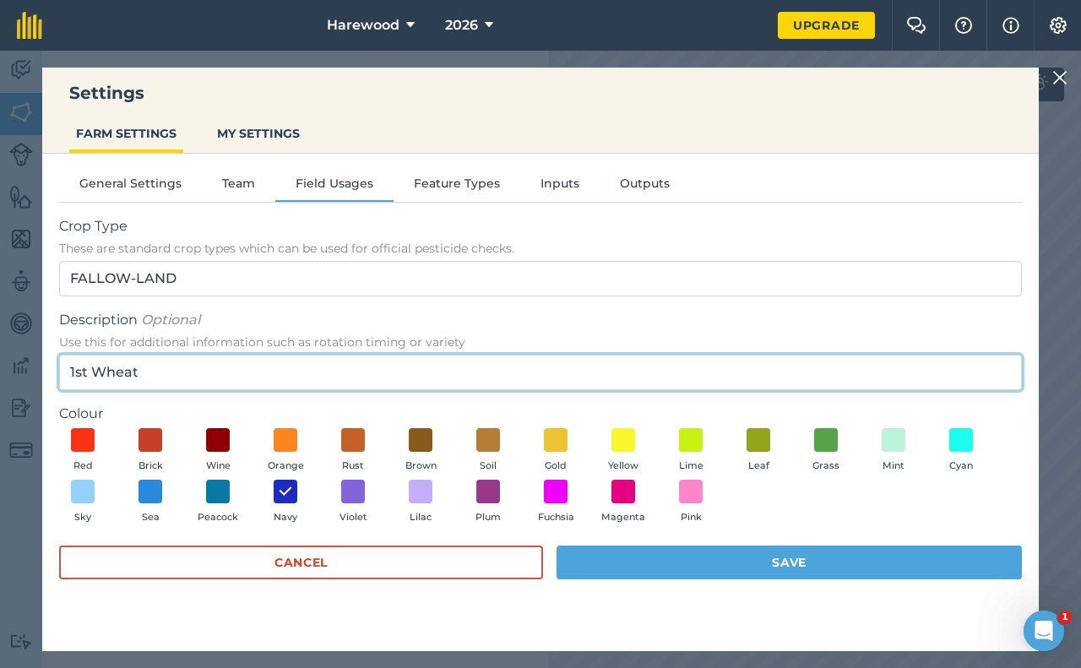
drag, startPoint x: 143, startPoint y: 377, endPoint x: 41, endPoint y: 372, distance: 102.3
click at [41, 373] on div "Settings FARM SETTINGS MY SETTINGS General Settings Team Field Usages Feature T…" at bounding box center [540, 359] width 1081 height 617
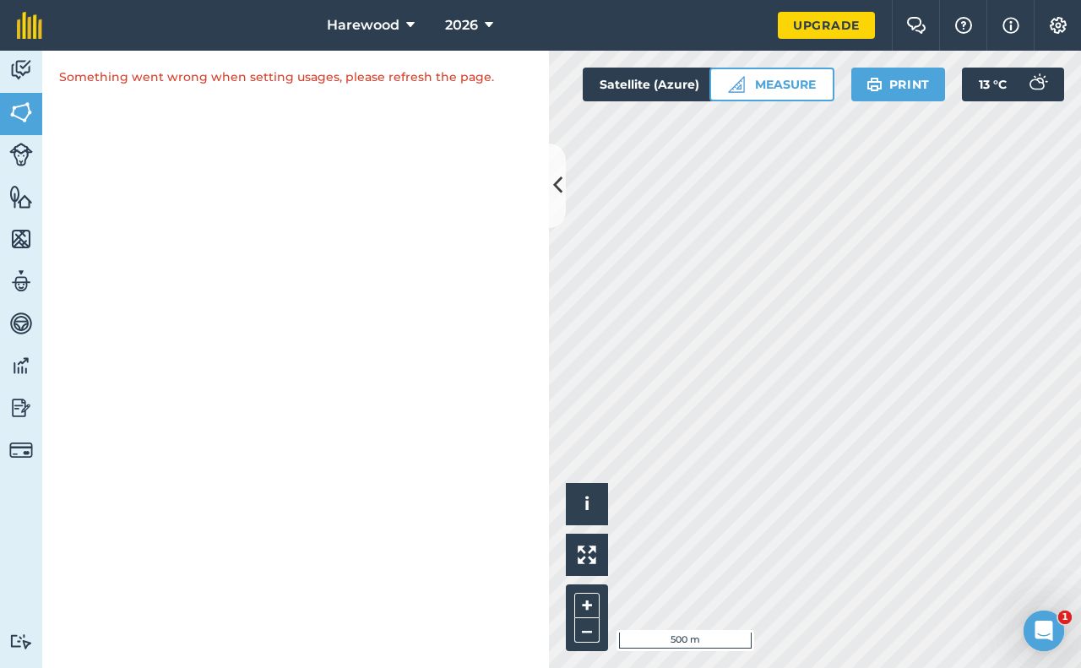
click at [306, 294] on div "Something went wrong when setting usages, please refresh the page." at bounding box center [295, 359] width 507 height 617
click at [25, 113] on img at bounding box center [21, 112] width 24 height 25
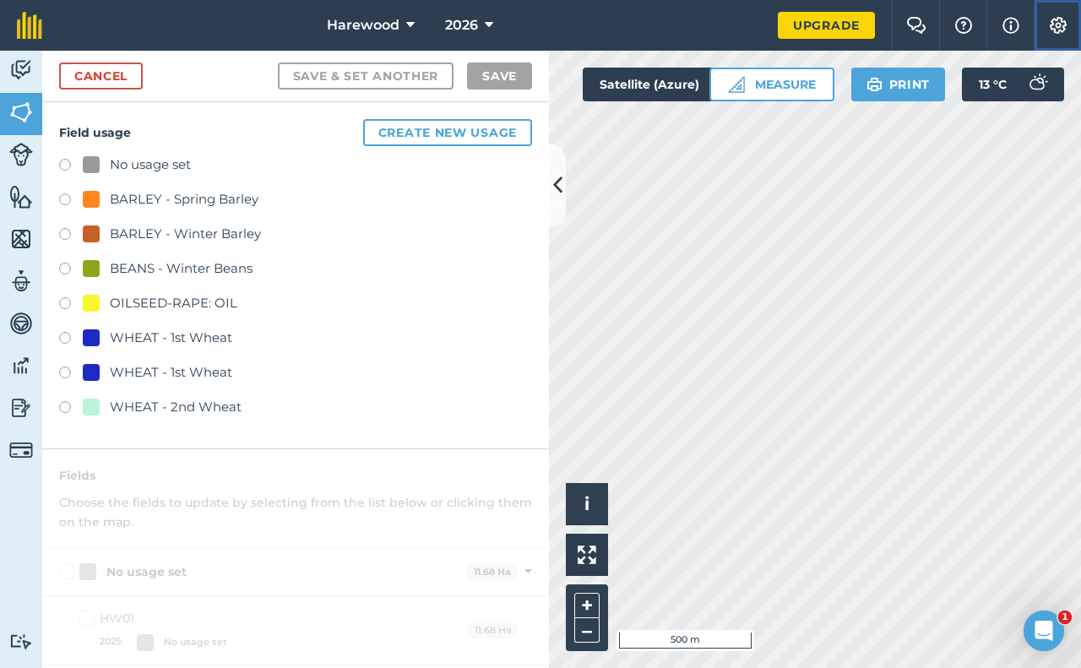
click at [1062, 27] on img at bounding box center [1058, 25] width 20 height 17
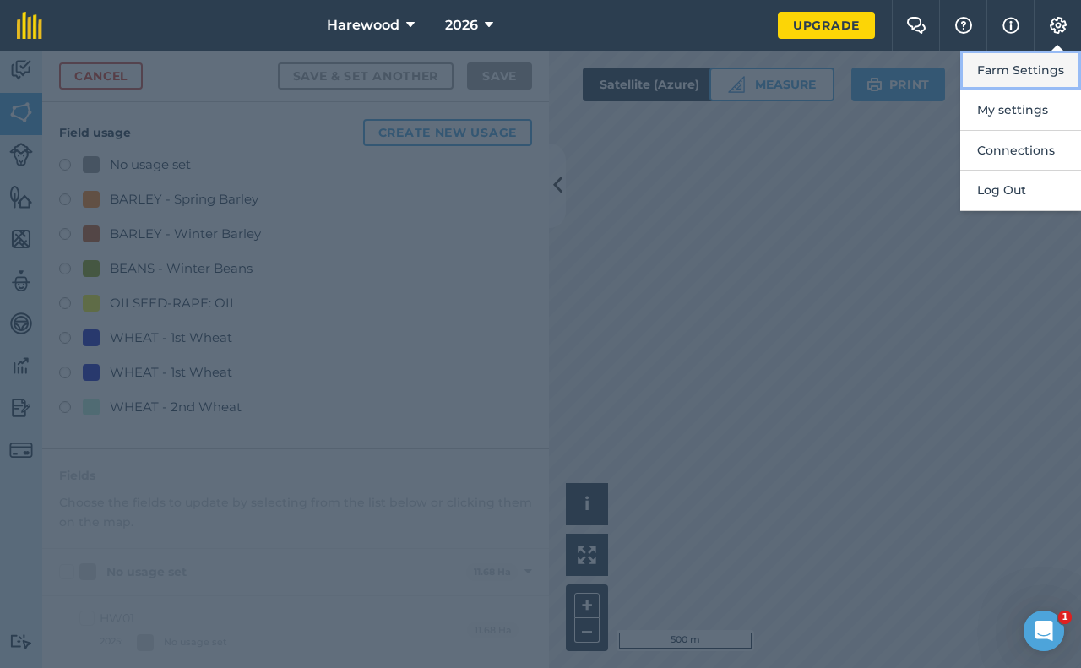
click at [1022, 64] on button "Farm Settings" at bounding box center [1020, 71] width 121 height 40
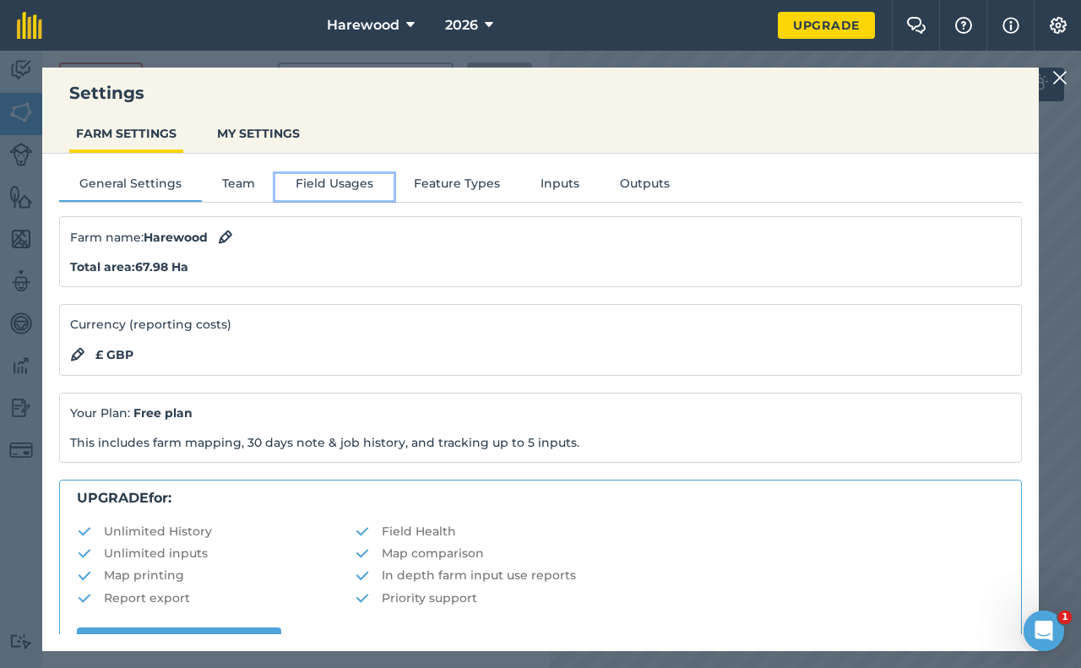
click at [336, 181] on button "Field Usages" at bounding box center [334, 186] width 118 height 25
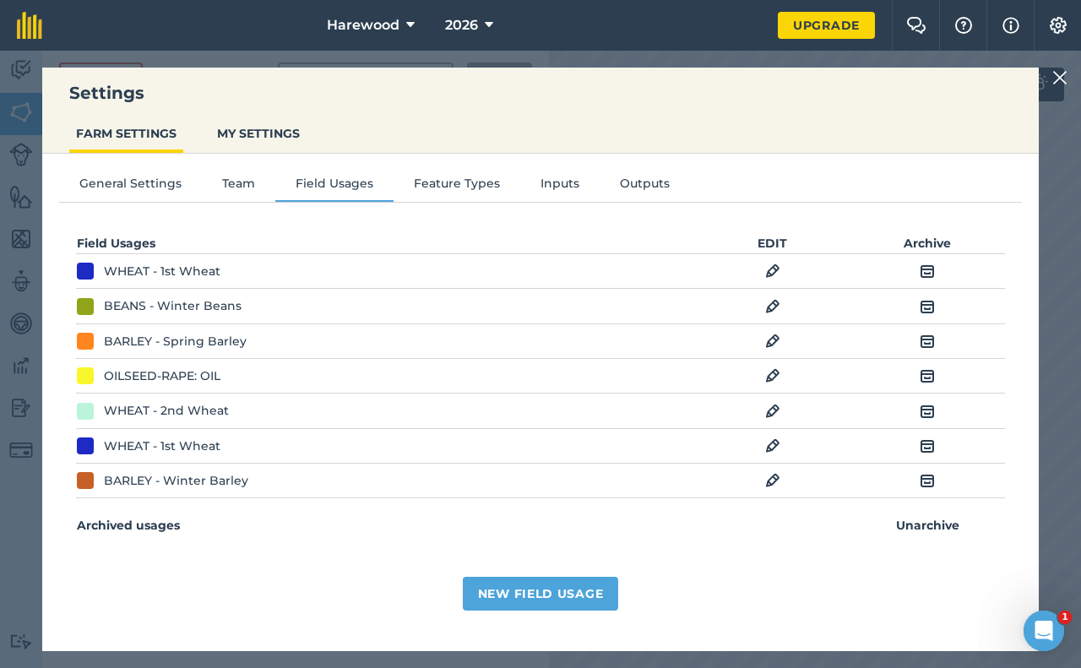
click at [772, 448] on img at bounding box center [772, 446] width 15 height 20
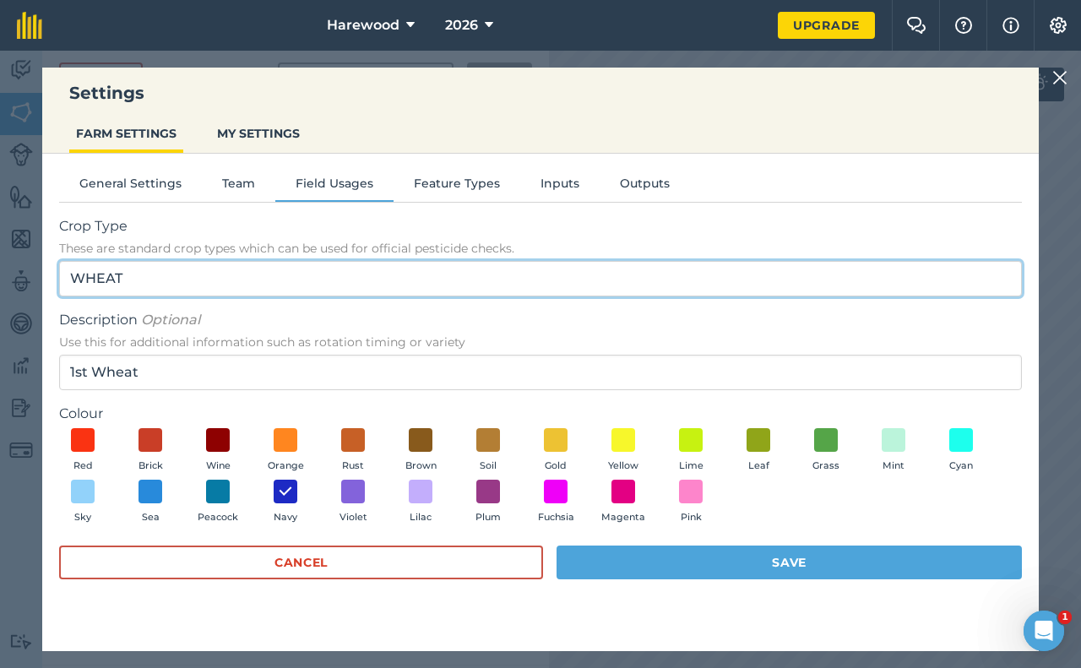
click at [163, 278] on input "WHEAT" at bounding box center [540, 278] width 963 height 35
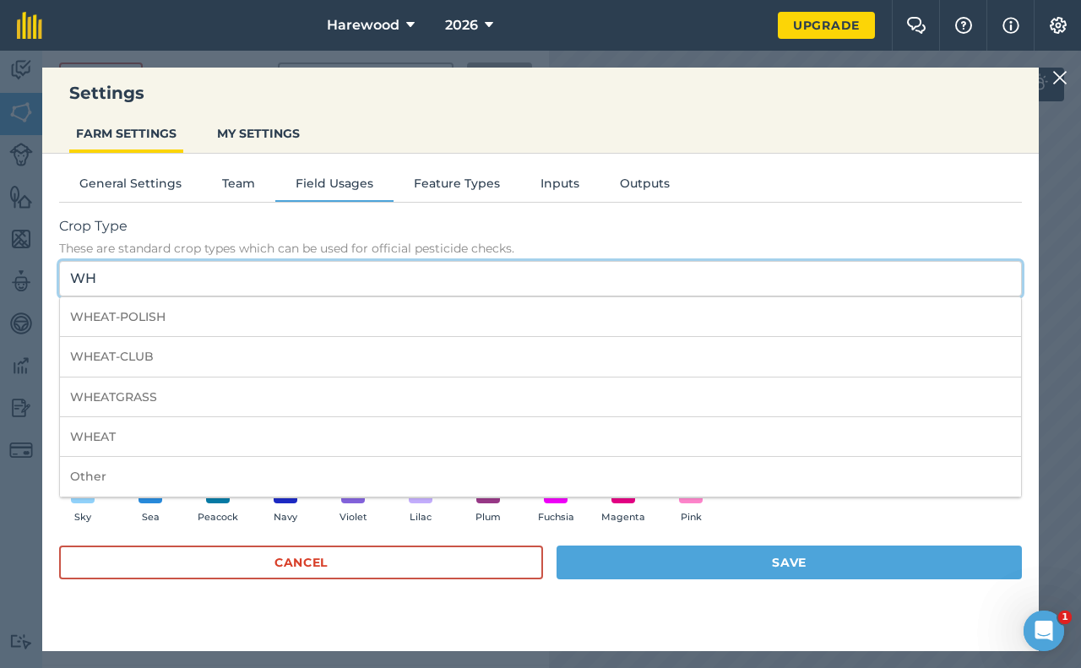
type input "W"
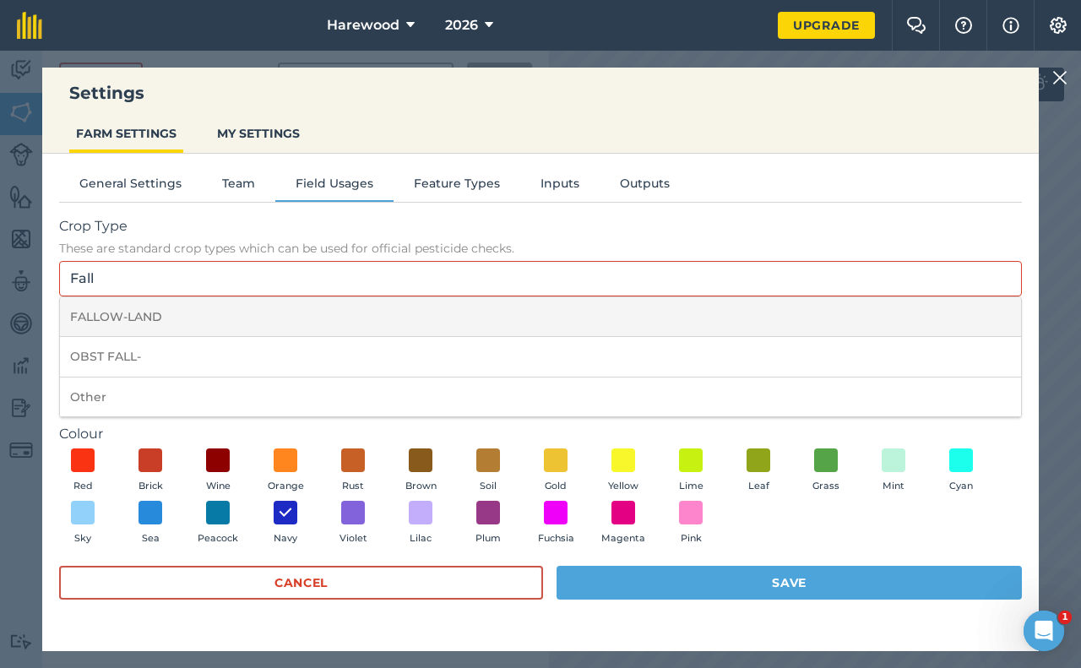
click at [137, 318] on li "FALLOW-LAND" at bounding box center [540, 317] width 961 height 40
type input "FALLOW-LAND"
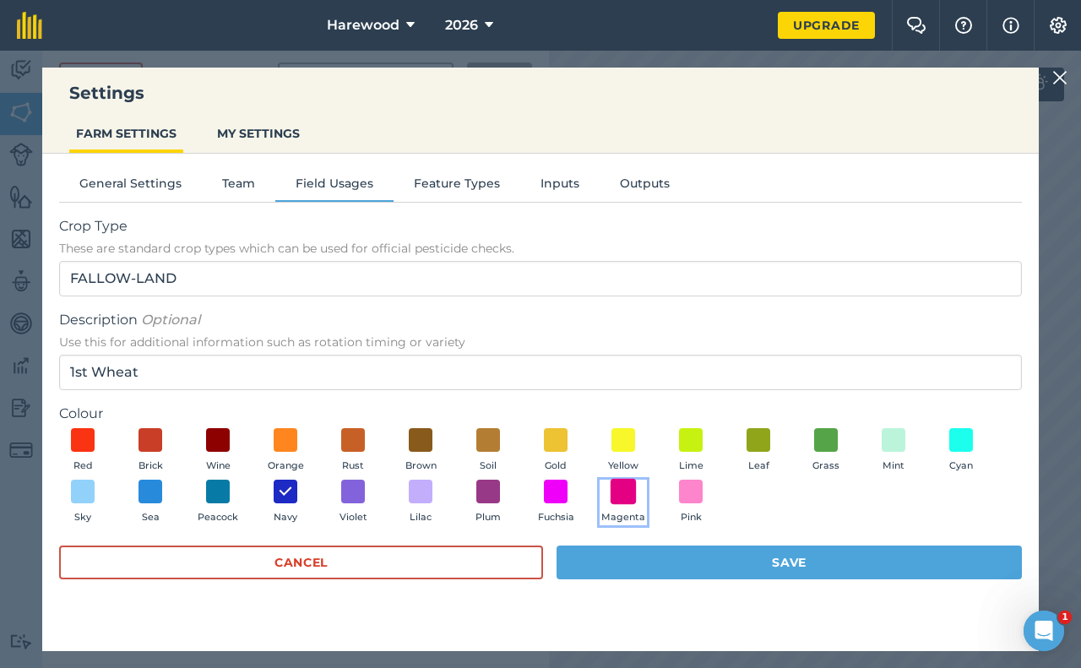
click at [630, 495] on span at bounding box center [624, 492] width 26 height 26
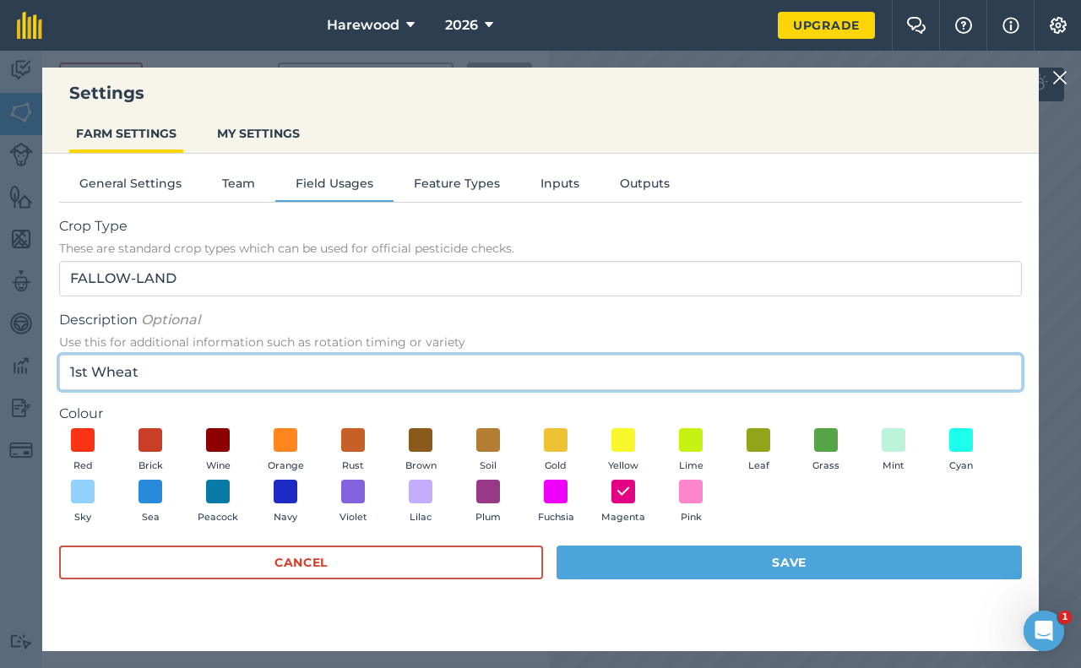
drag, startPoint x: 125, startPoint y: 376, endPoint x: 141, endPoint y: 377, distance: 16.1
click at [141, 377] on input "1st Wheat" at bounding box center [540, 372] width 963 height 35
type input "1"
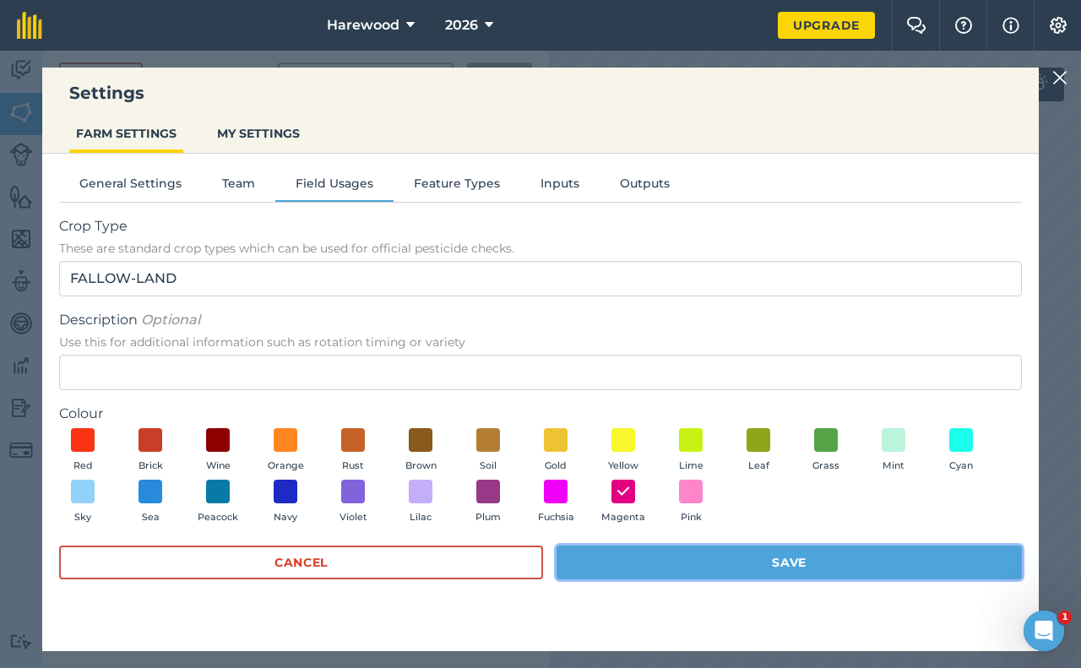
click at [631, 564] on button "Save" at bounding box center [789, 563] width 465 height 34
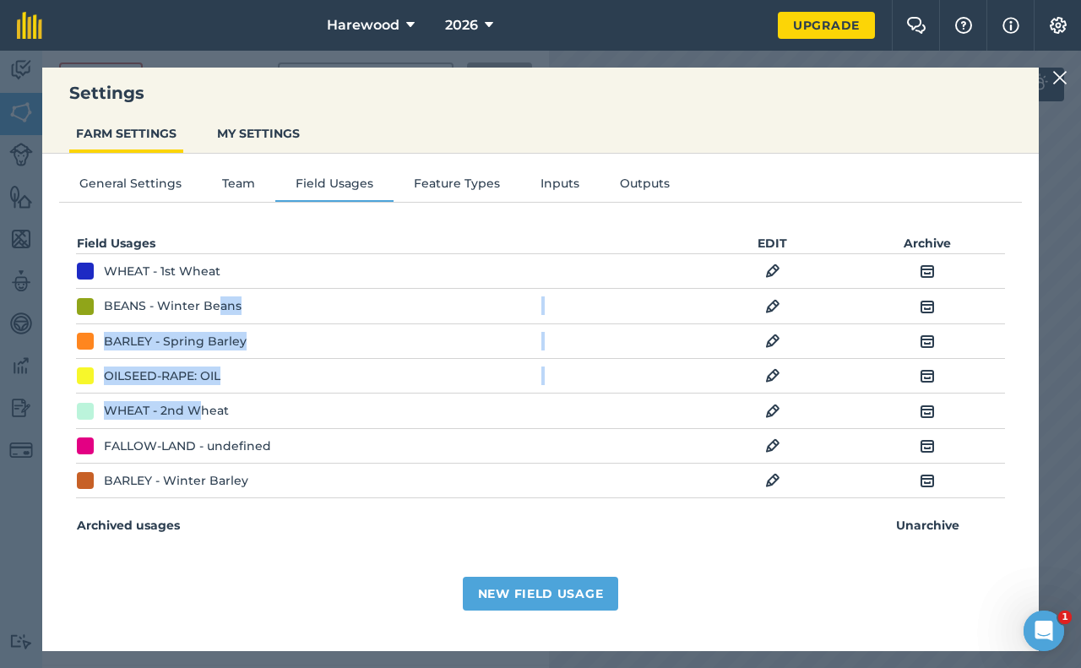
drag, startPoint x: 198, startPoint y: 406, endPoint x: 216, endPoint y: 308, distance: 99.6
click at [216, 308] on tbody "WHEAT - 1st Wheat EDIT Archive BEANS - Winter Beans EDIT Archive BARLEY - Sprin…" at bounding box center [540, 376] width 929 height 244
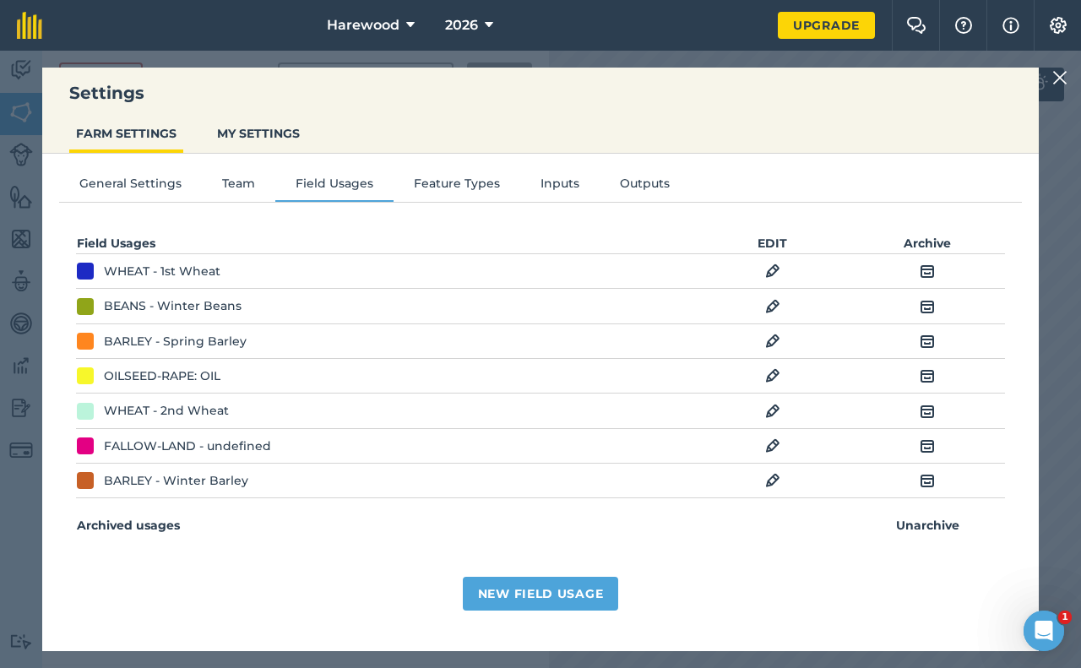
click at [334, 567] on div "New Field Usage" at bounding box center [540, 589] width 929 height 44
click at [1057, 74] on img at bounding box center [1059, 78] width 15 height 20
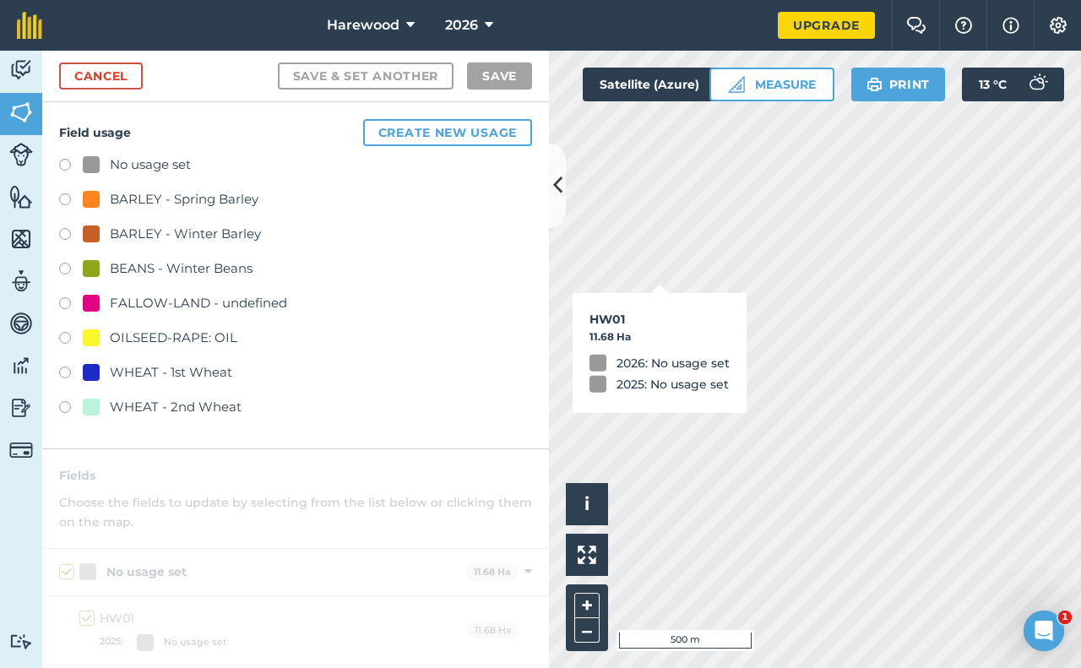
checkbox input "true"
checkbox input "false"
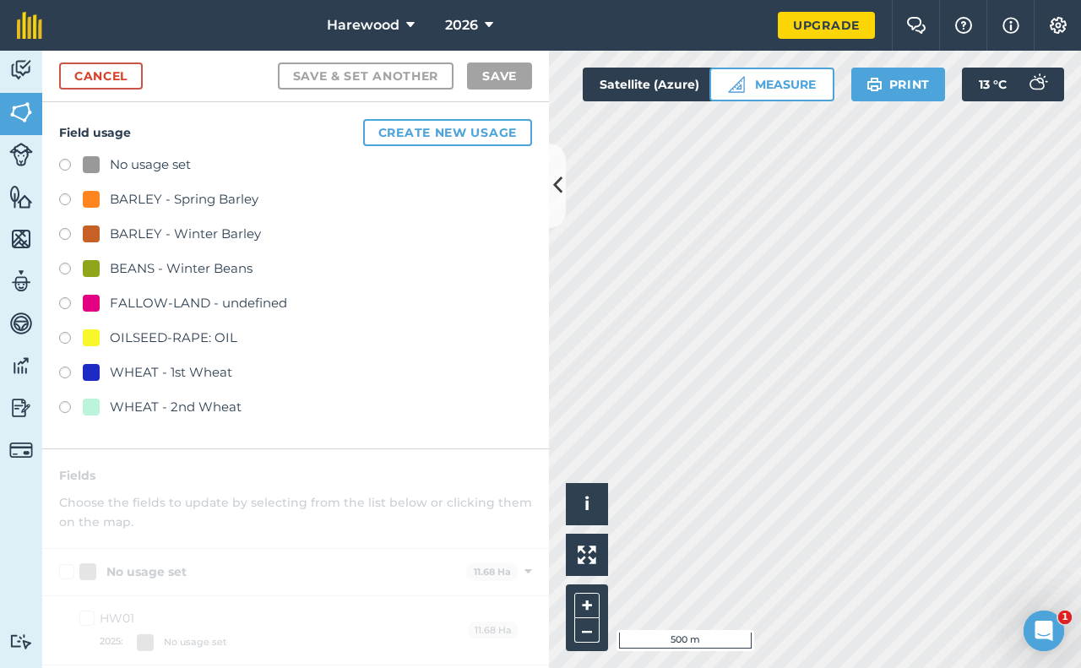
click at [65, 302] on label at bounding box center [71, 305] width 24 height 17
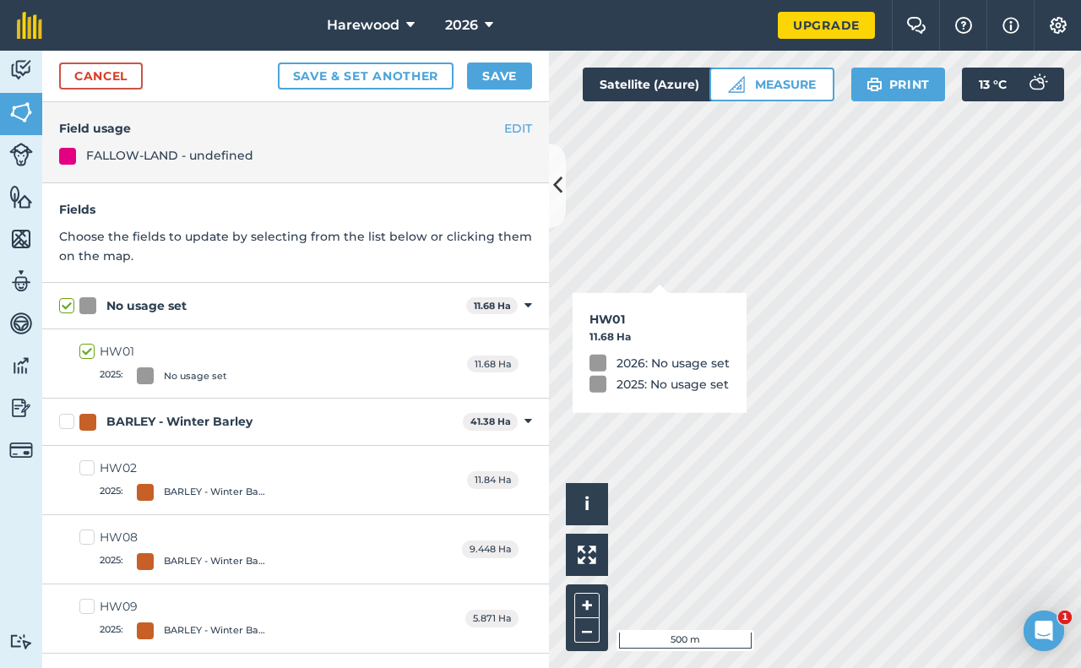
checkbox input "true"
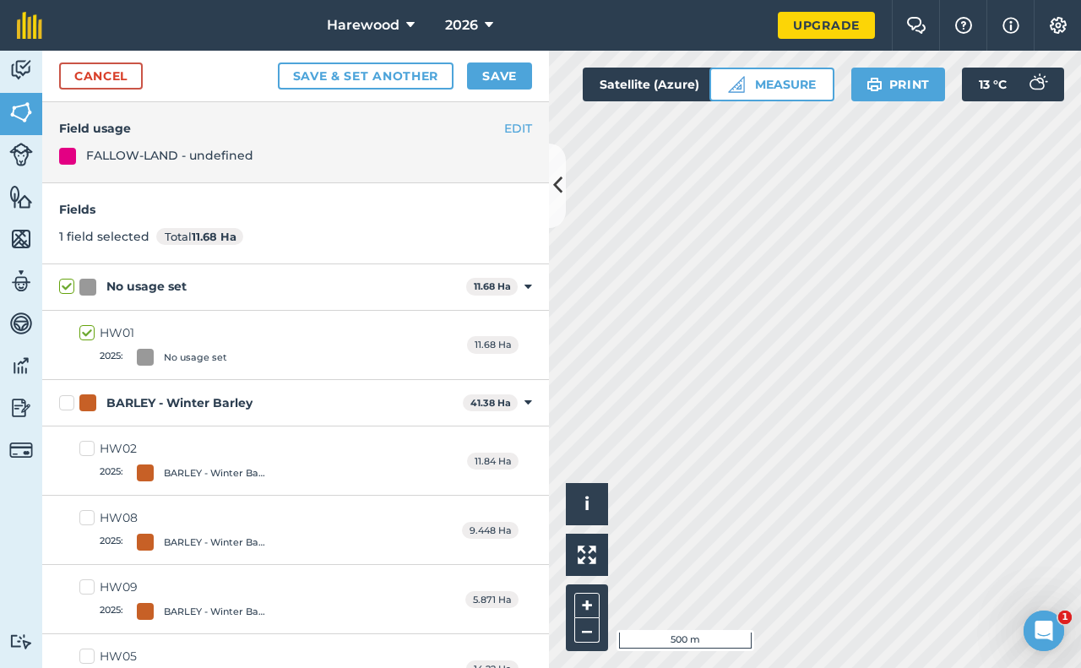
click at [68, 285] on label "No usage set" at bounding box center [259, 287] width 400 height 18
click at [68, 285] on input "No usage set" at bounding box center [64, 283] width 11 height 11
checkbox input "false"
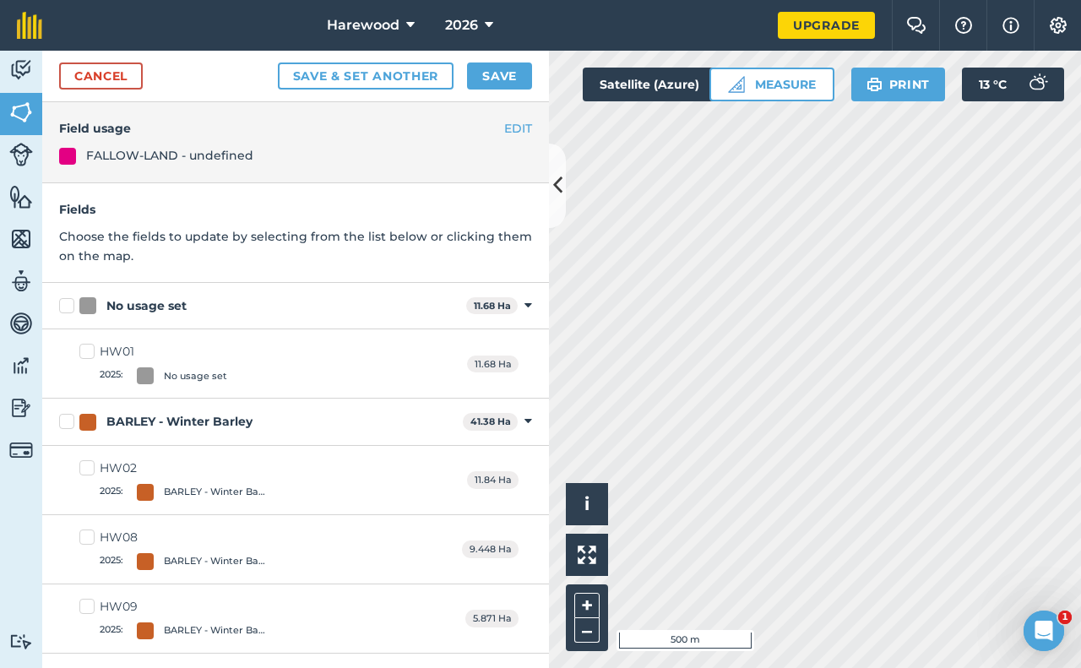
click at [147, 376] on div at bounding box center [145, 375] width 17 height 17
click at [90, 354] on input "HW01 2025 : No usage set" at bounding box center [84, 348] width 11 height 11
checkbox input "true"
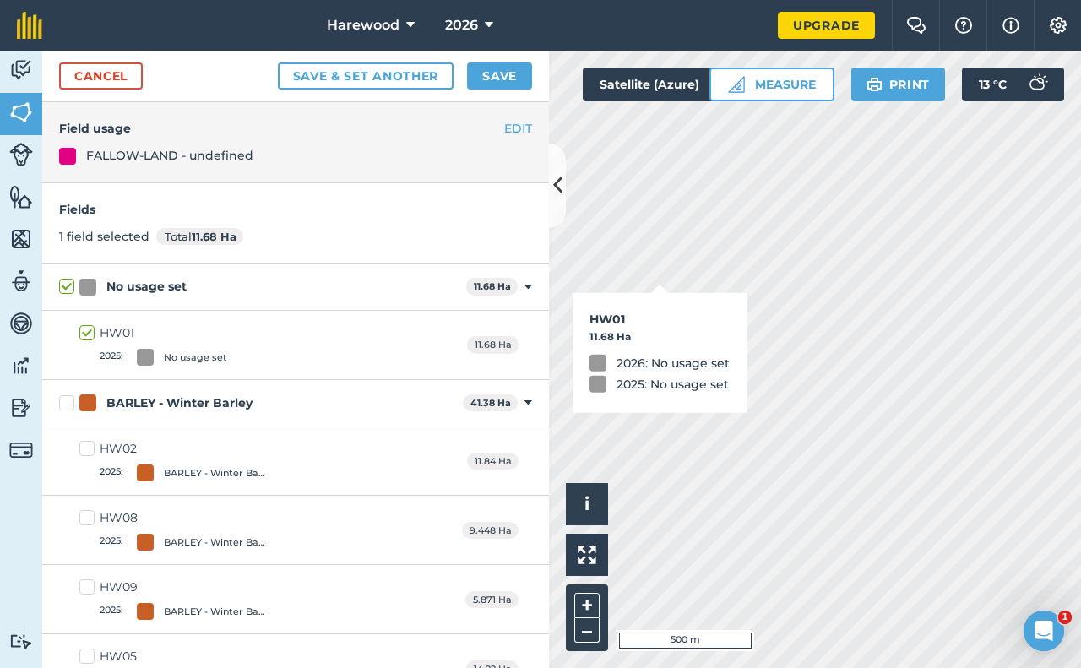
checkbox input "false"
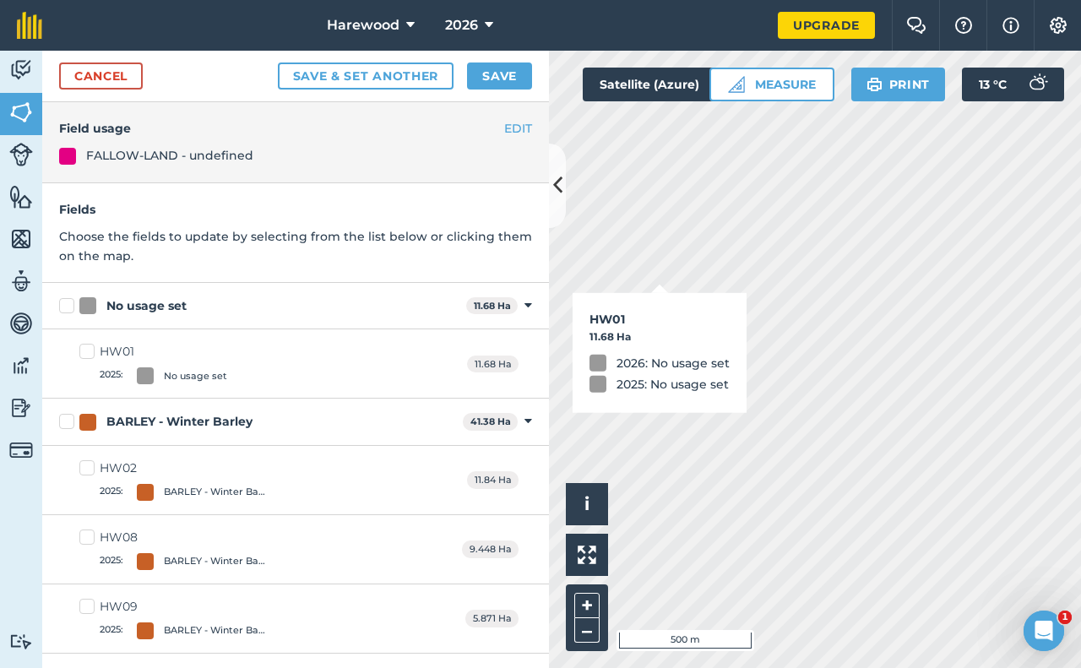
checkbox input "true"
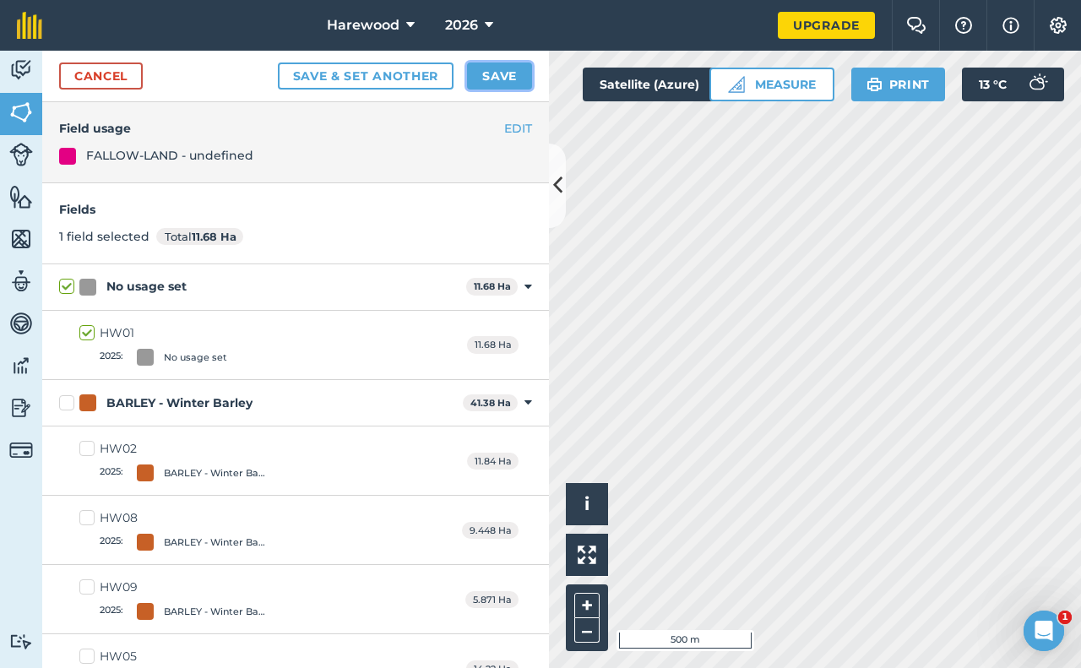
click at [486, 81] on button "Save" at bounding box center [499, 75] width 65 height 27
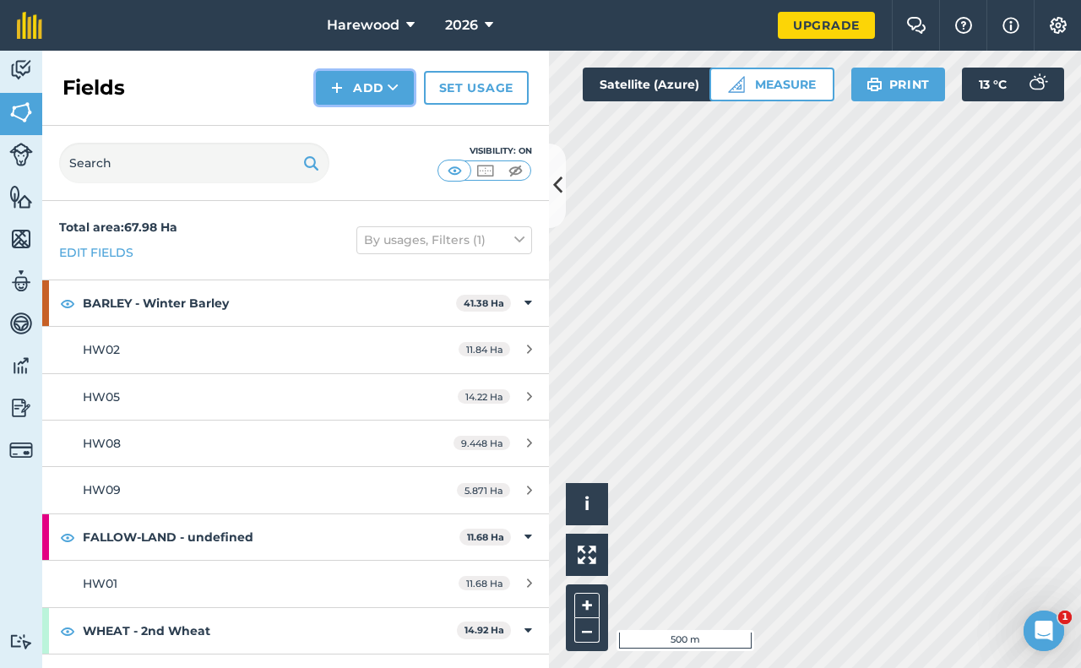
click at [392, 85] on icon at bounding box center [393, 87] width 11 height 17
click at [393, 85] on icon at bounding box center [393, 87] width 11 height 17
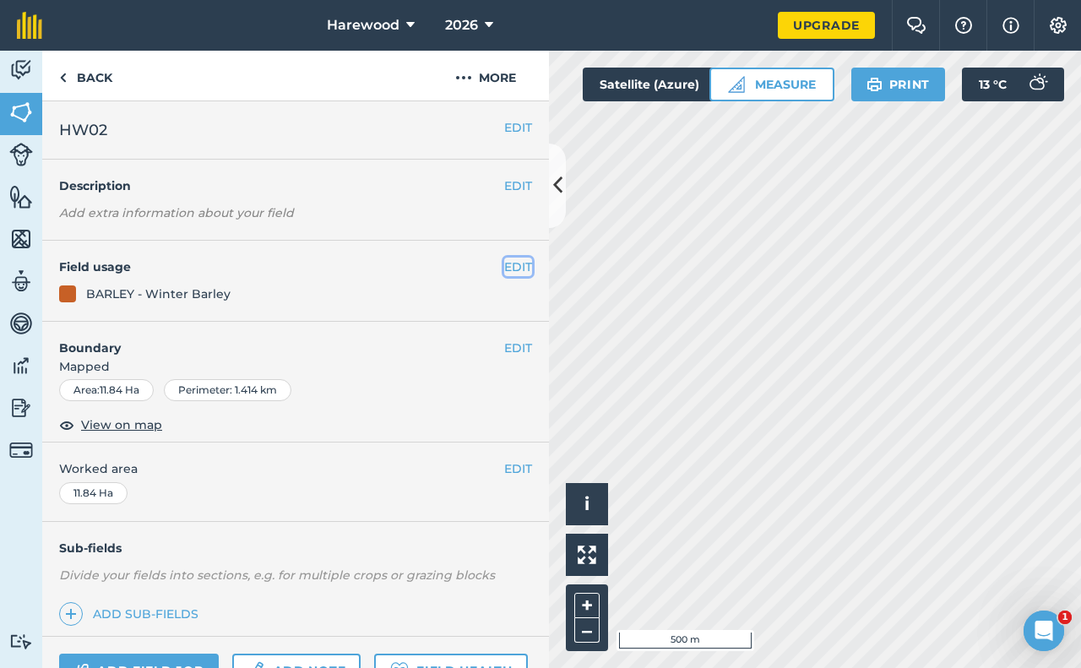
click at [506, 263] on button "EDIT" at bounding box center [518, 267] width 28 height 19
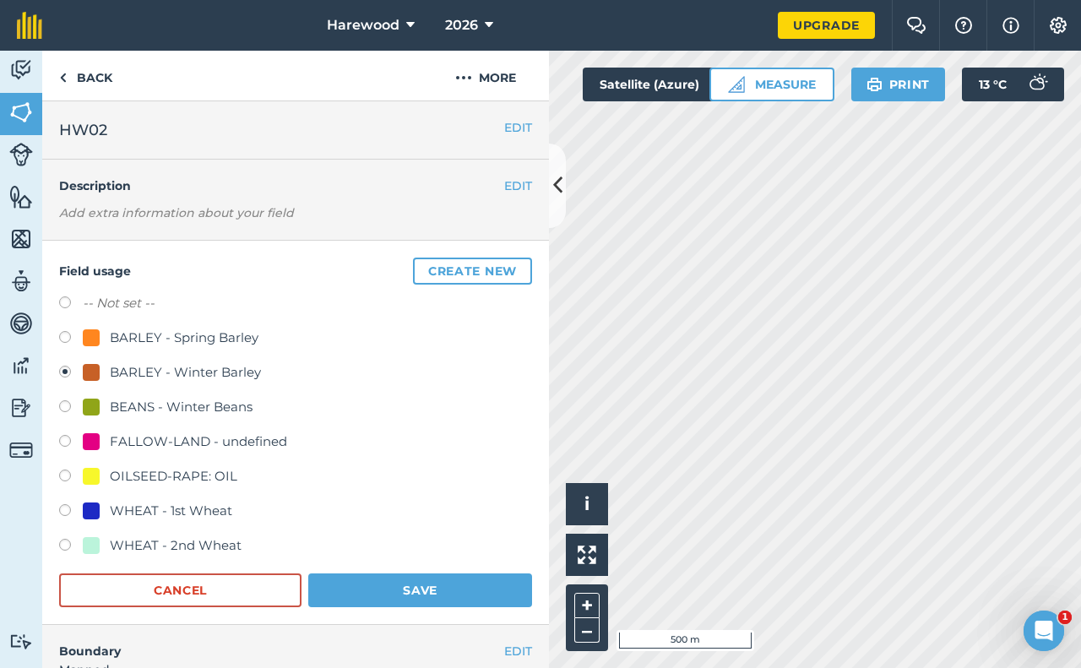
click at [67, 405] on label at bounding box center [71, 408] width 24 height 17
radio input "true"
radio input "false"
click at [416, 582] on button "Save" at bounding box center [420, 590] width 224 height 34
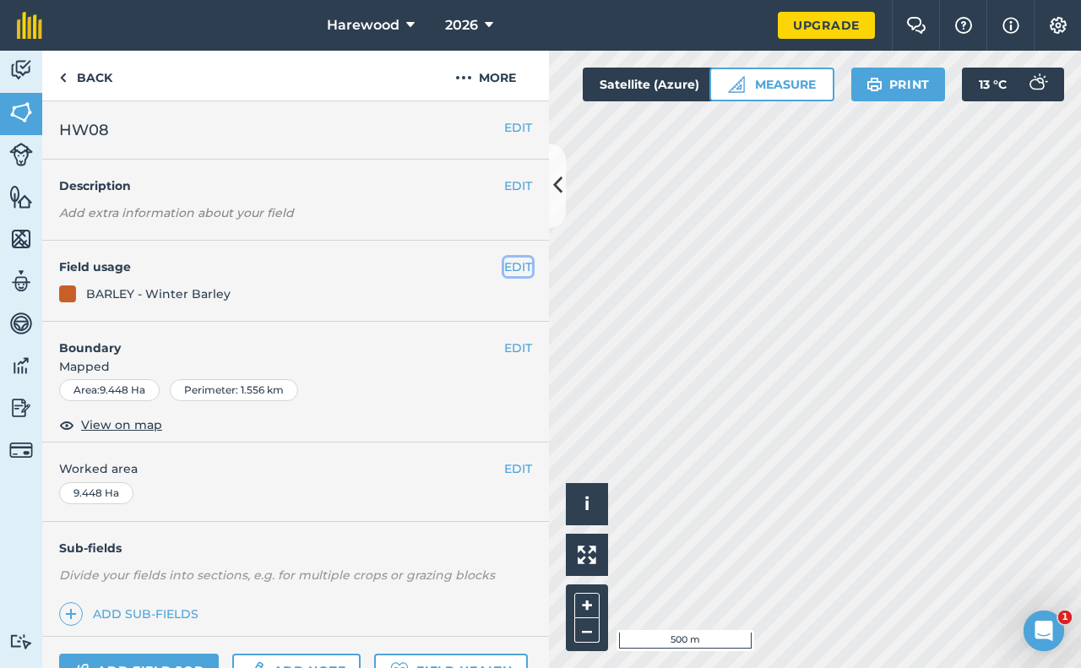
click at [504, 269] on button "EDIT" at bounding box center [518, 267] width 28 height 19
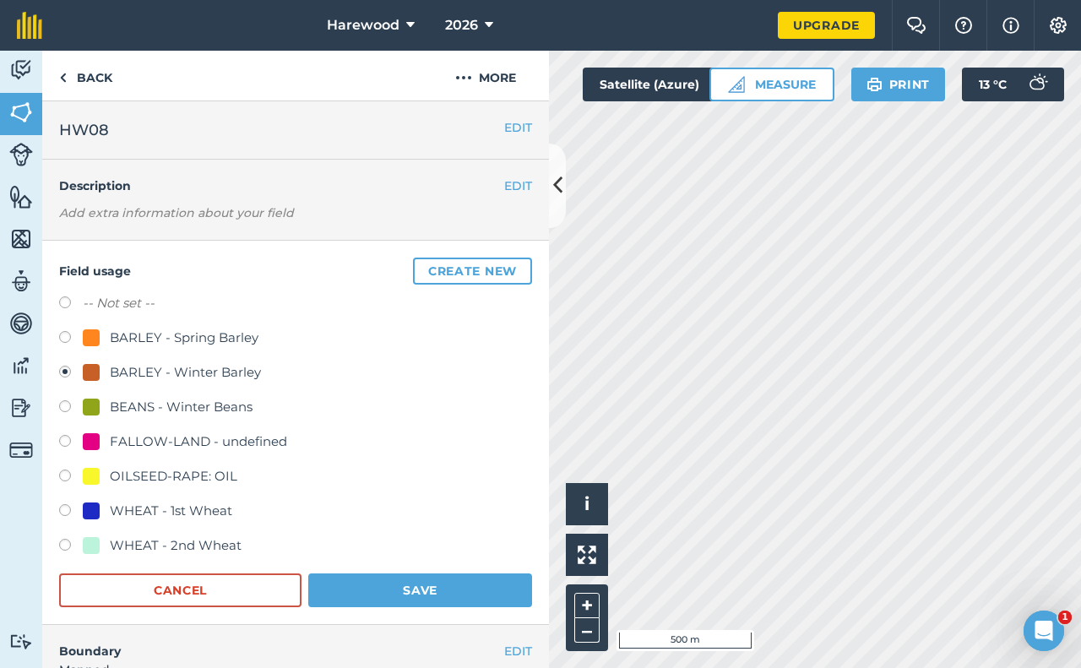
click at [223, 339] on div "BARLEY - Spring Barley" at bounding box center [184, 338] width 149 height 20
radio input "true"
radio input "false"
click at [404, 587] on button "Save" at bounding box center [420, 590] width 224 height 34
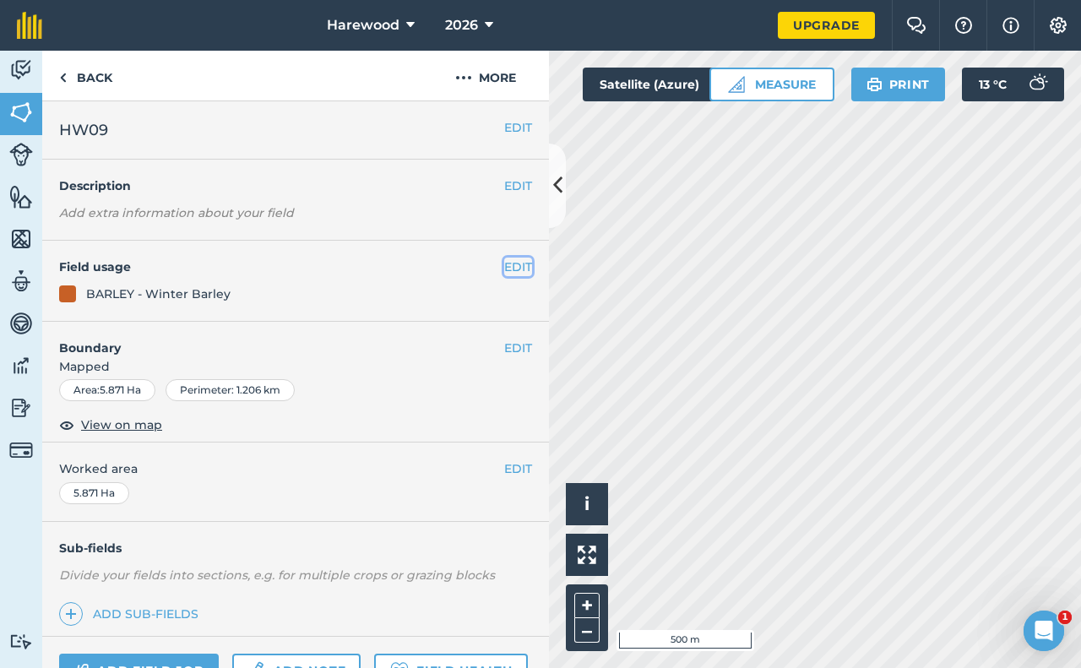
click at [507, 269] on button "EDIT" at bounding box center [518, 267] width 28 height 19
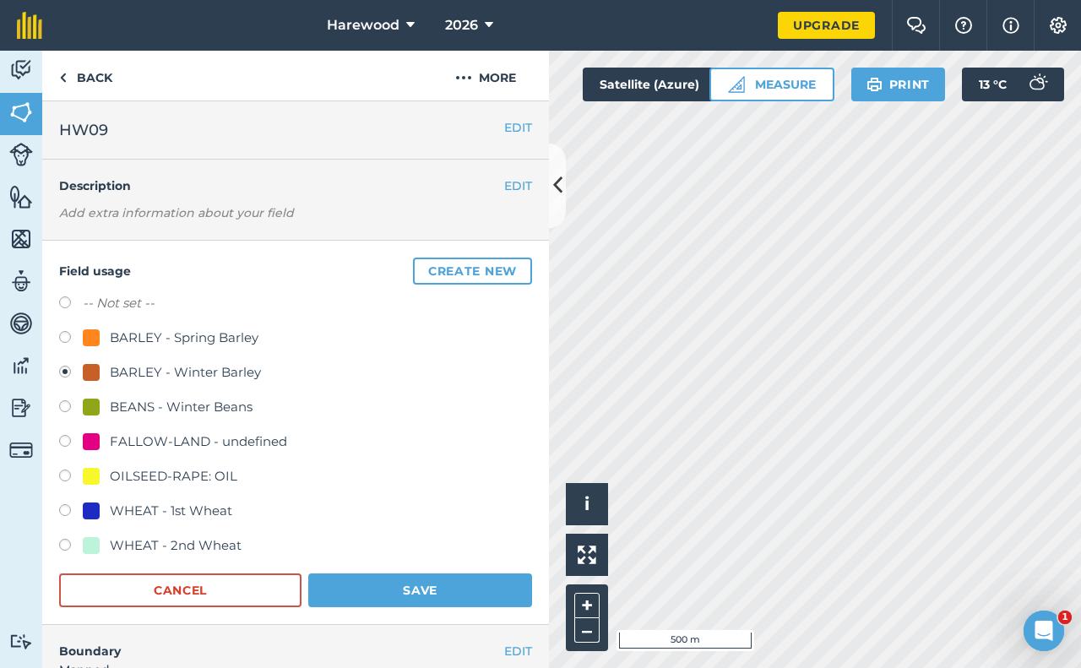
click at [176, 339] on div "BARLEY - Spring Barley" at bounding box center [184, 338] width 149 height 20
radio input "true"
radio input "false"
click at [409, 586] on button "Save" at bounding box center [420, 590] width 224 height 34
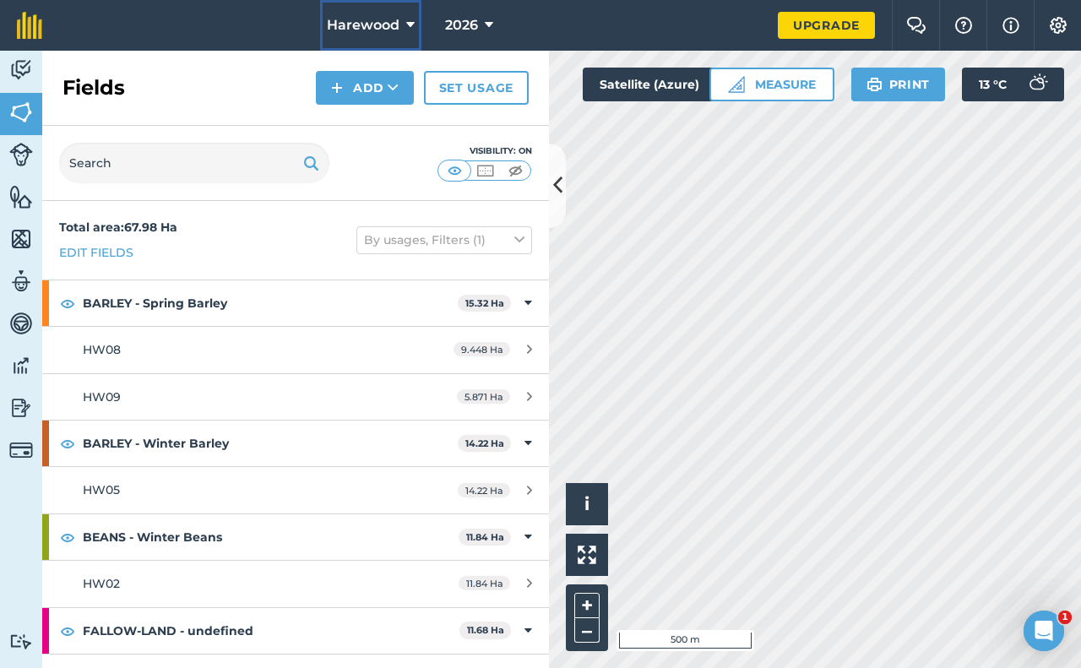
click at [384, 29] on span "Harewood" at bounding box center [363, 25] width 73 height 20
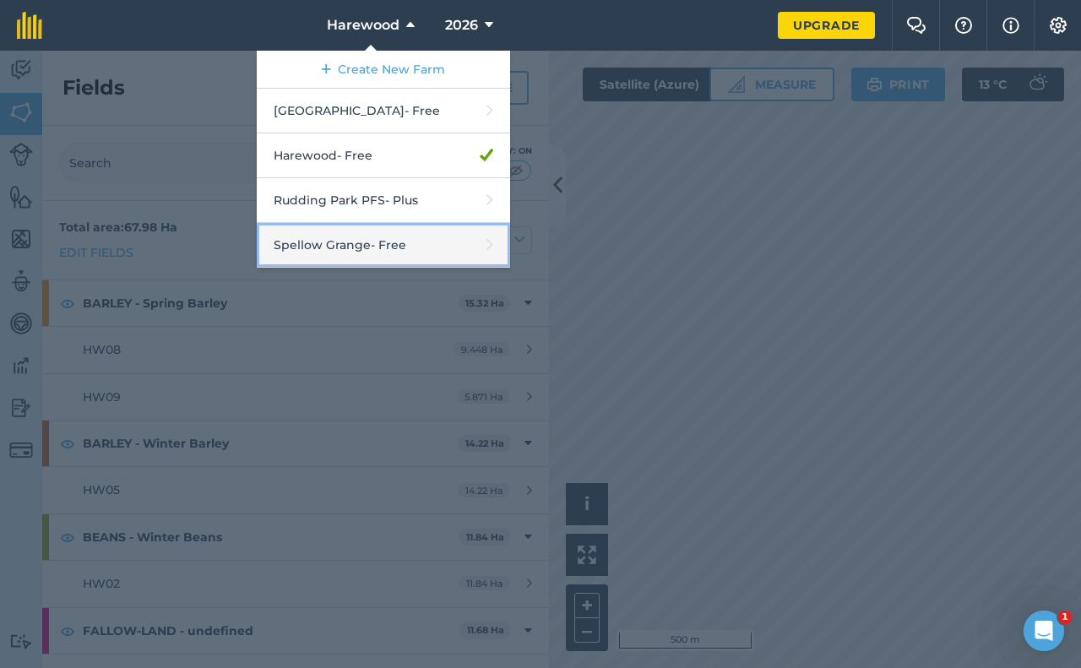
click at [339, 251] on link "Spellow Grange - Free" at bounding box center [383, 245] width 253 height 45
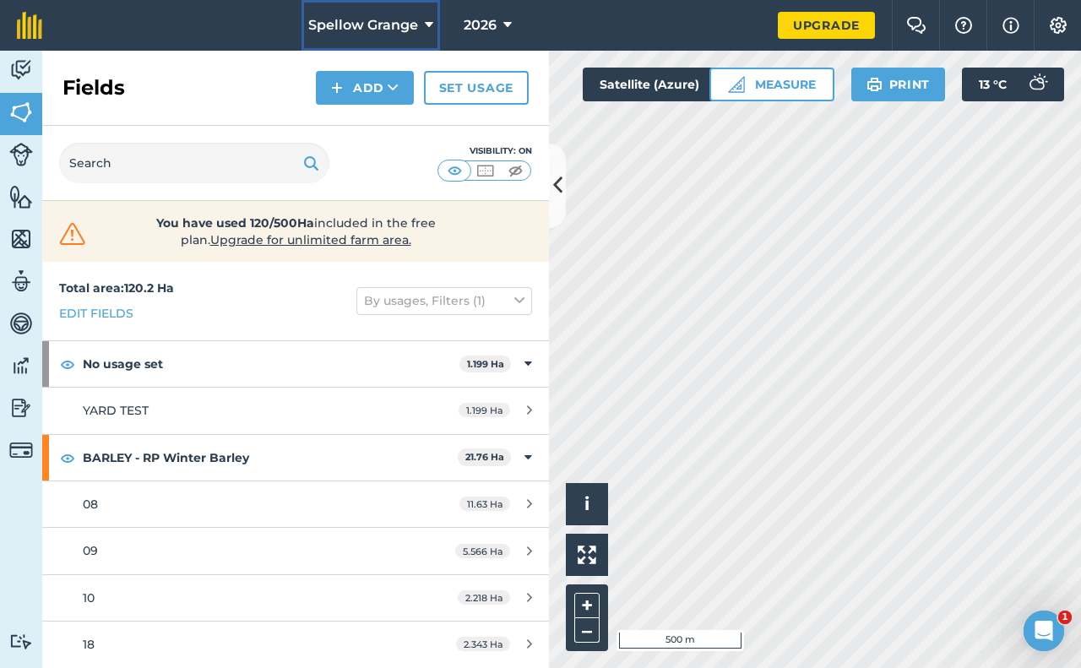
click at [430, 25] on icon at bounding box center [429, 25] width 8 height 20
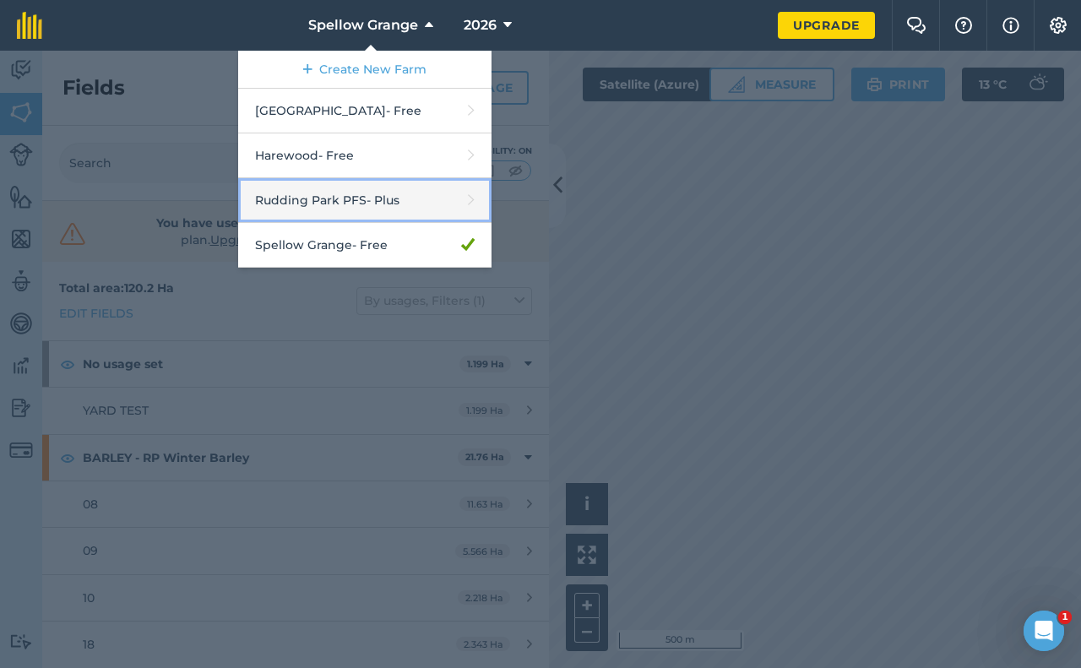
click at [345, 204] on link "Rudding Park PFS - Plus" at bounding box center [364, 200] width 253 height 45
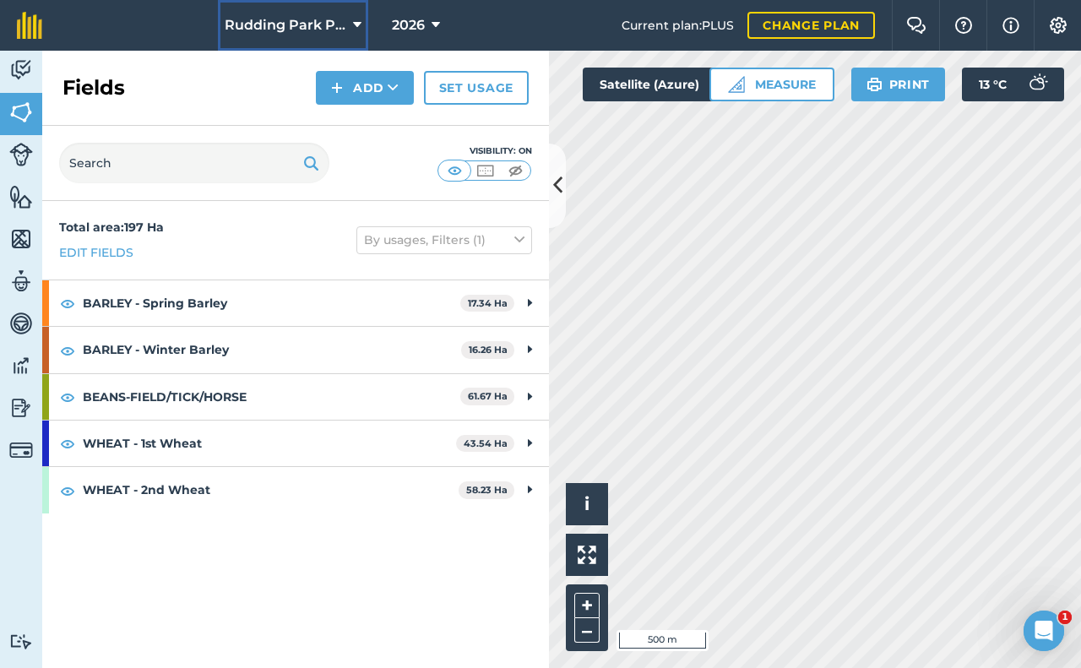
click at [318, 25] on span "Rudding Park PFS" at bounding box center [286, 25] width 122 height 20
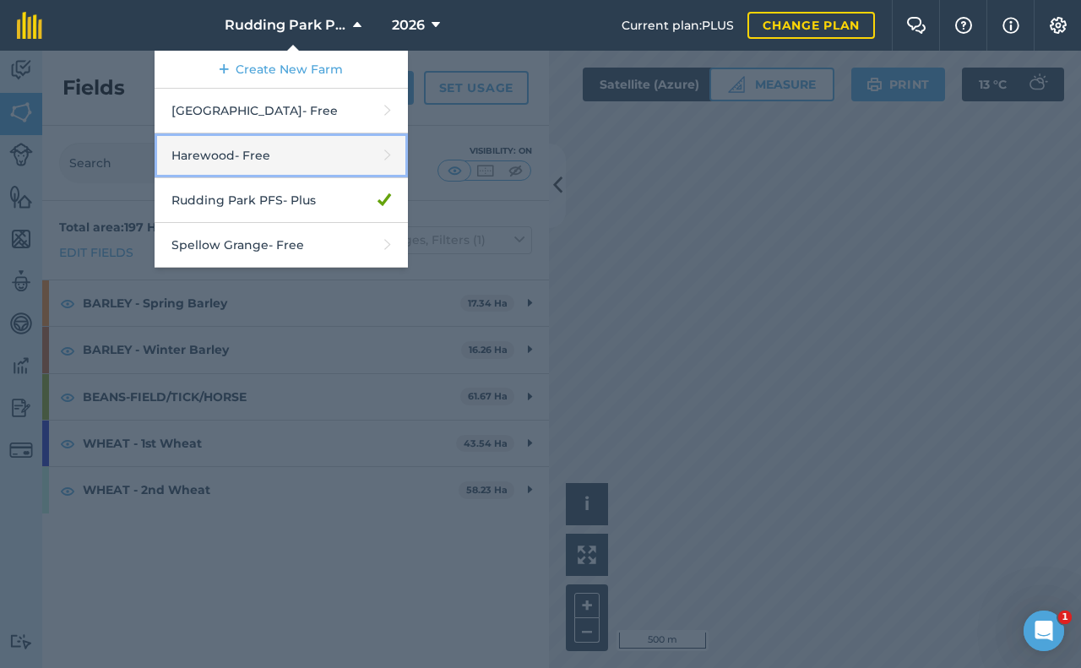
click at [247, 153] on link "Harewood - Free" at bounding box center [281, 155] width 253 height 45
